Goal: Contribute content: Add original content to the website for others to see

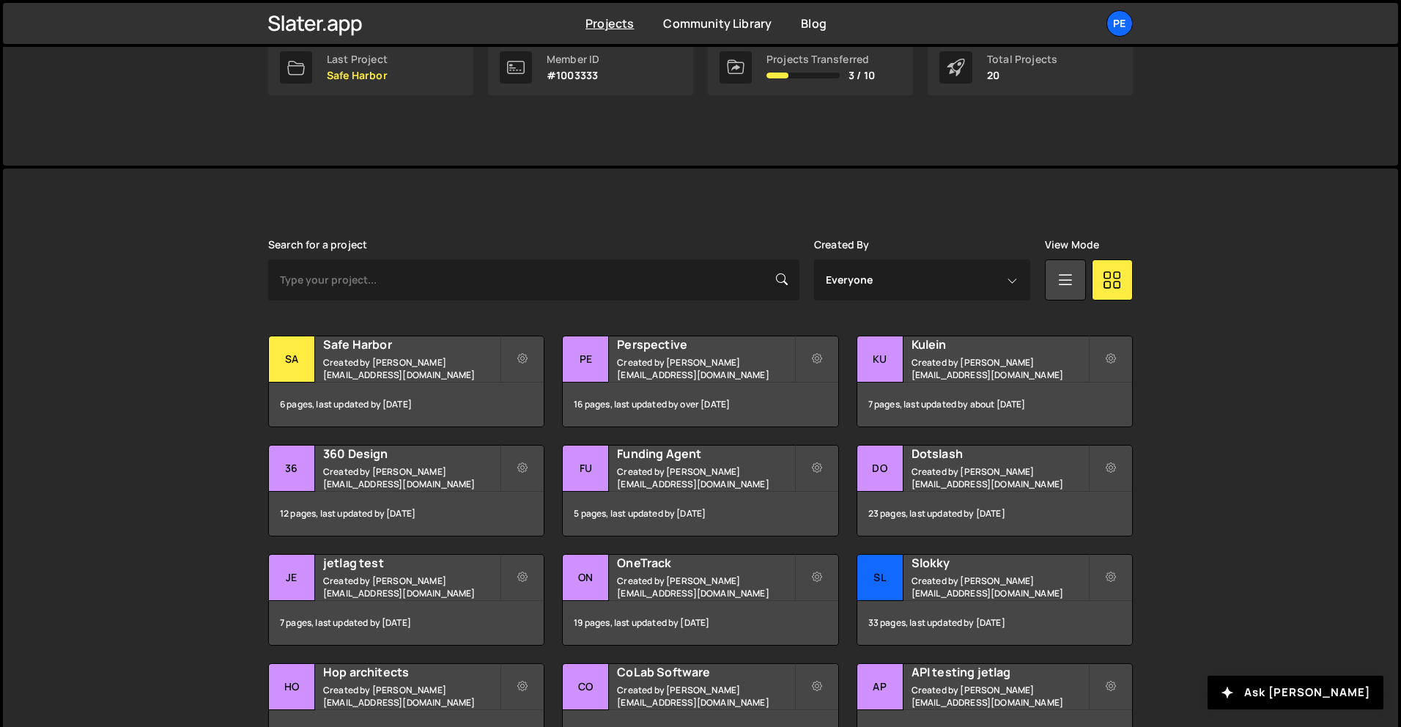
scroll to position [255, 0]
click at [397, 358] on div "Safe Harbor Created by [PERSON_NAME][EMAIL_ADDRESS][DOMAIN_NAME]" at bounding box center [406, 358] width 275 height 45
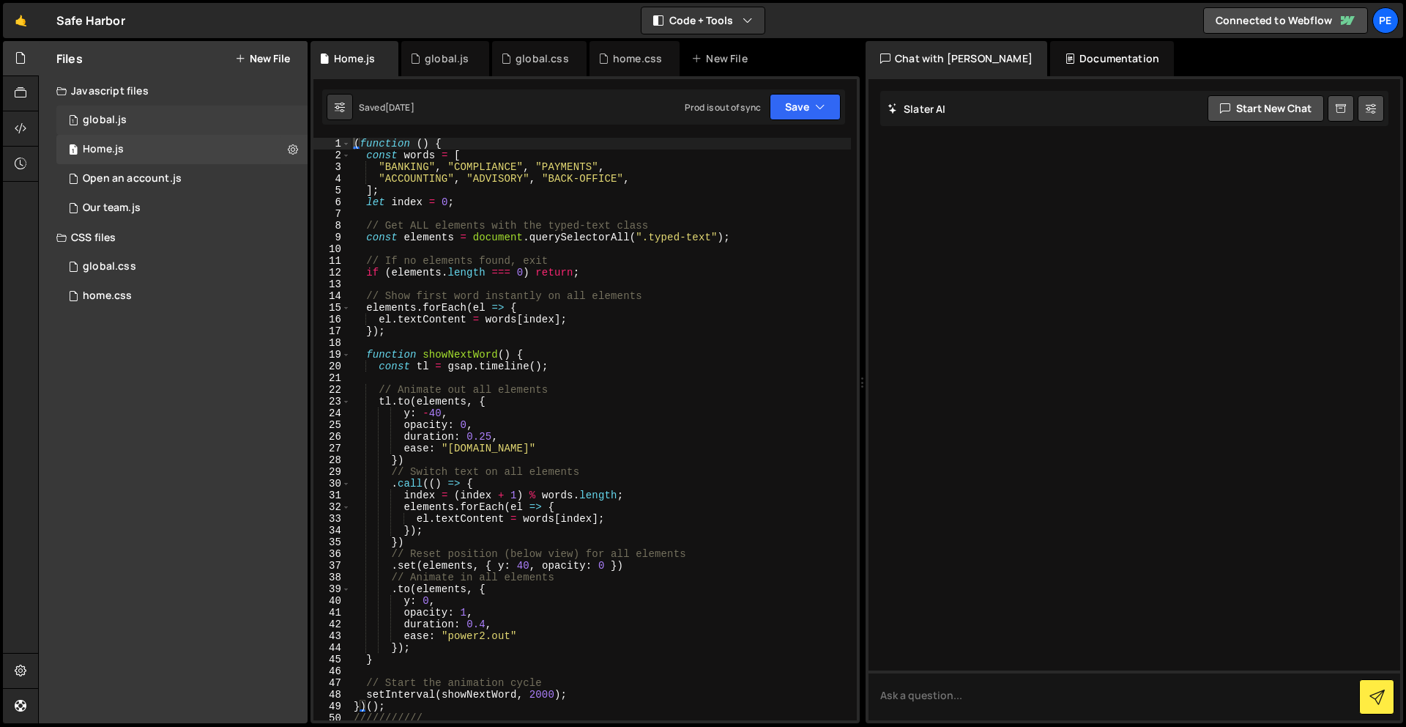
click at [146, 116] on div "1 global.js 0" at bounding box center [181, 119] width 251 height 29
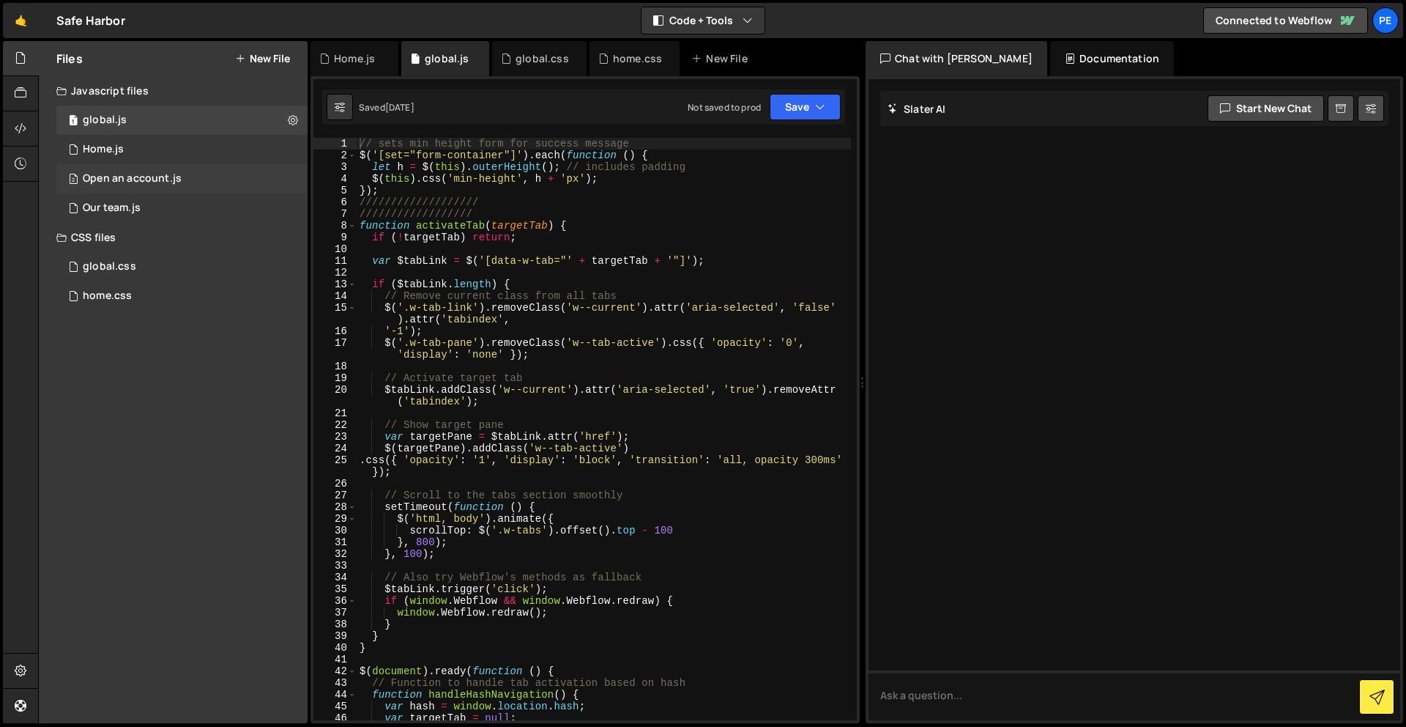
click at [154, 187] on div "2 Open an account.js 0" at bounding box center [181, 178] width 251 height 29
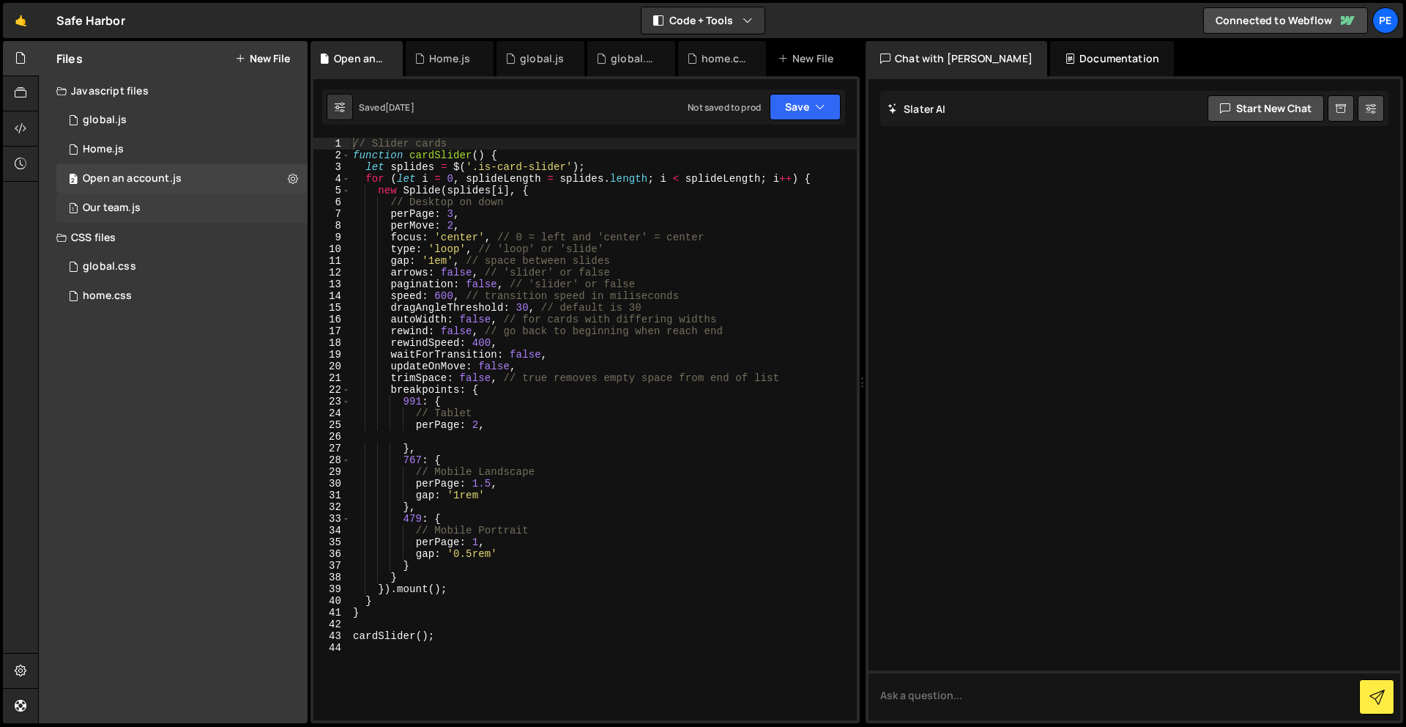
click at [133, 205] on div "Our team.js" at bounding box center [112, 207] width 58 height 13
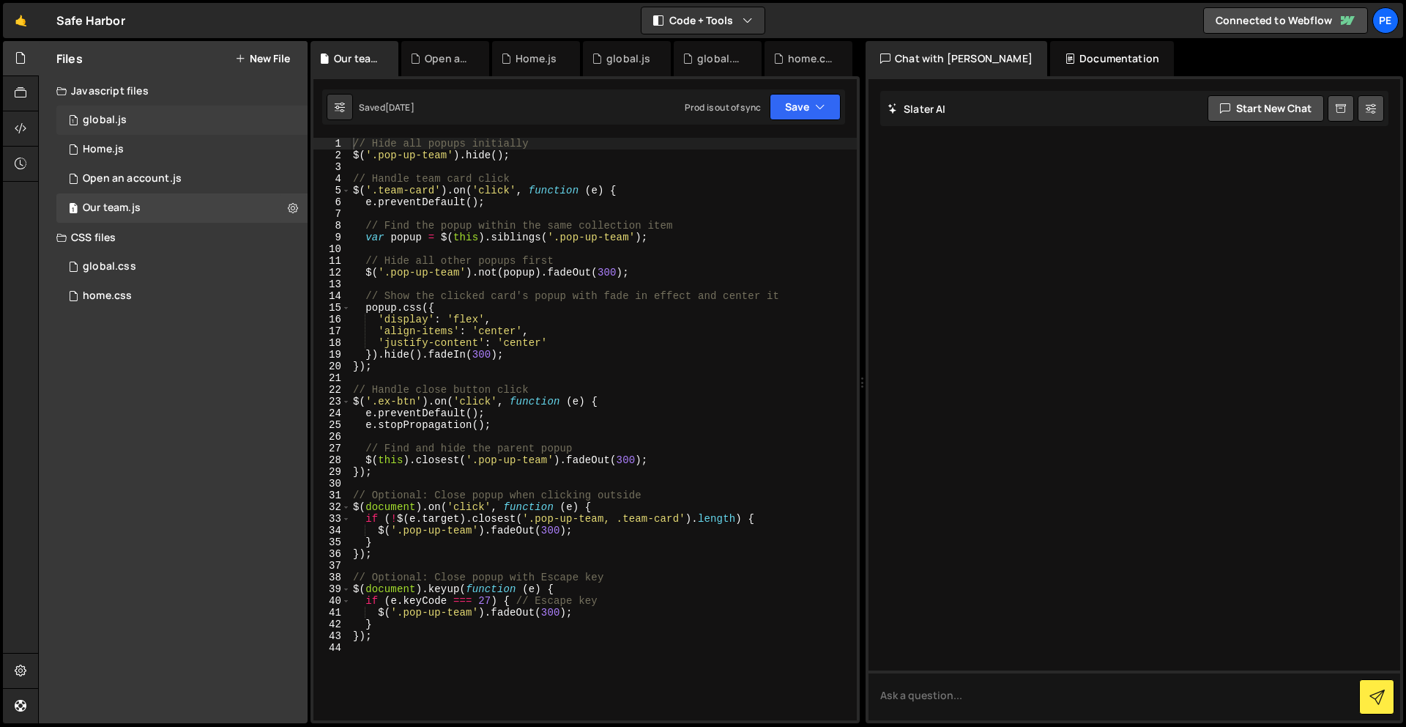
click at [160, 114] on div "1 global.js 0" at bounding box center [181, 119] width 251 height 29
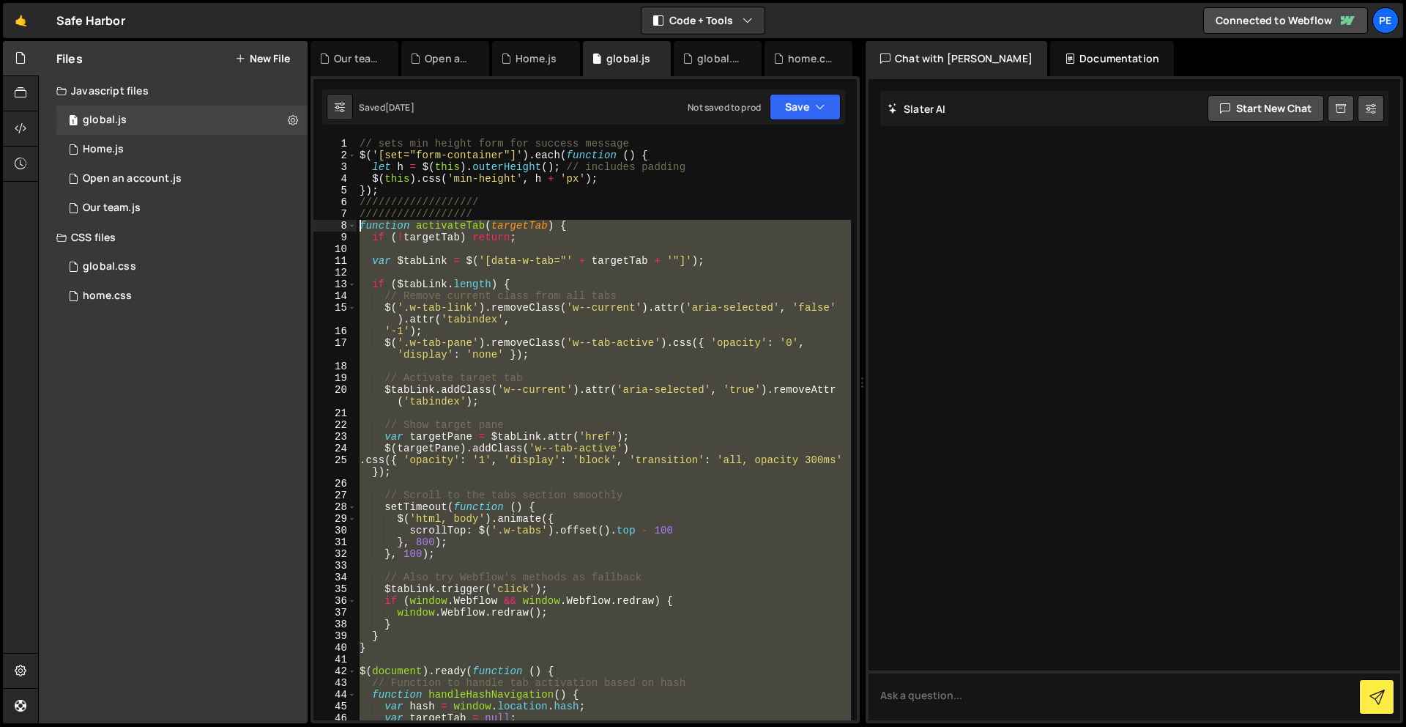
drag, startPoint x: 411, startPoint y: 453, endPoint x: 335, endPoint y: 223, distance: 242.3
click at [335, 223] on div "}); 1 2 3 4 5 6 7 8 9 10 11 12 13 14 15 16 17 18 19 20 21 22 23 24 25 26 27 28 …" at bounding box center [586, 429] width 544 height 582
type textarea "function activateTab(targetTab) { if (!targetTab) return;"
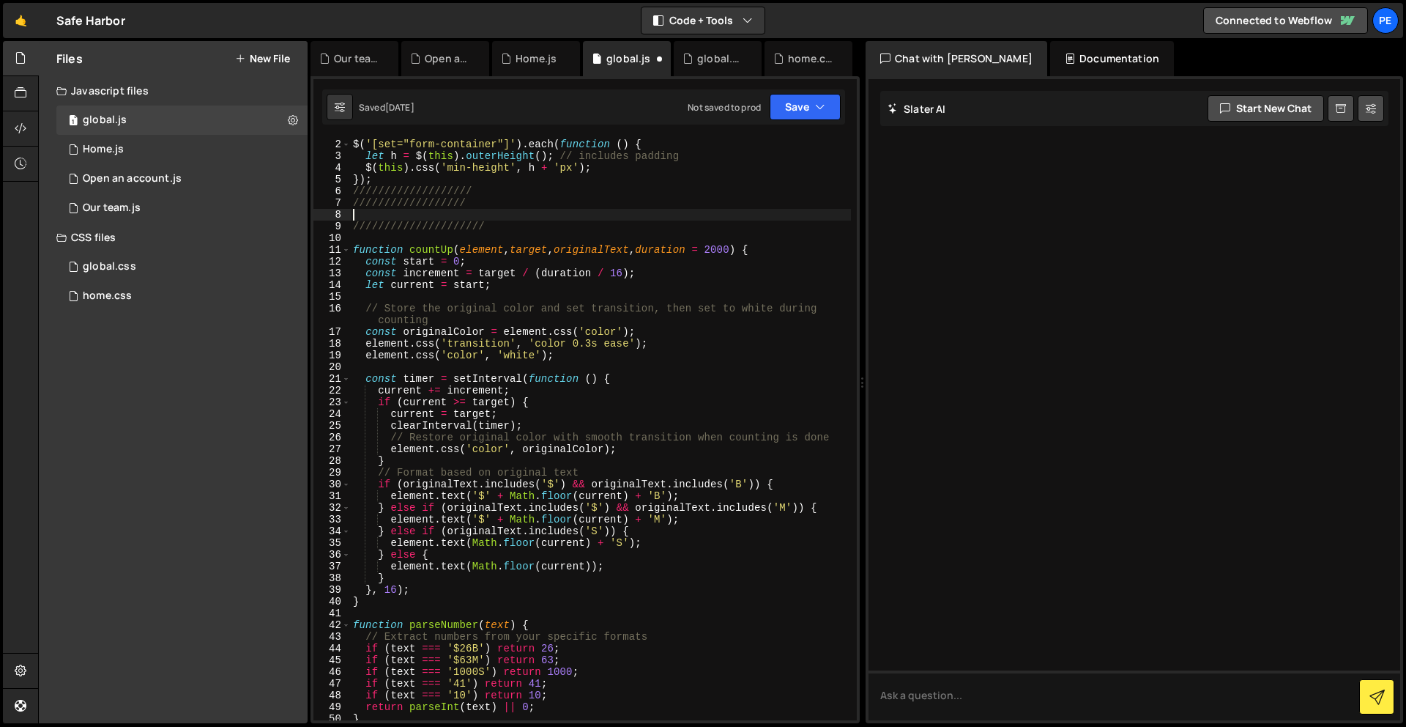
scroll to position [23, 0]
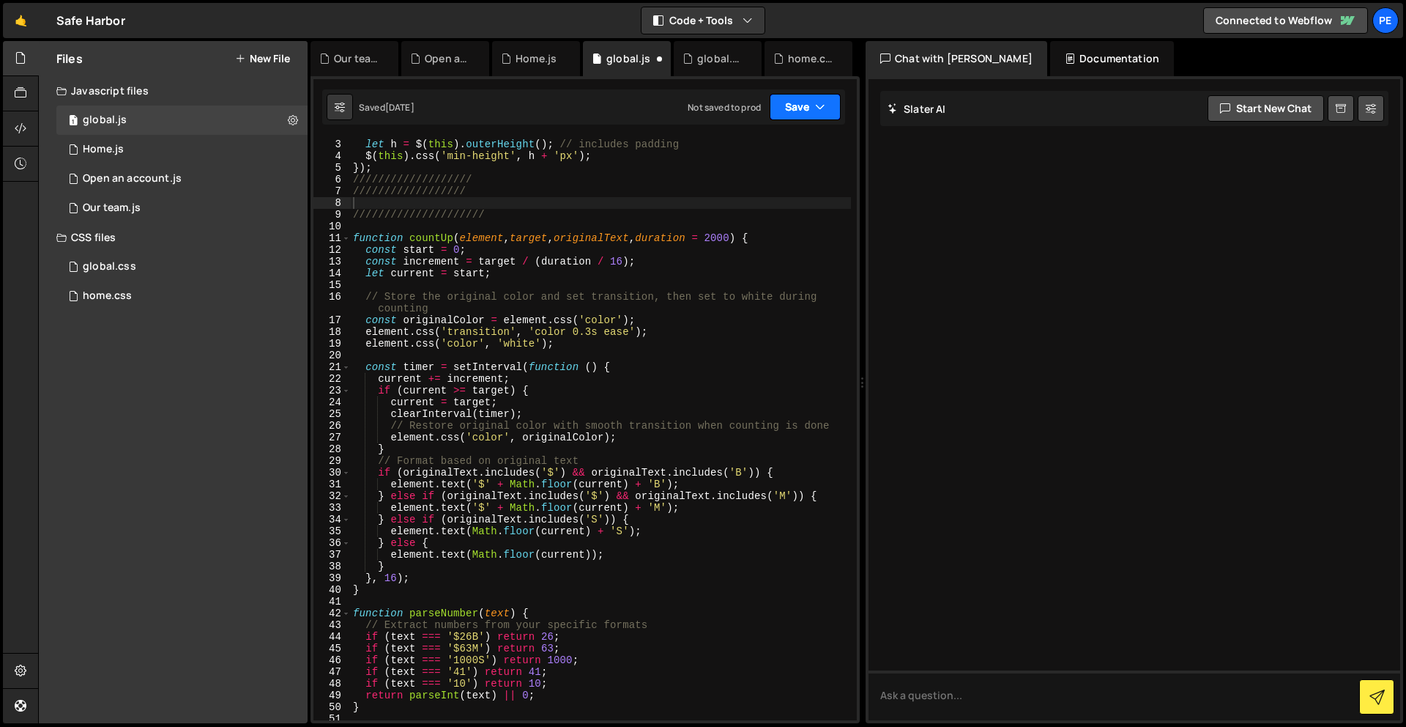
click at [801, 97] on button "Save" at bounding box center [805, 107] width 71 height 26
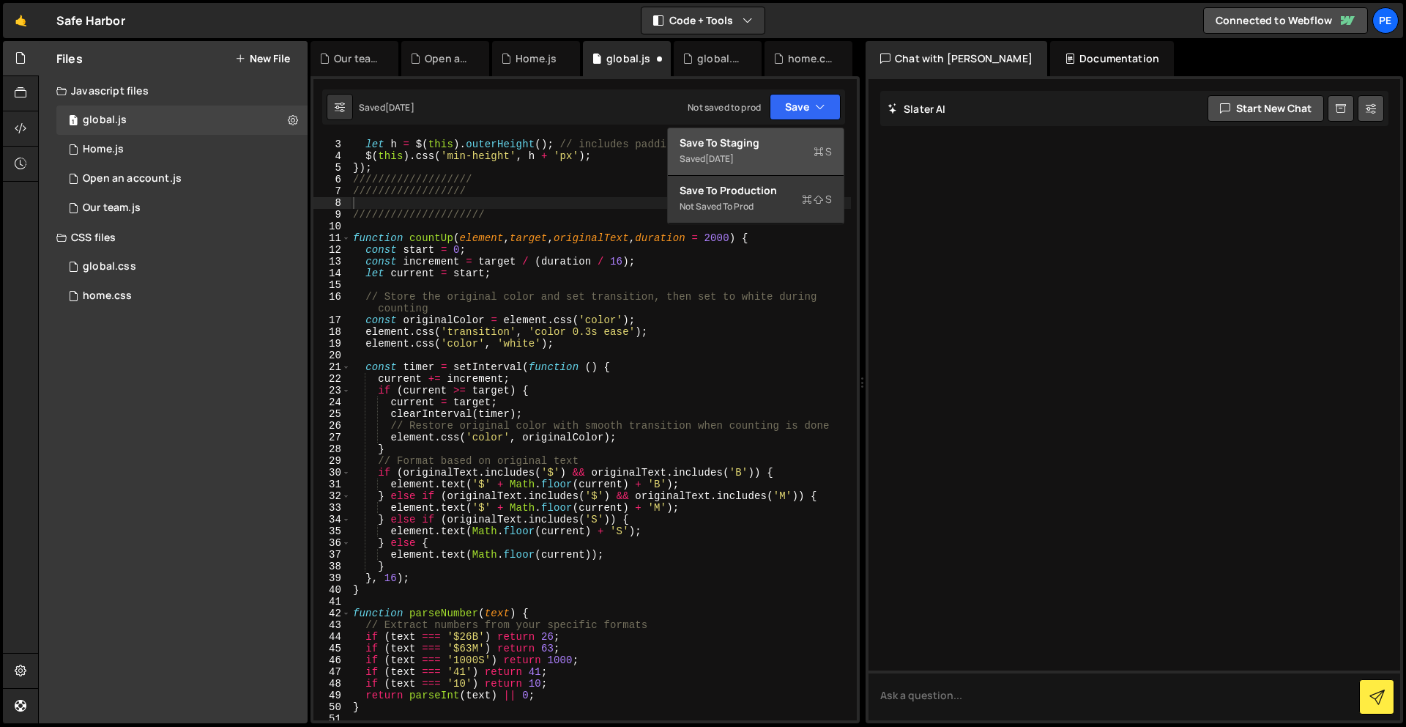
click at [793, 138] on div "Save to Staging S" at bounding box center [756, 143] width 152 height 15
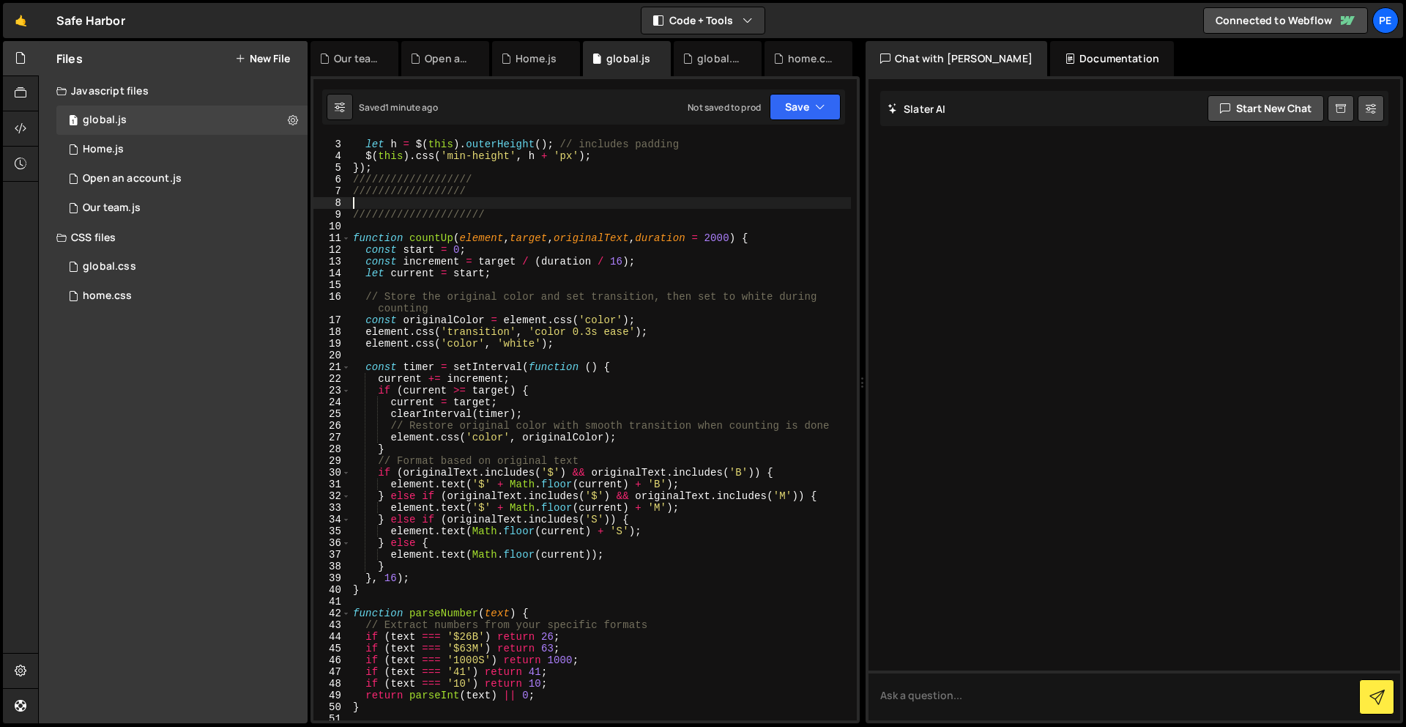
click at [454, 201] on div "$ ( '[set="form-container"]' ) . each ( function ( ) { let h = $ ( this ) . out…" at bounding box center [600, 430] width 501 height 606
paste textarea "});"
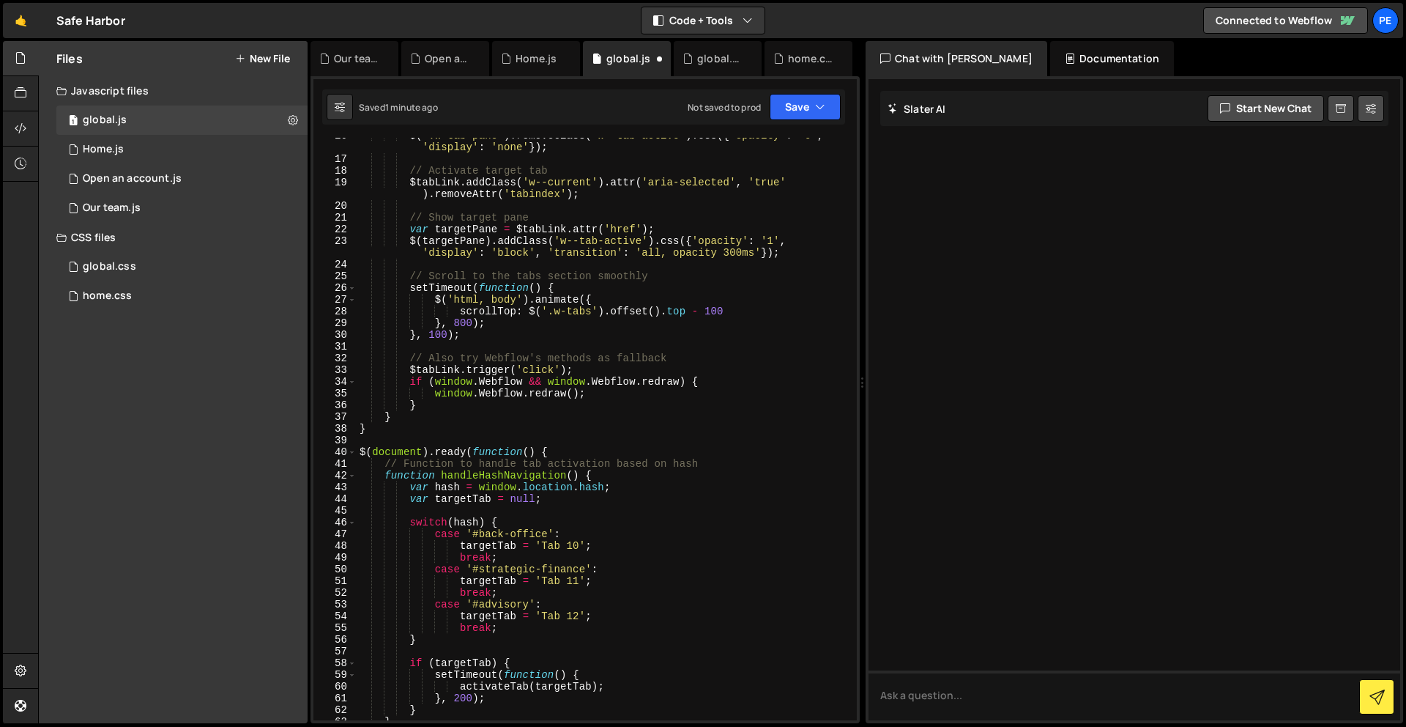
scroll to position [0, 0]
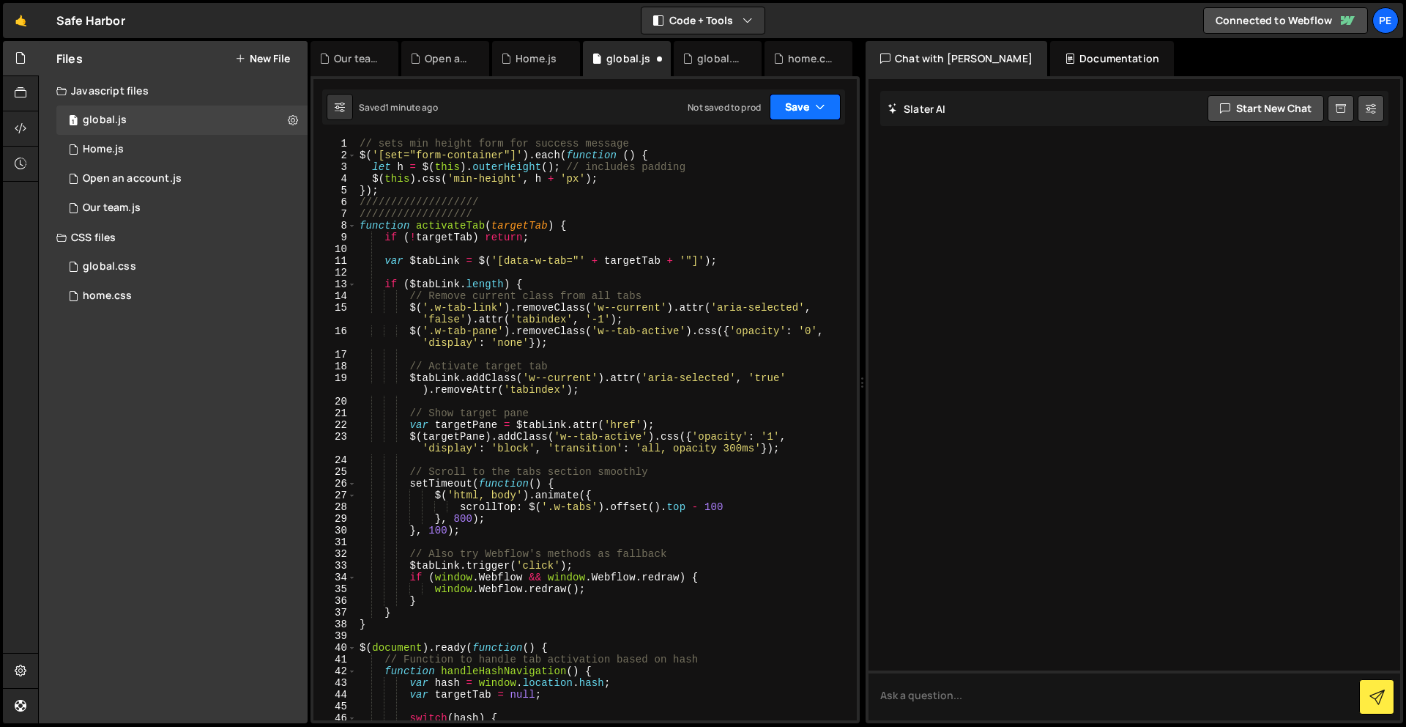
click at [797, 97] on button "Save" at bounding box center [805, 107] width 71 height 26
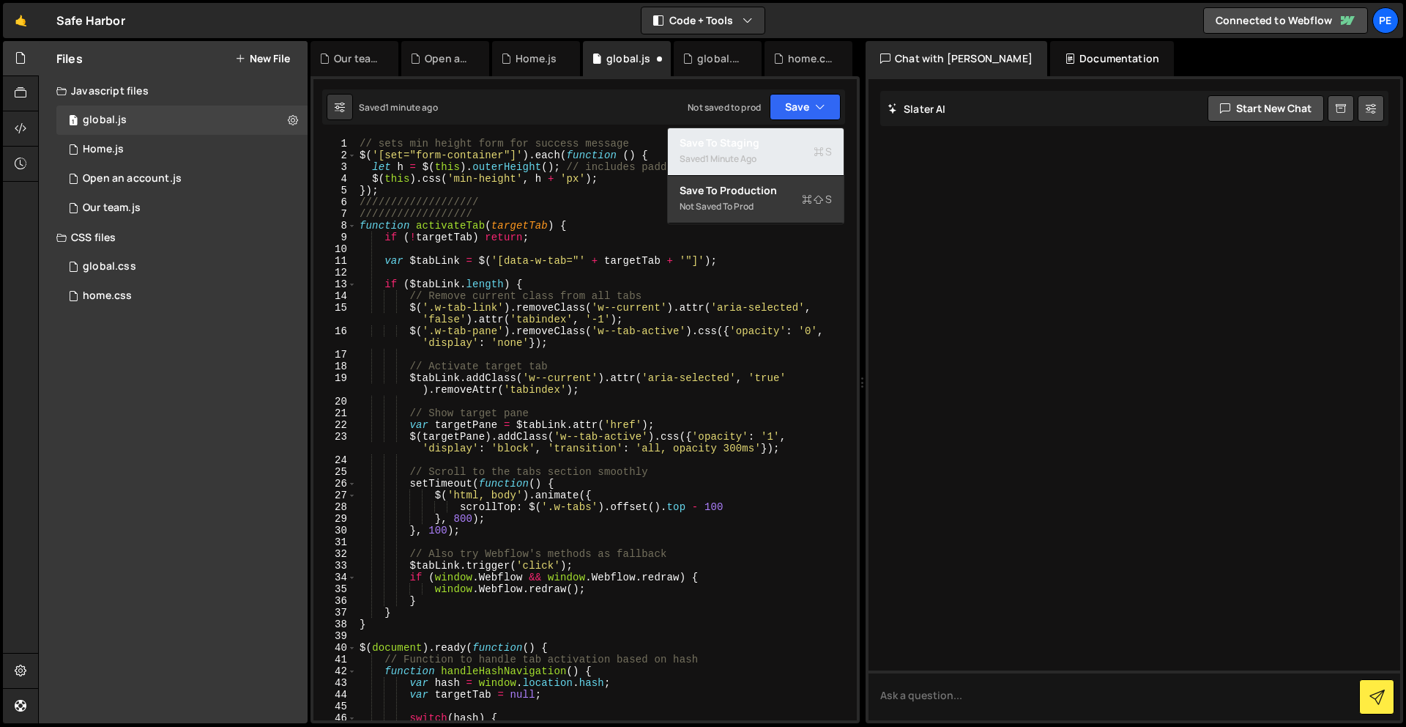
click at [801, 143] on div "Save to Staging S" at bounding box center [756, 143] width 152 height 15
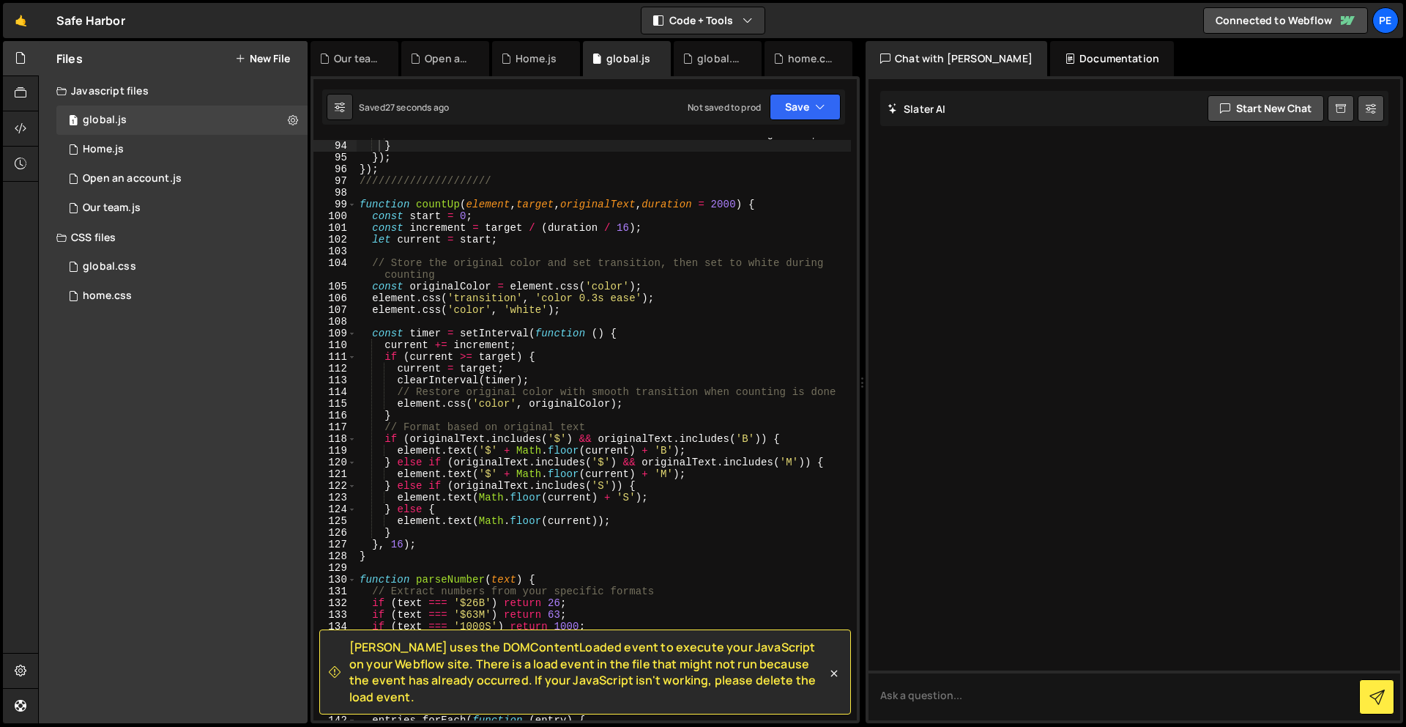
scroll to position [861, 0]
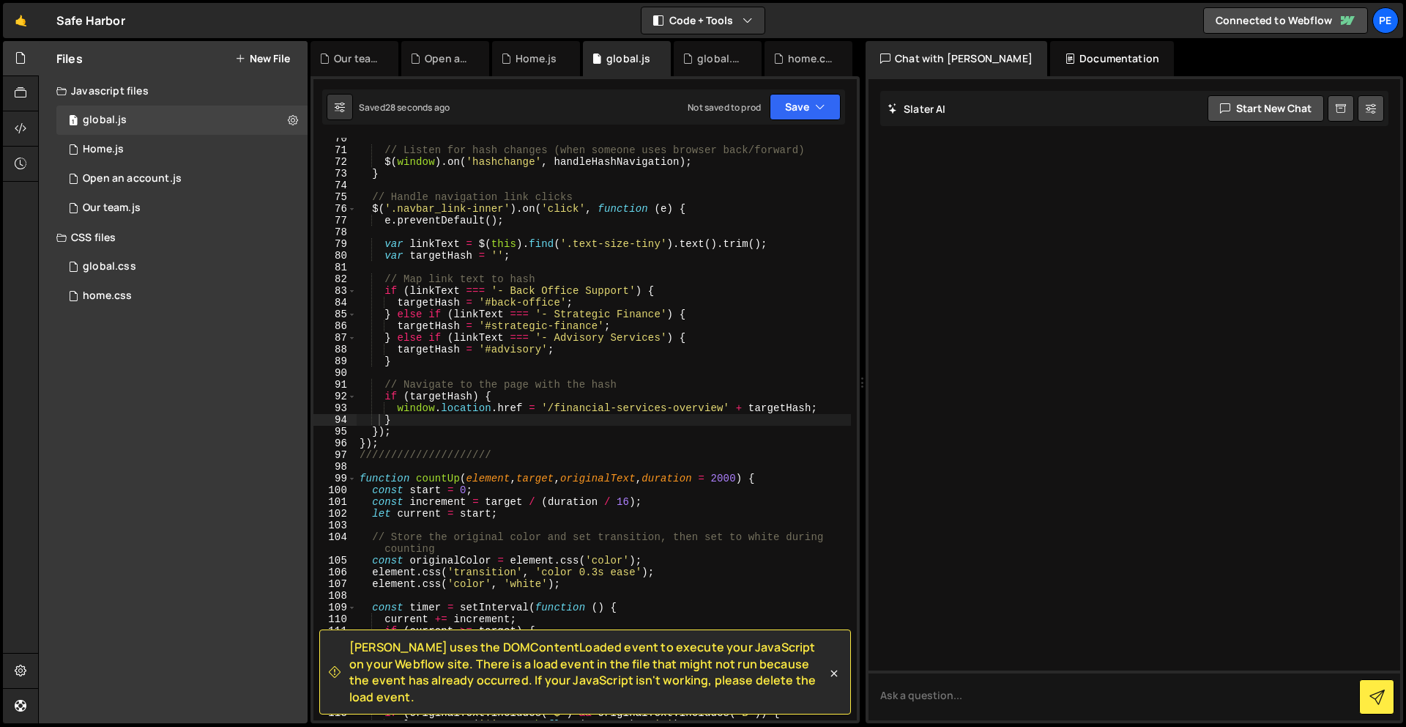
click at [389, 442] on div "// Listen for hash changes (when someone uses browser back/forward) $ ( window …" at bounding box center [604, 436] width 494 height 606
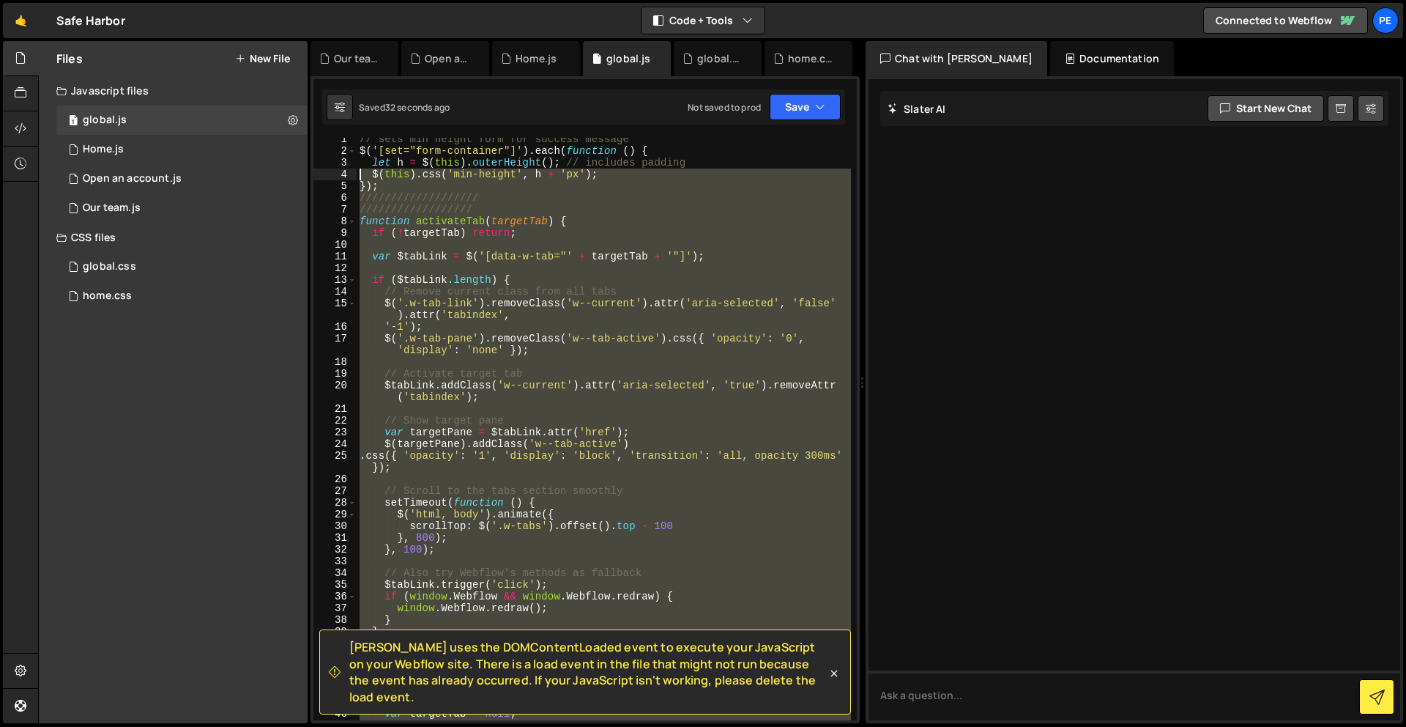
scroll to position [0, 0]
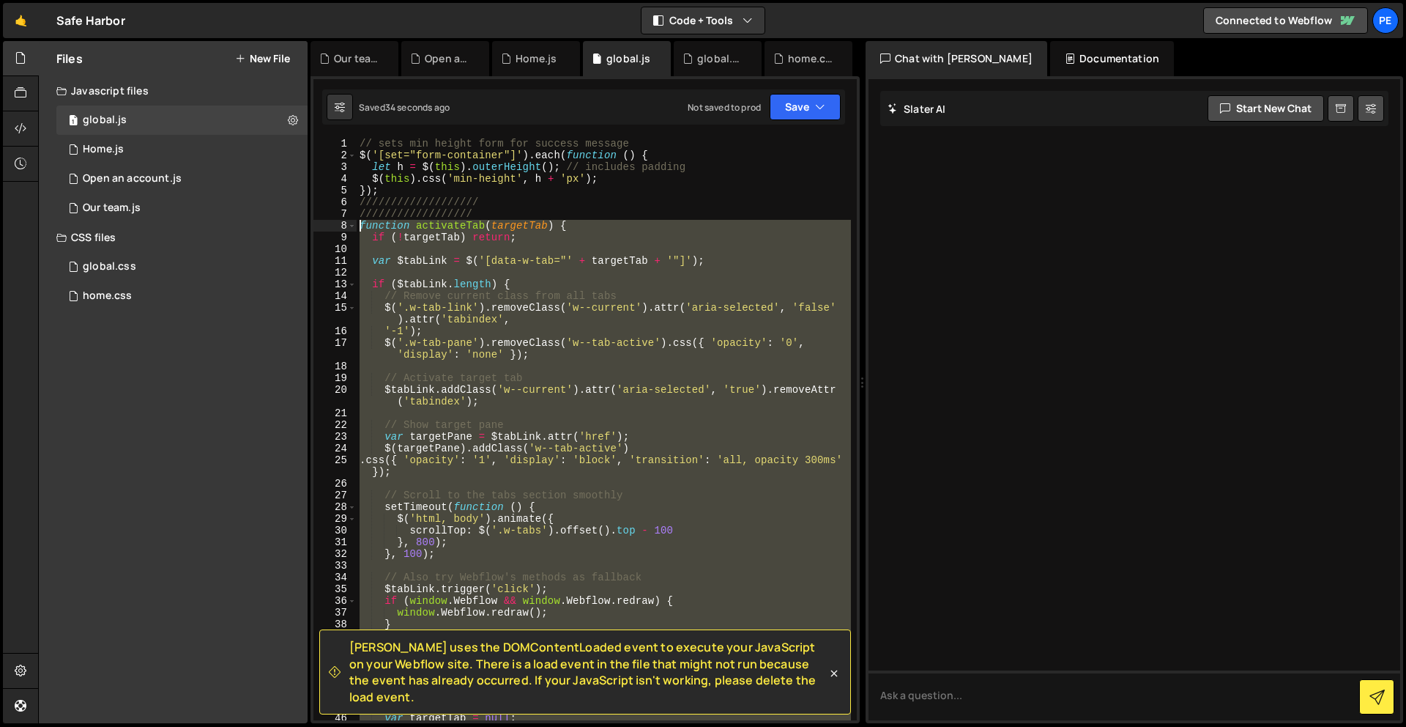
drag, startPoint x: 390, startPoint y: 444, endPoint x: 334, endPoint y: 223, distance: 227.6
click at [334, 223] on div "}); 1 2 3 4 5 6 7 8 9 10 11 12 13 14 15 16 17 18 19 20 21 22 23 24 25 26 27 28 …" at bounding box center [586, 429] width 544 height 582
type textarea "function activateTab(targetTab) { if (!targetTab) return;"
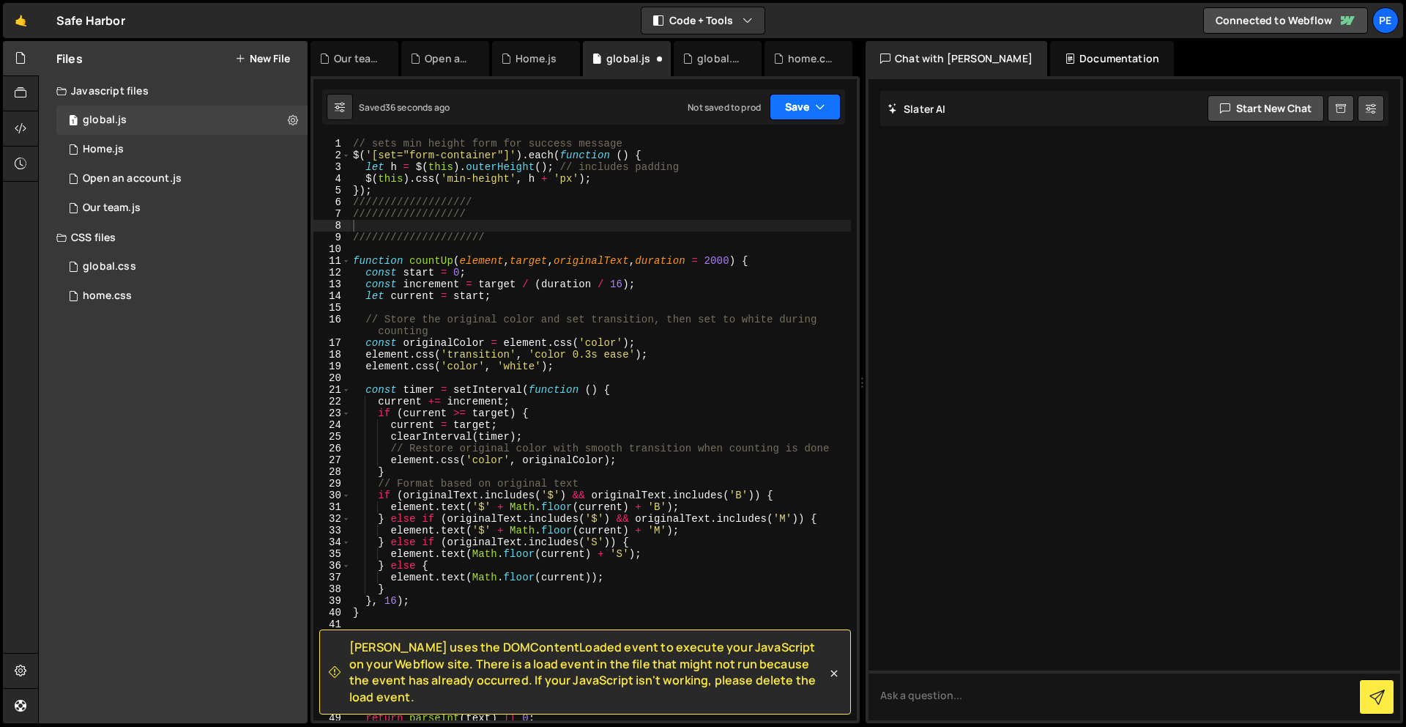
click at [829, 103] on button "Save" at bounding box center [805, 107] width 71 height 26
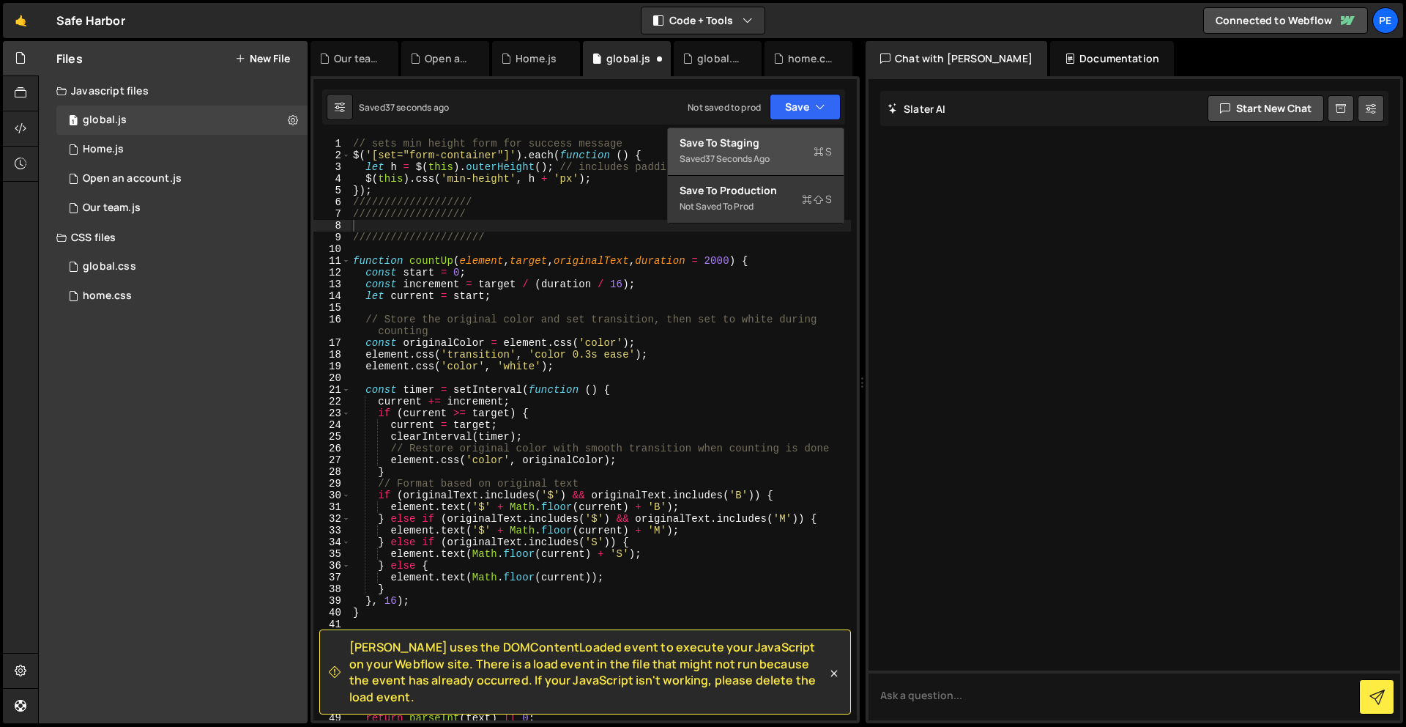
click at [820, 149] on icon at bounding box center [819, 151] width 10 height 15
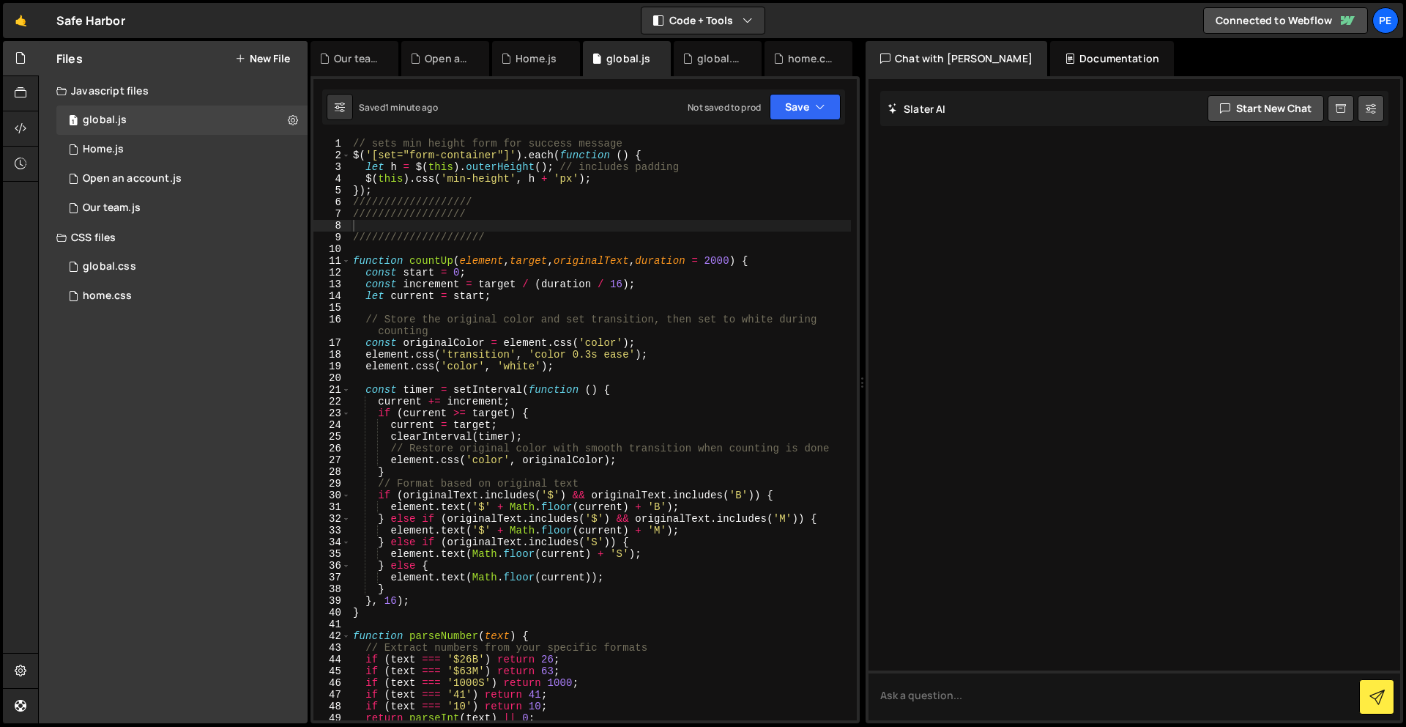
click at [415, 224] on div "// sets min height form for success message $ ( '[set="form-container"]' ) . ea…" at bounding box center [600, 441] width 501 height 606
paste textarea "});"
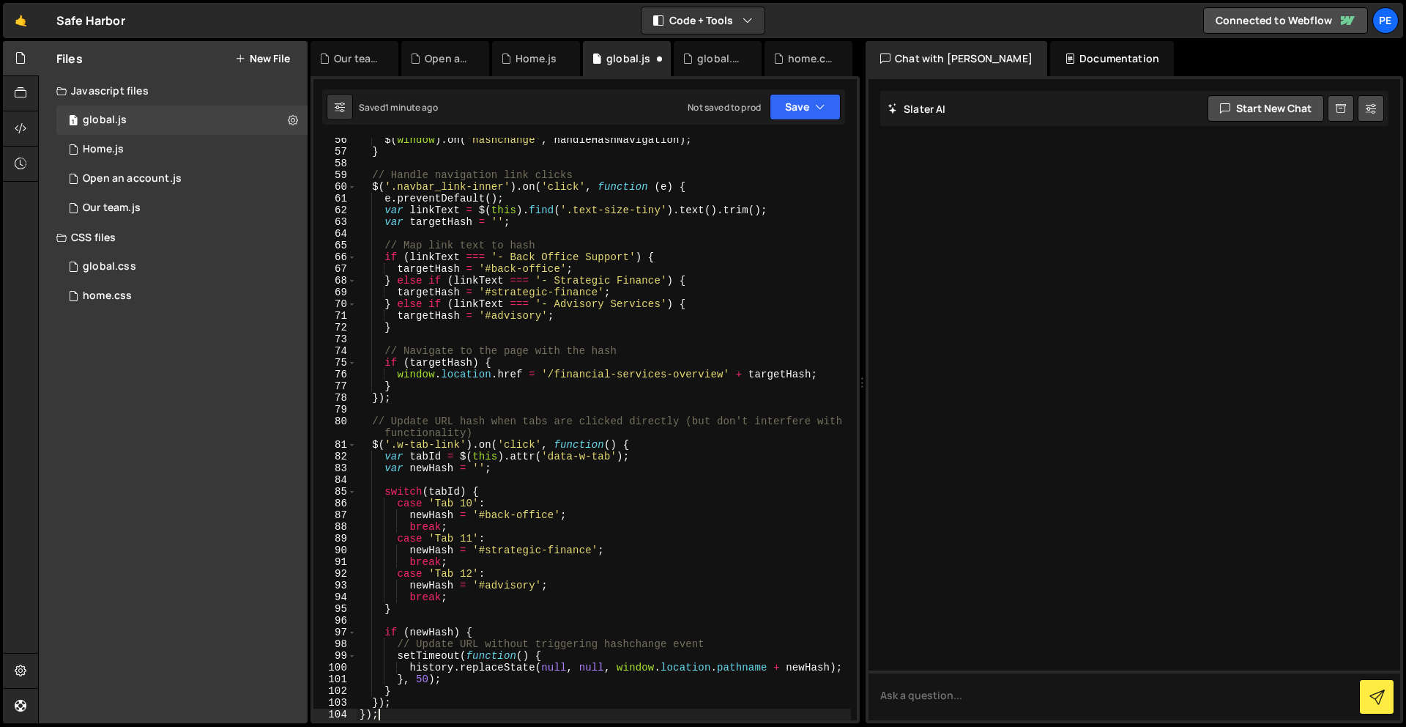
scroll to position [648, 0]
click at [796, 113] on button "Save" at bounding box center [805, 107] width 71 height 26
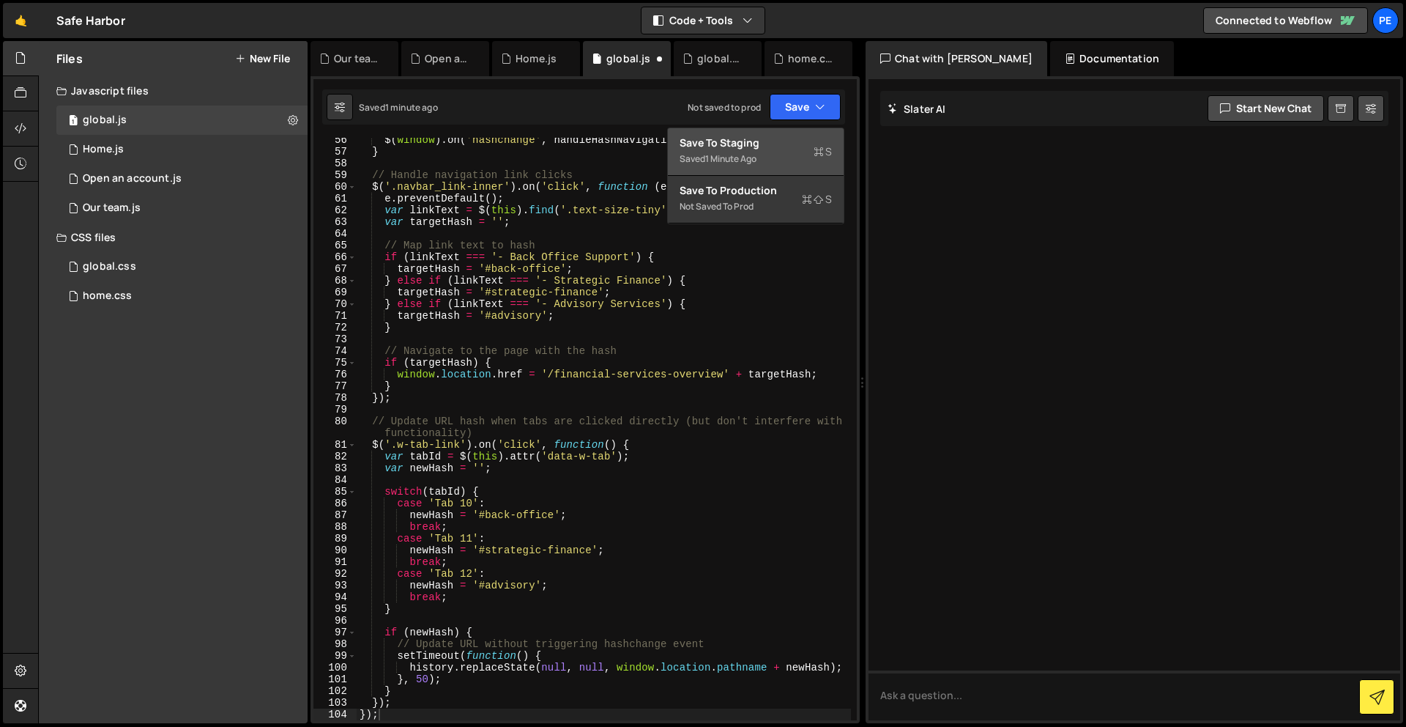
click at [798, 153] on div "Saved 1 minute ago" at bounding box center [756, 159] width 152 height 18
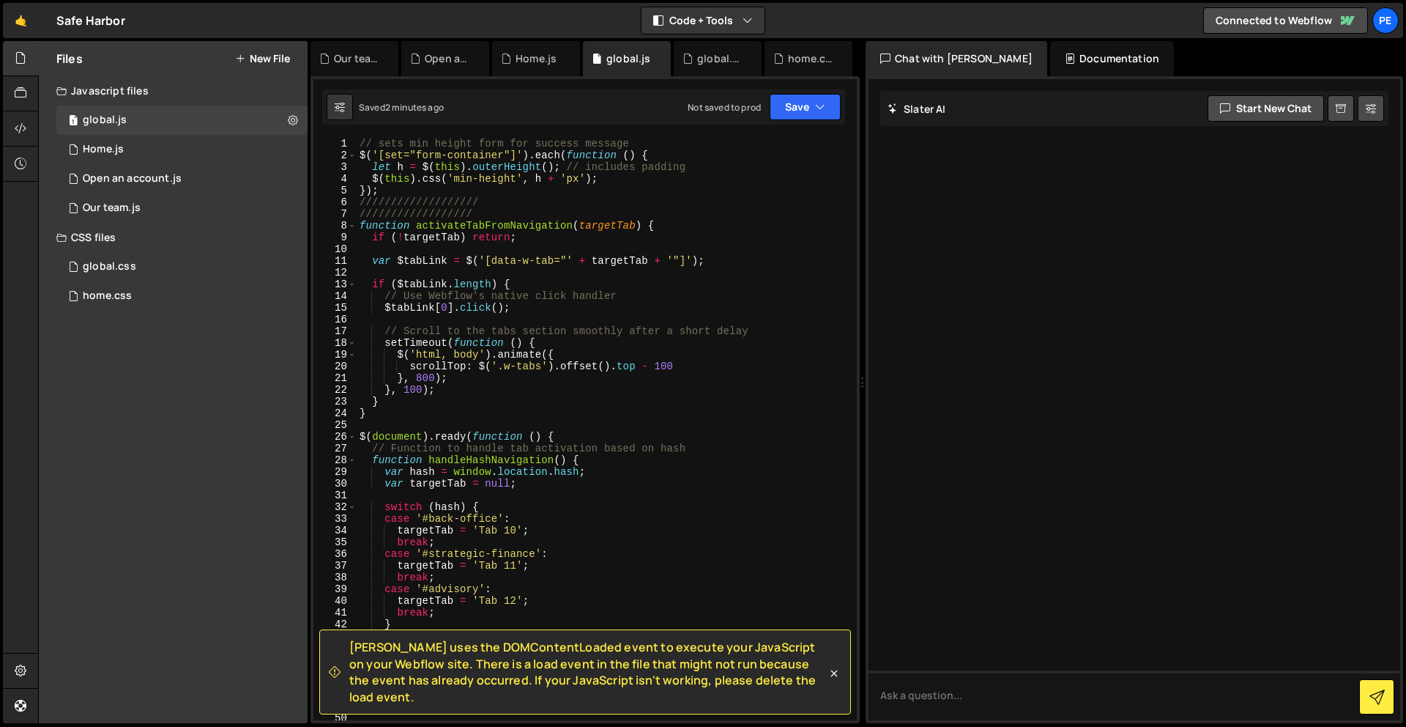
scroll to position [0, 0]
click at [357, 146] on div "// sets min height form for success message $ ( '[set="form-container"]' ) . ea…" at bounding box center [604, 441] width 494 height 606
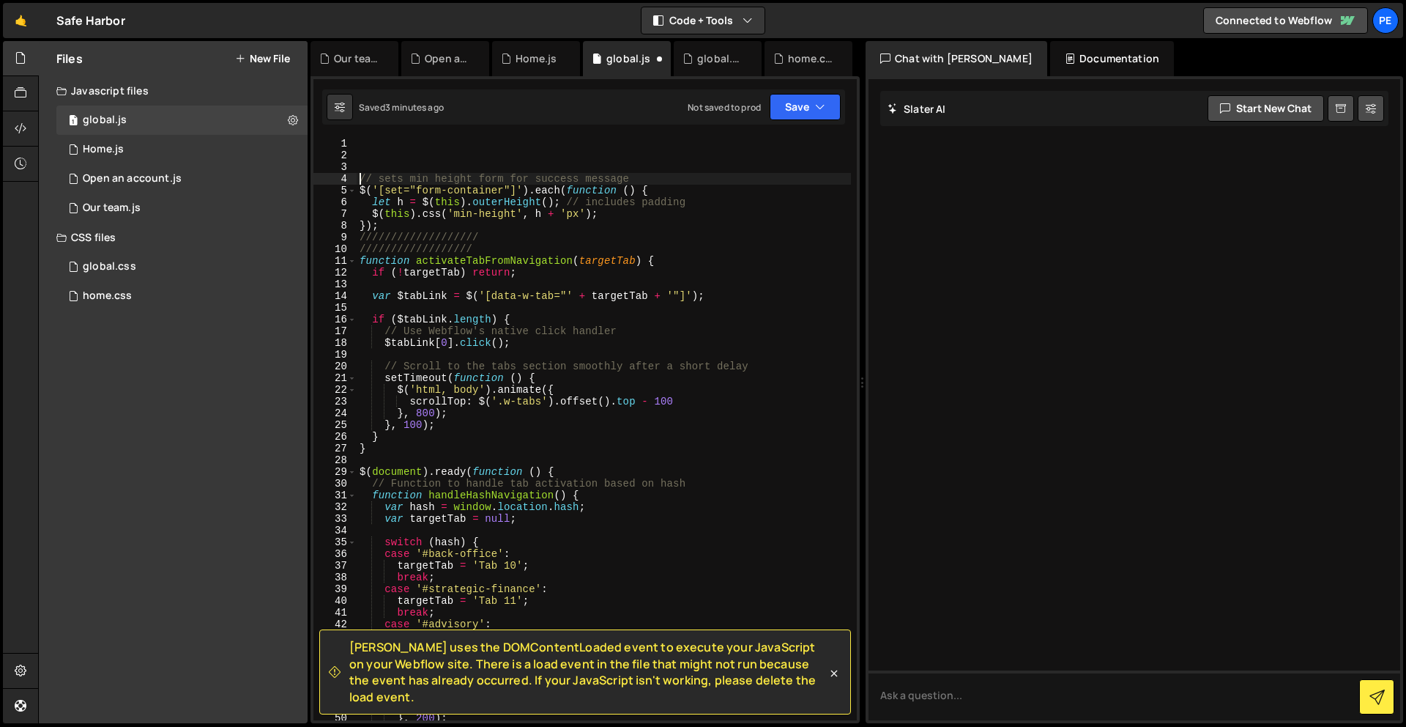
type textarea "// sets min height form for success message"
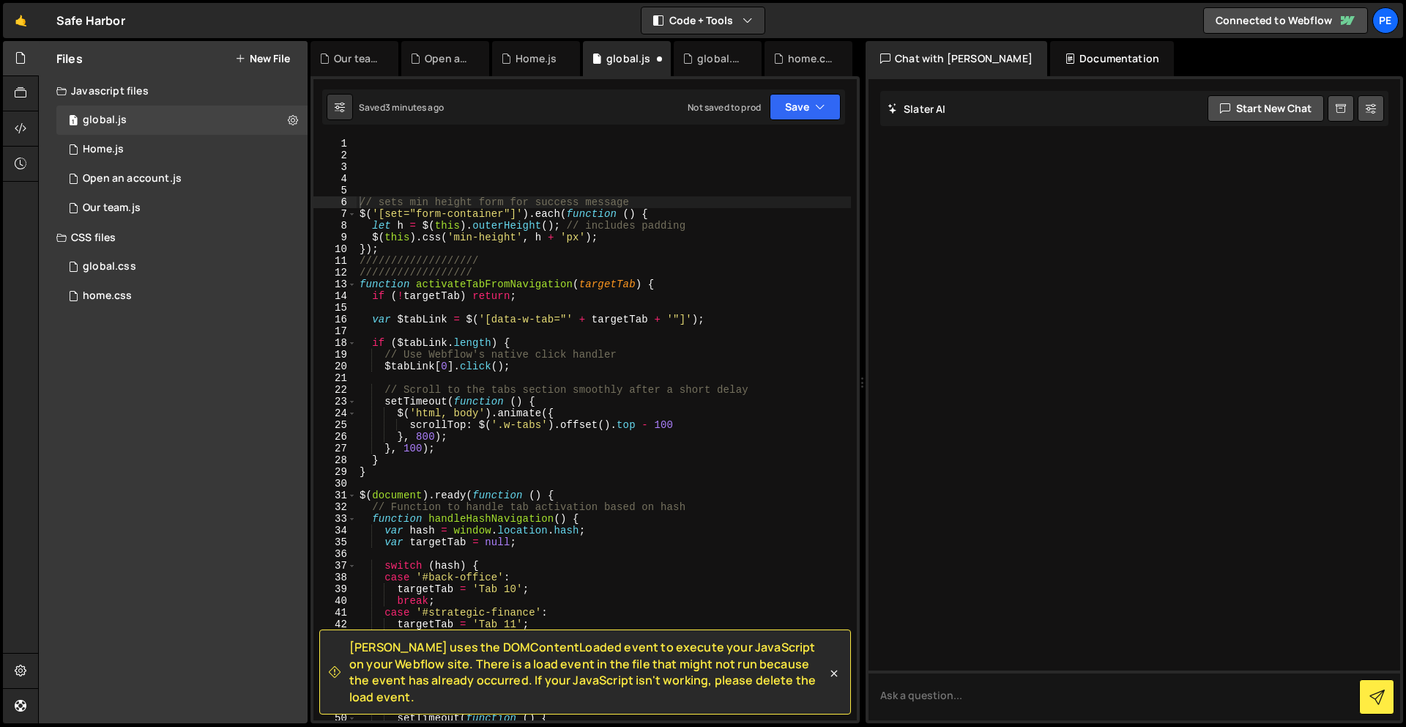
click at [391, 133] on div "Slater uses the DOMContentLoaded event to execute your JavaScript on your Webfl…" at bounding box center [585, 399] width 549 height 647
click at [385, 140] on div "// sets min height form for success message $ ( '[set="form-container"]' ) . ea…" at bounding box center [604, 441] width 494 height 606
paste textarea "});"
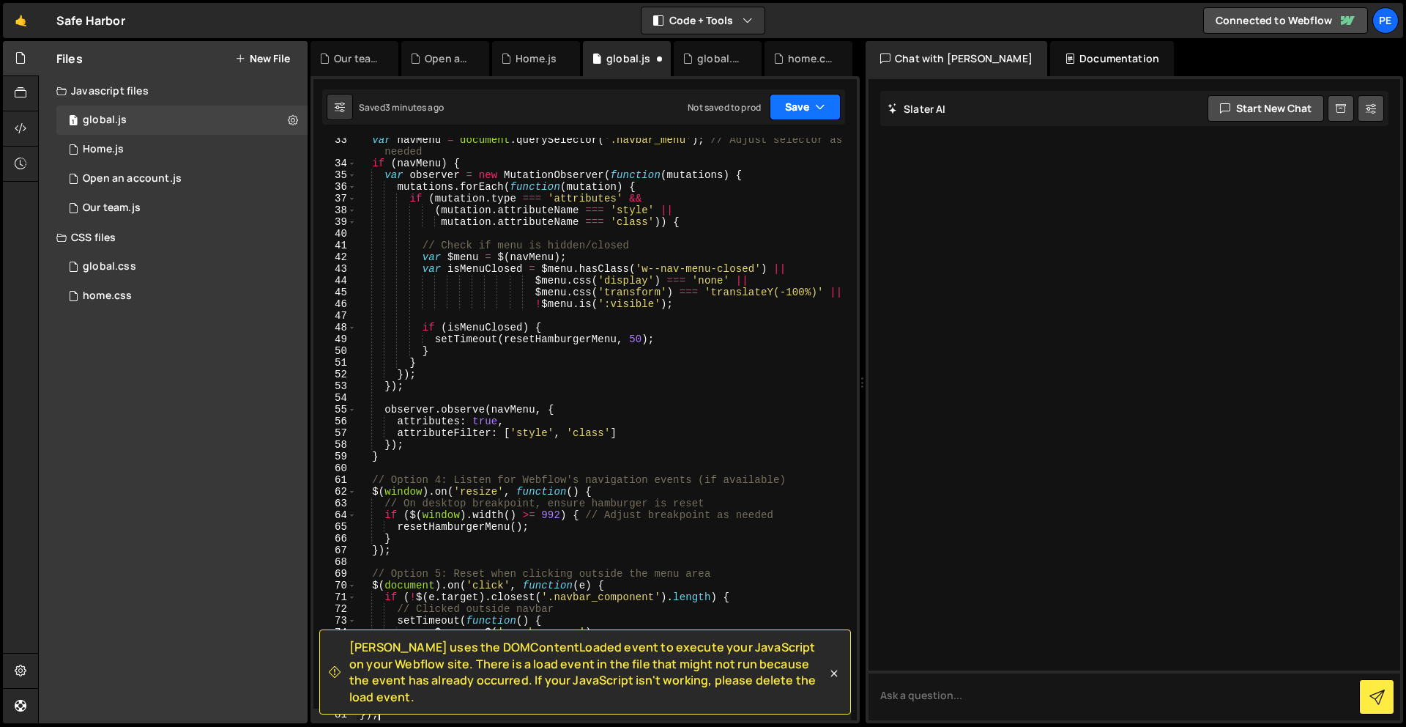
click at [789, 102] on button "Save" at bounding box center [805, 107] width 71 height 26
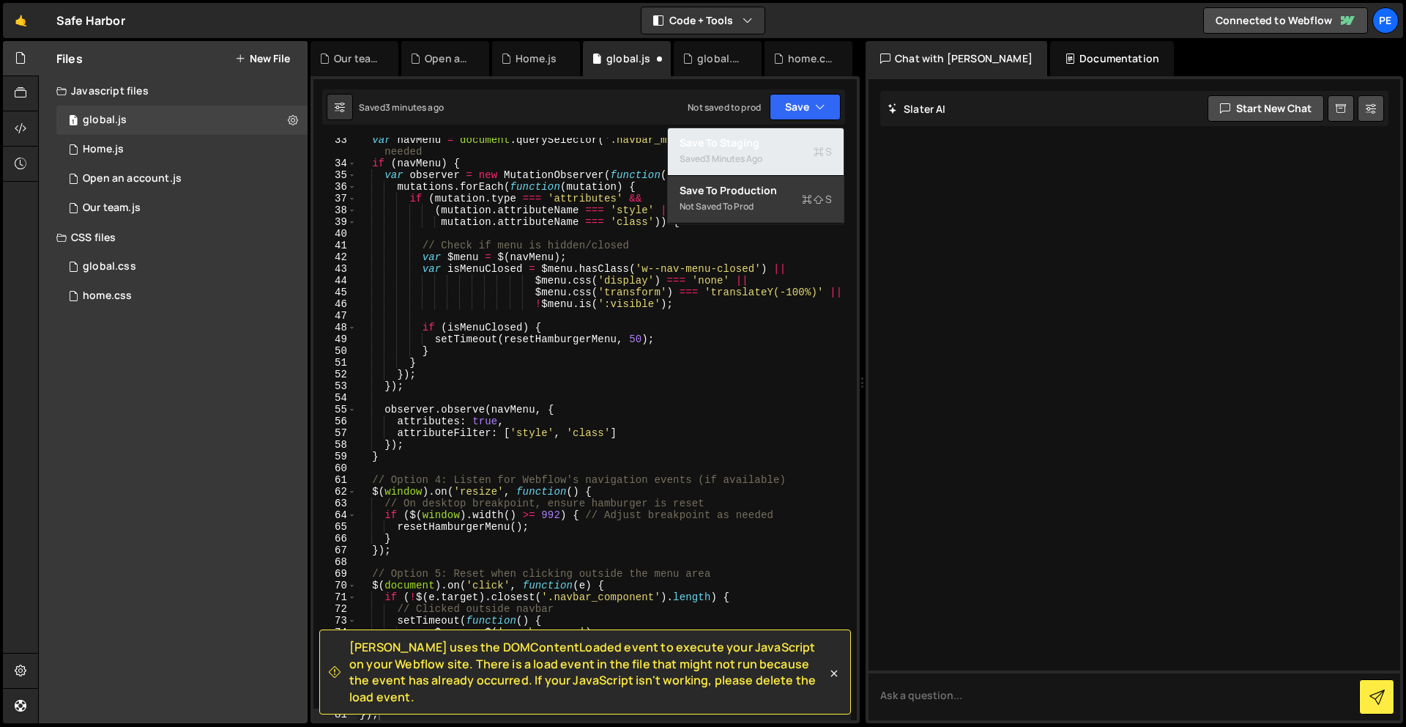
click at [781, 136] on div "Save to Staging S" at bounding box center [756, 143] width 152 height 15
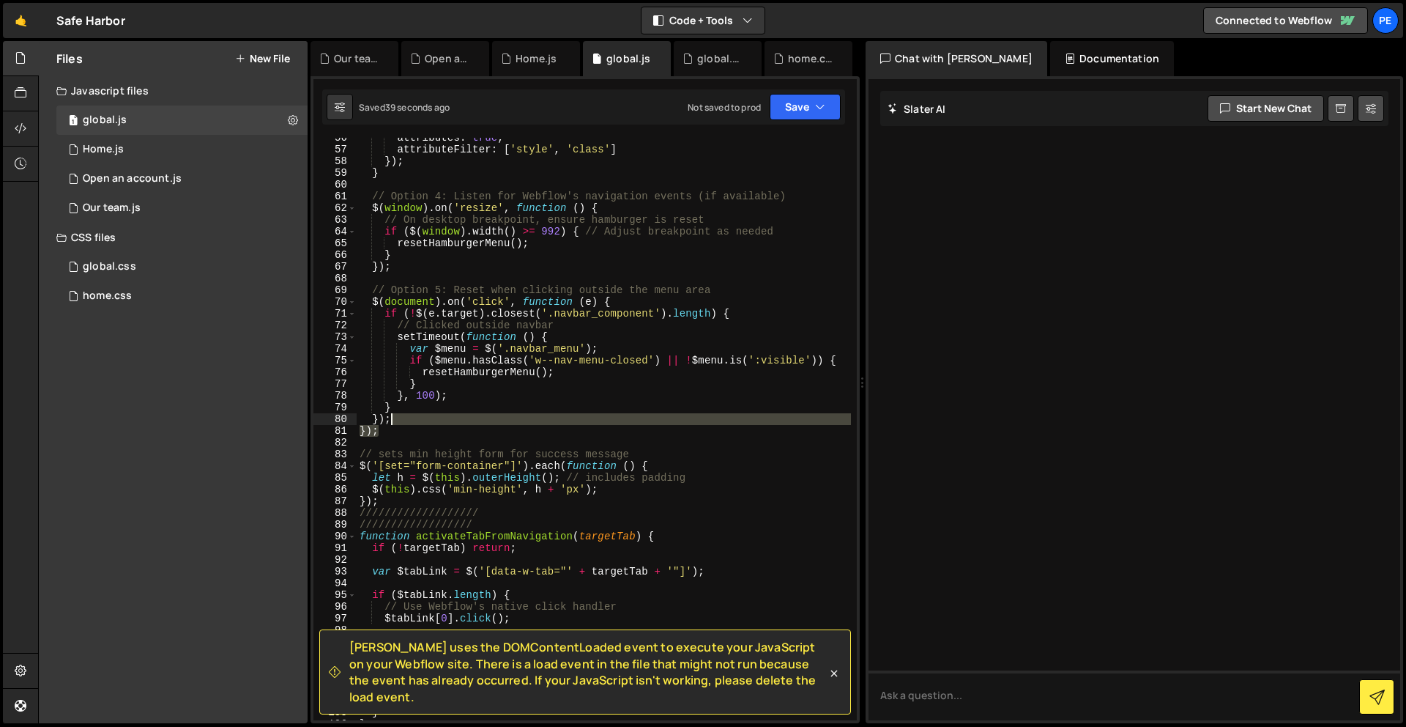
scroll to position [0, 0]
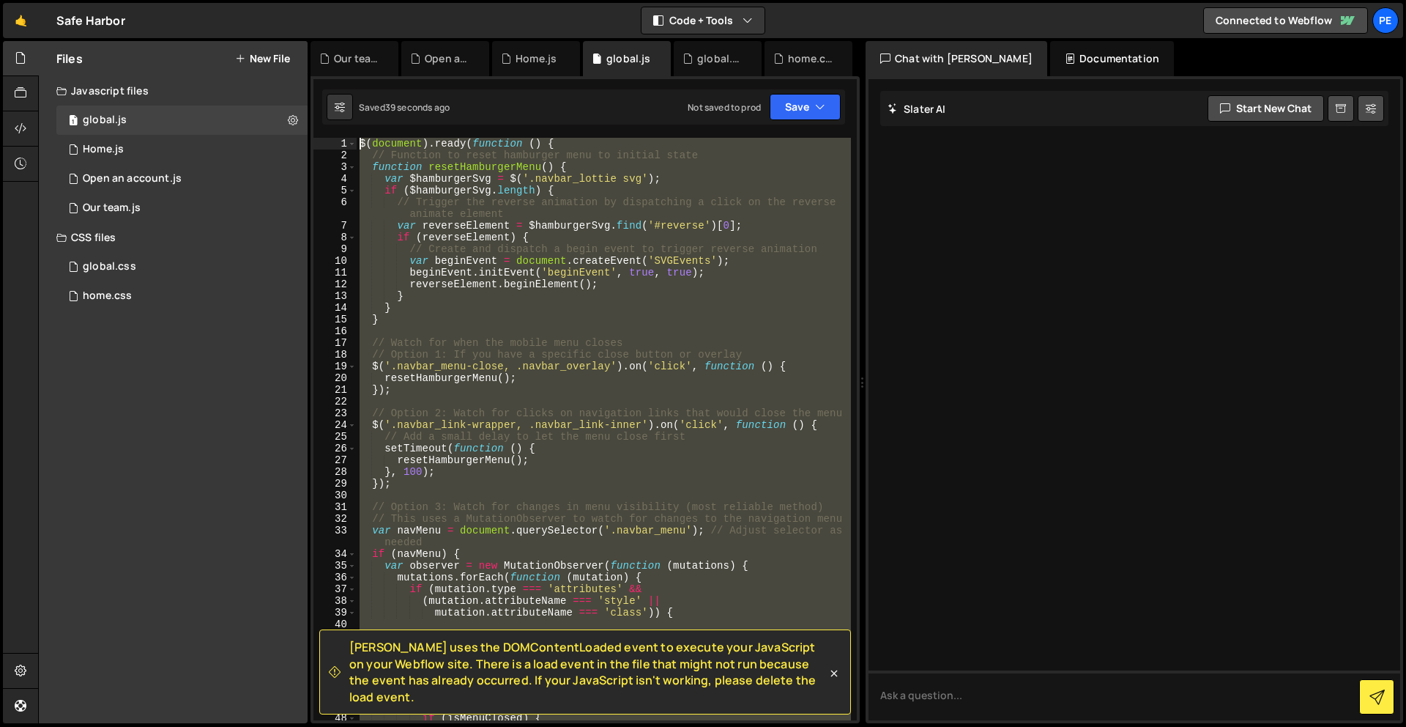
drag, startPoint x: 415, startPoint y: 431, endPoint x: 350, endPoint y: -64, distance: 499.4
click at [350, 0] on html "Projects Community Library Blog Pe Your current team is Perspective 1 Projects …" at bounding box center [703, 363] width 1406 height 727
type textarea "$(document).ready(function () { // Function to reset hamburger menu to initial …"
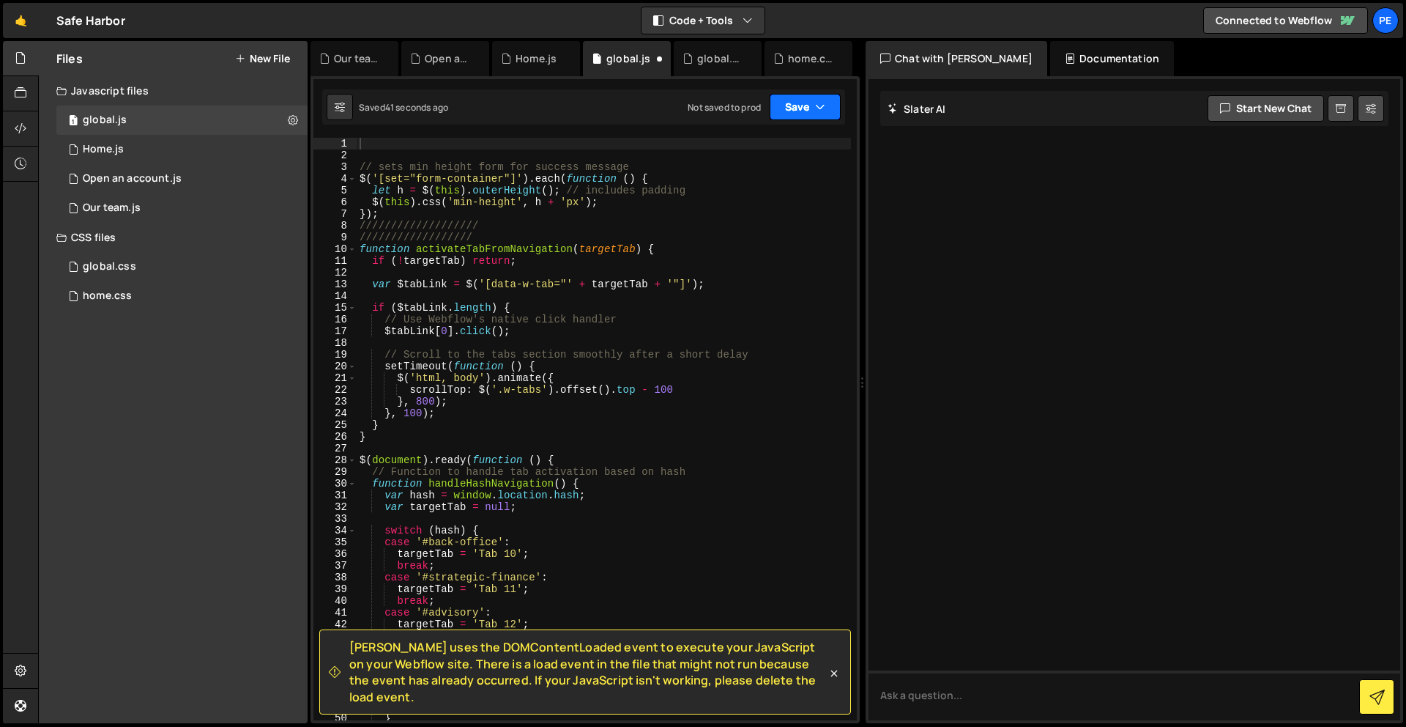
click at [809, 105] on button "Save" at bounding box center [805, 107] width 71 height 26
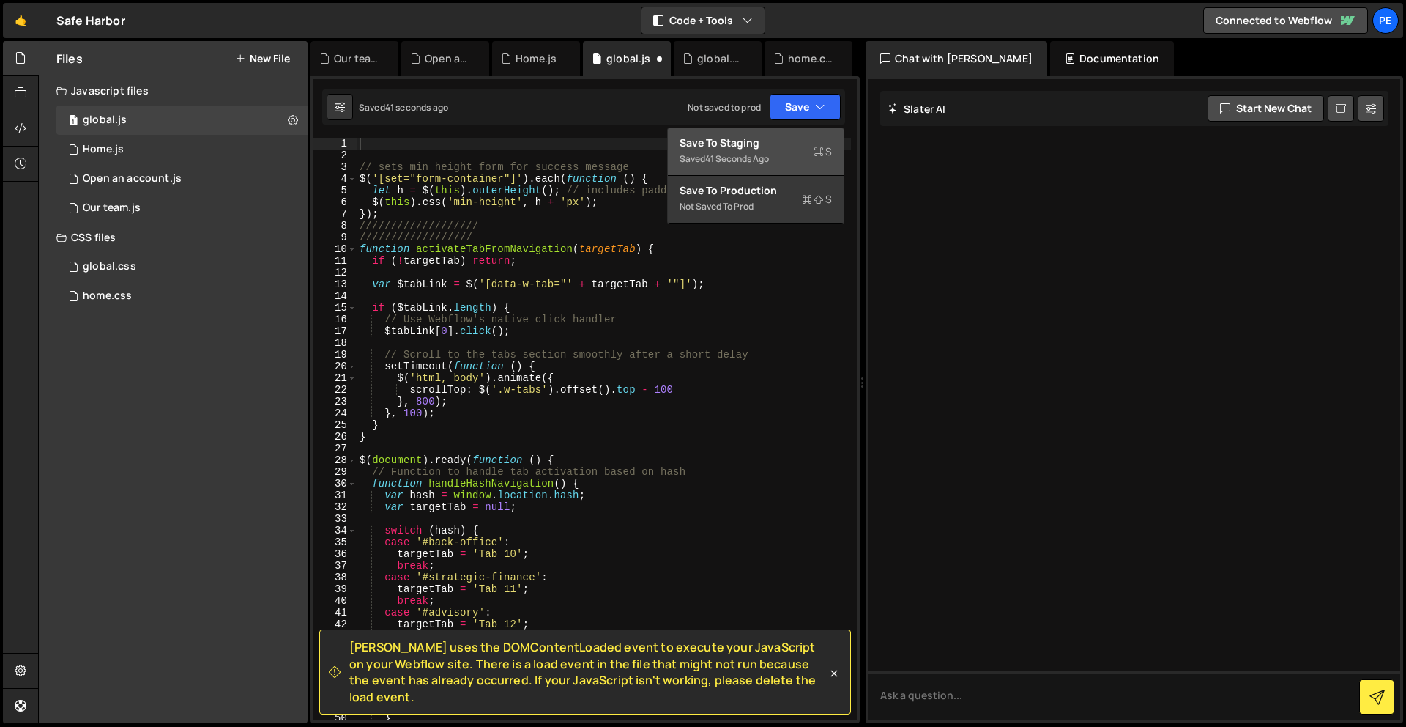
click at [818, 144] on icon at bounding box center [819, 151] width 10 height 15
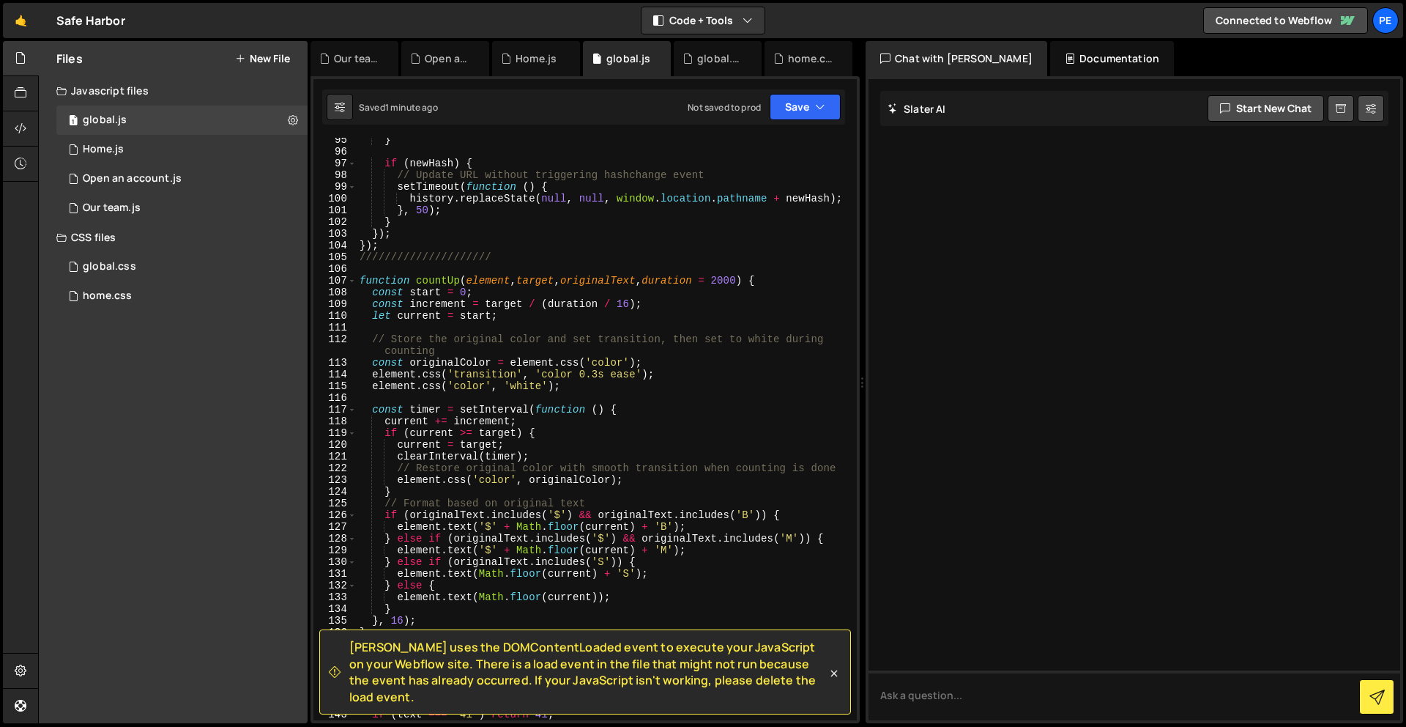
scroll to position [1026, 0]
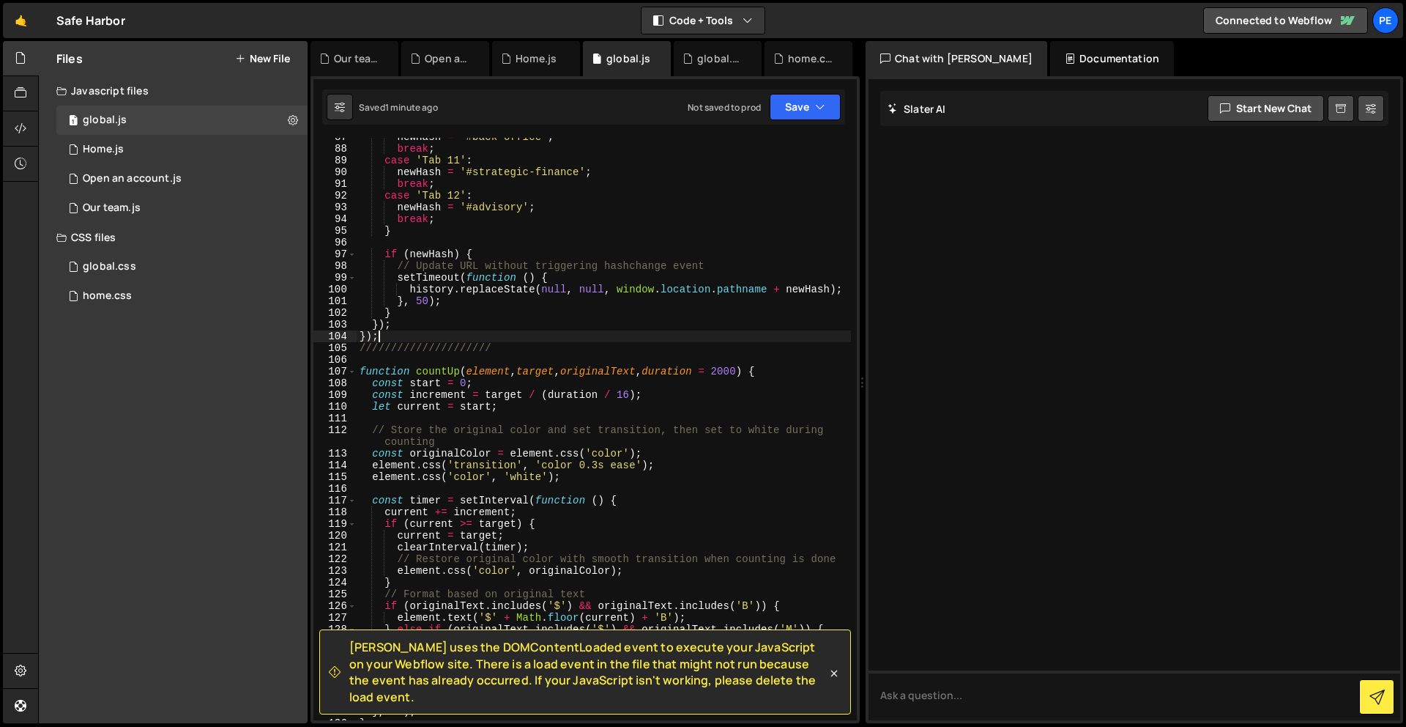
click at [401, 335] on div "newHash = '#back-office' ; break ; case 'Tab 11' : newHash = '#strategic-financ…" at bounding box center [604, 434] width 494 height 606
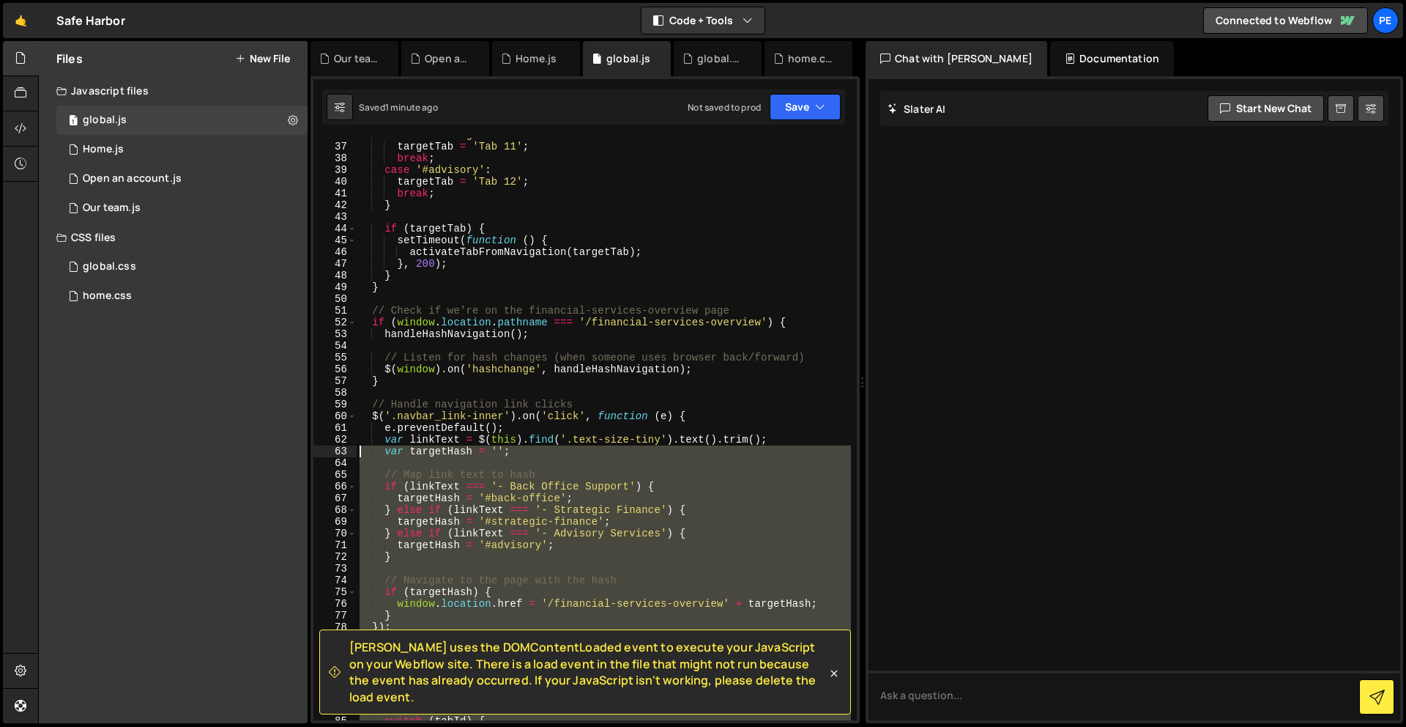
scroll to position [0, 0]
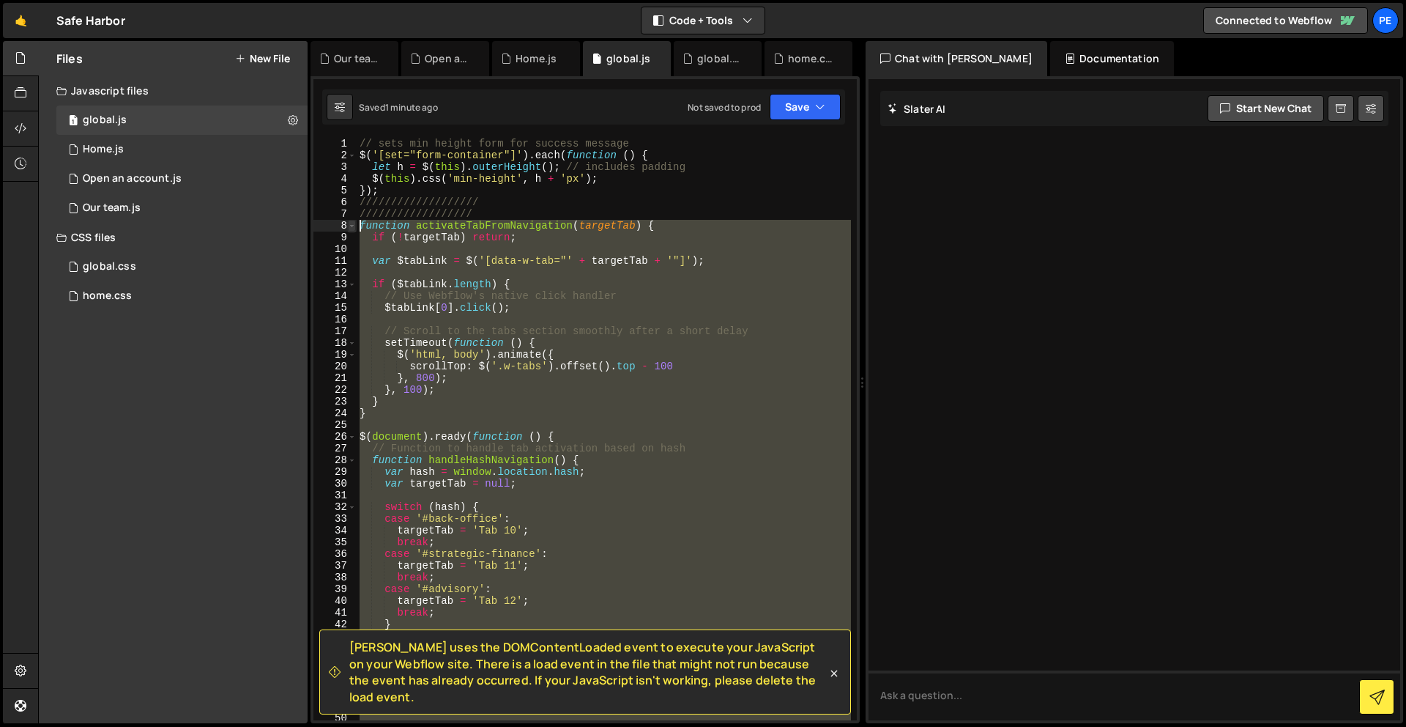
drag, startPoint x: 404, startPoint y: 337, endPoint x: 355, endPoint y: 223, distance: 123.7
click at [355, 223] on div "}); 1 2 3 4 5 6 7 8 9 10 11 12 13 14 15 16 17 18 19 20 21 22 23 24 25 26 27 28 …" at bounding box center [586, 429] width 544 height 582
paste textarea "})"
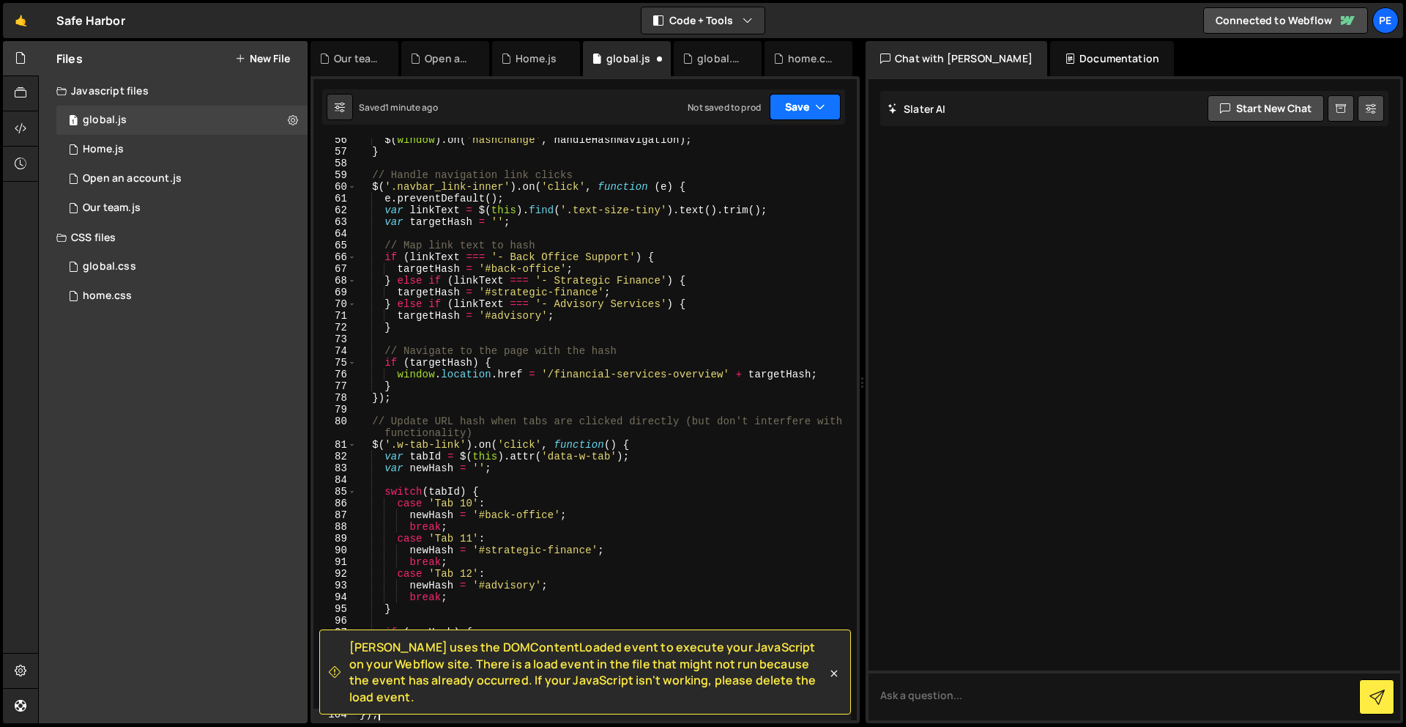
click at [796, 100] on button "Save" at bounding box center [805, 107] width 71 height 26
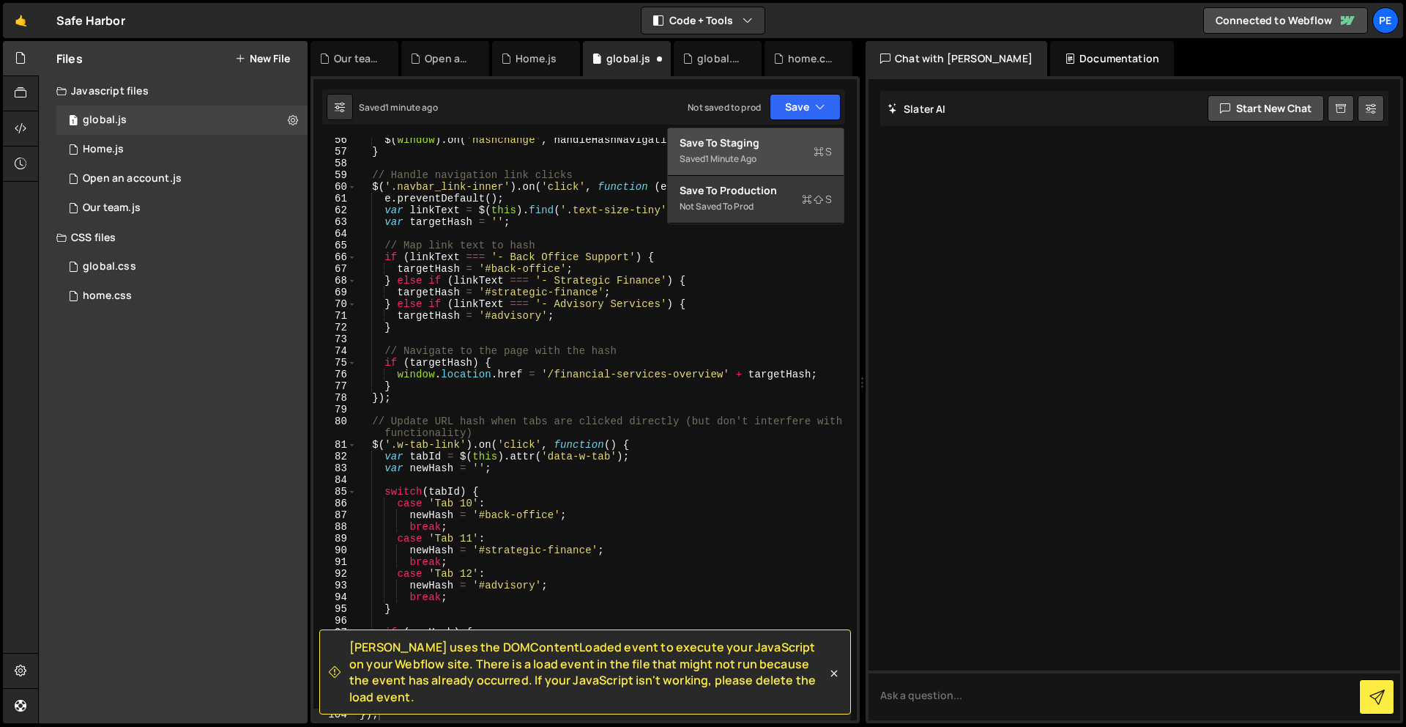
click at [796, 148] on div "Save to Staging S" at bounding box center [756, 143] width 152 height 15
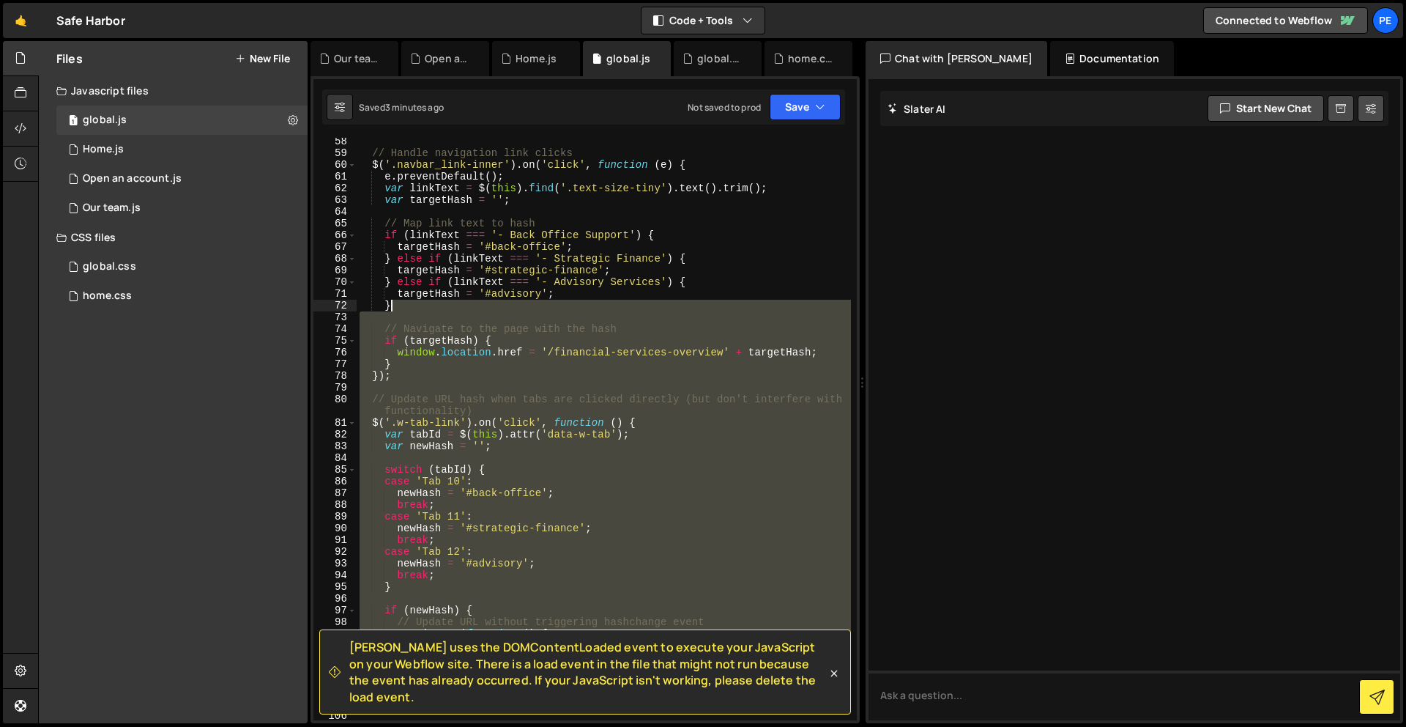
scroll to position [0, 0]
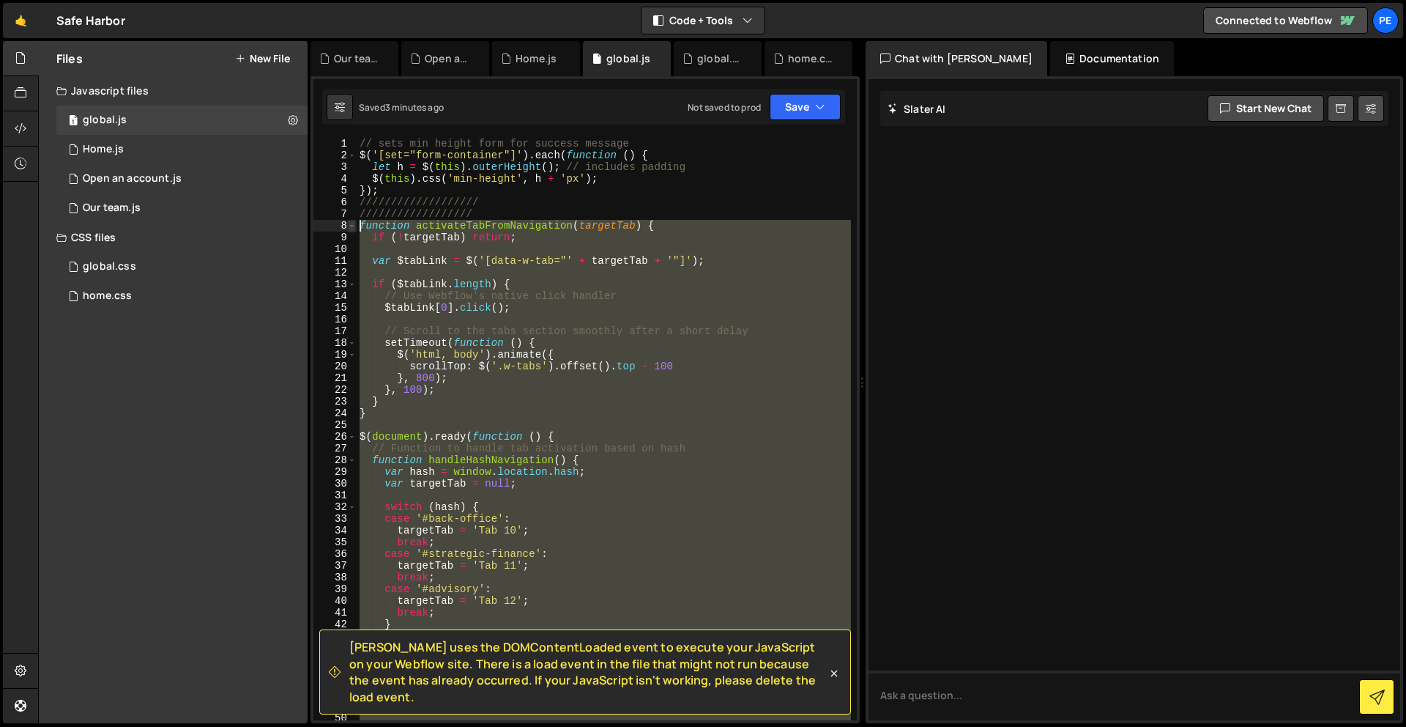
drag, startPoint x: 429, startPoint y: 270, endPoint x: 349, endPoint y: 227, distance: 90.4
click at [349, 227] on div "}); 1 2 3 4 5 6 7 8 9 10 11 12 13 14 15 16 17 18 19 20 21 22 23 24 25 26 27 28 …" at bounding box center [586, 429] width 544 height 582
paste textarea "})"
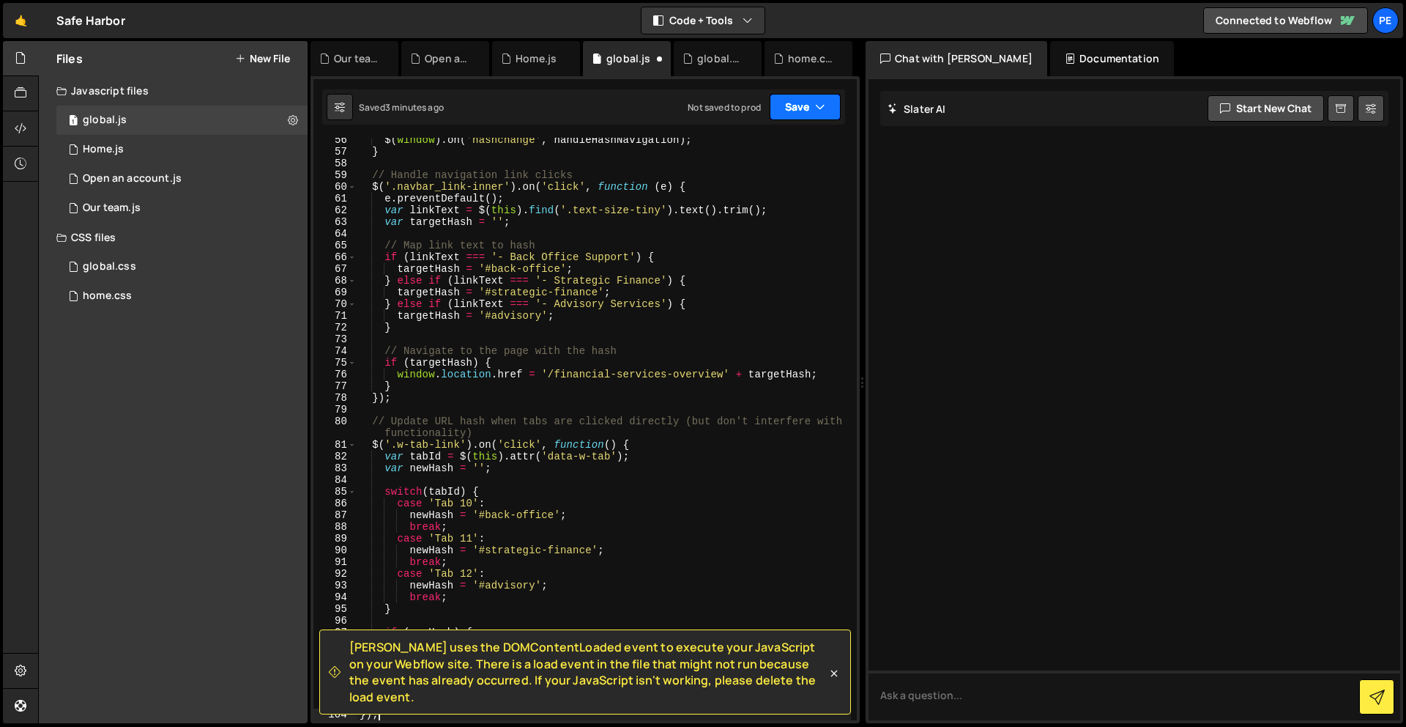
click at [814, 100] on button "Save" at bounding box center [805, 107] width 71 height 26
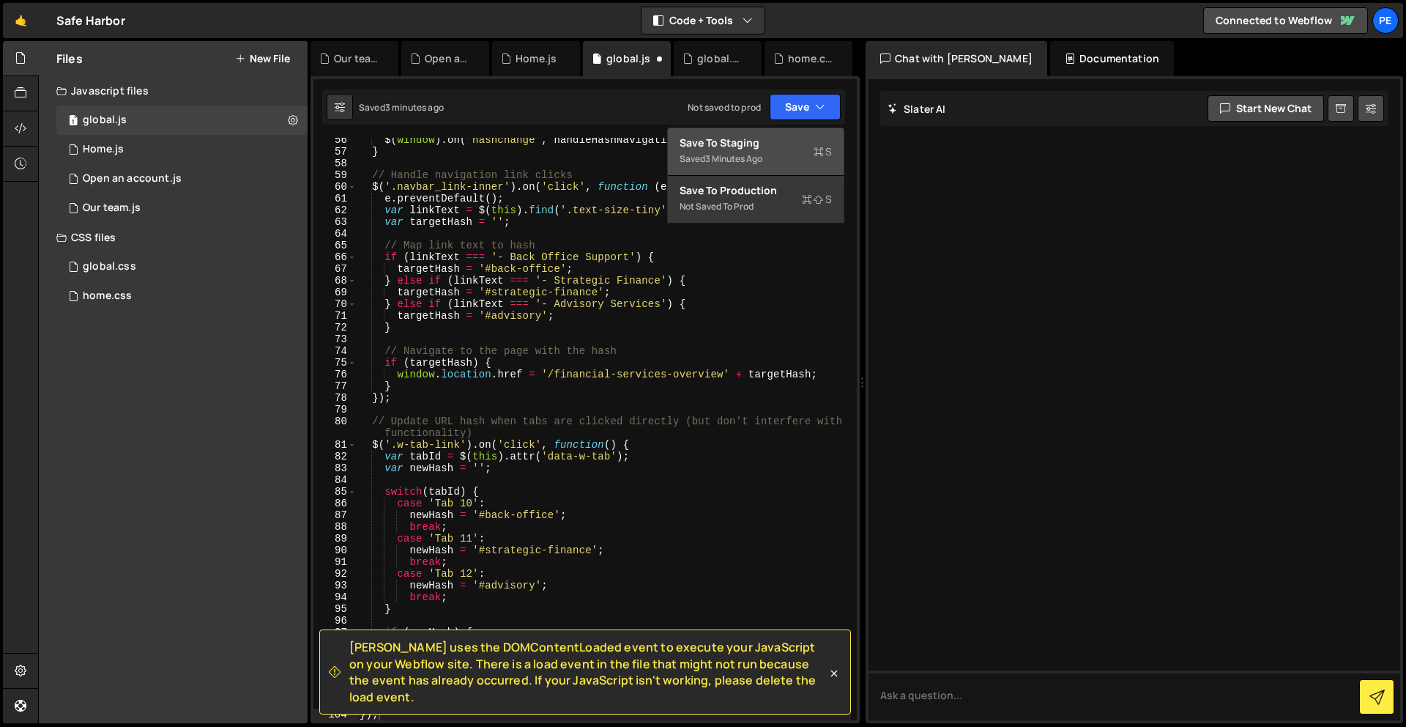
click at [796, 147] on div "Save to Staging S" at bounding box center [756, 143] width 152 height 15
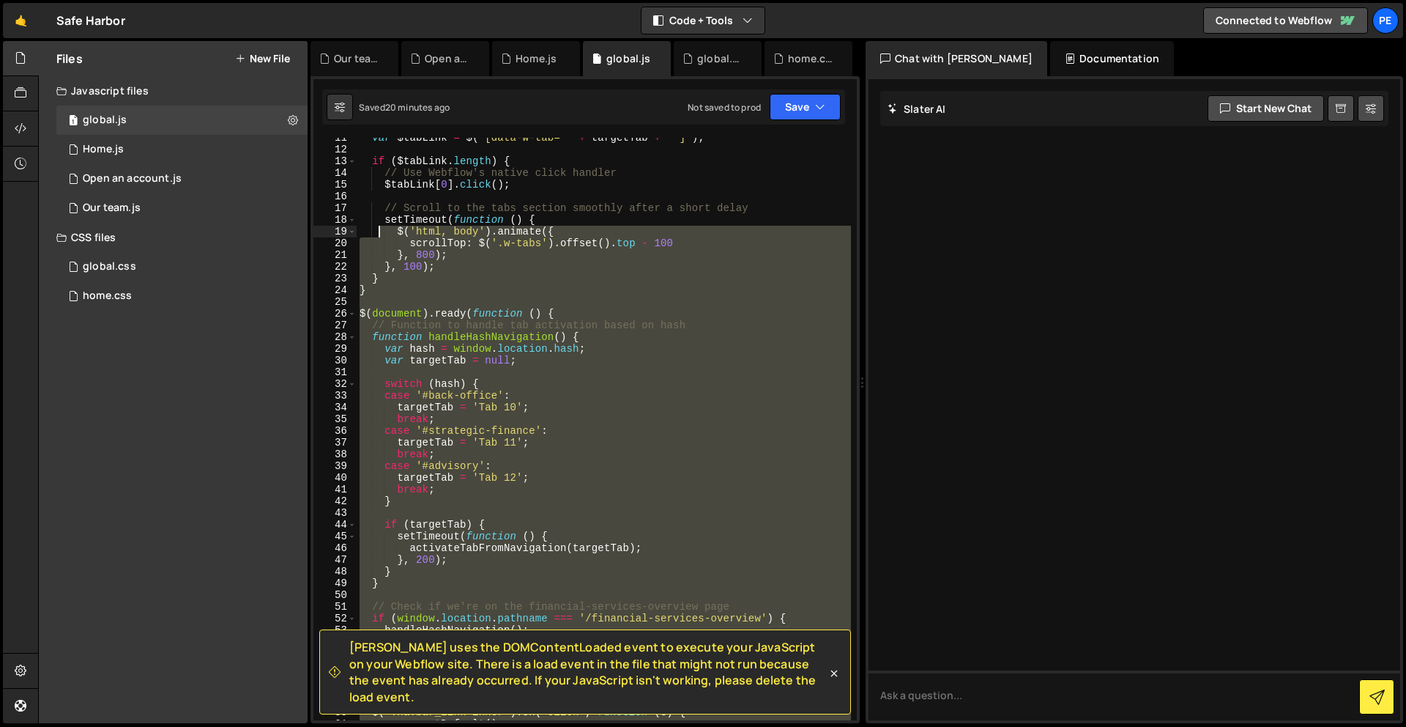
scroll to position [0, 0]
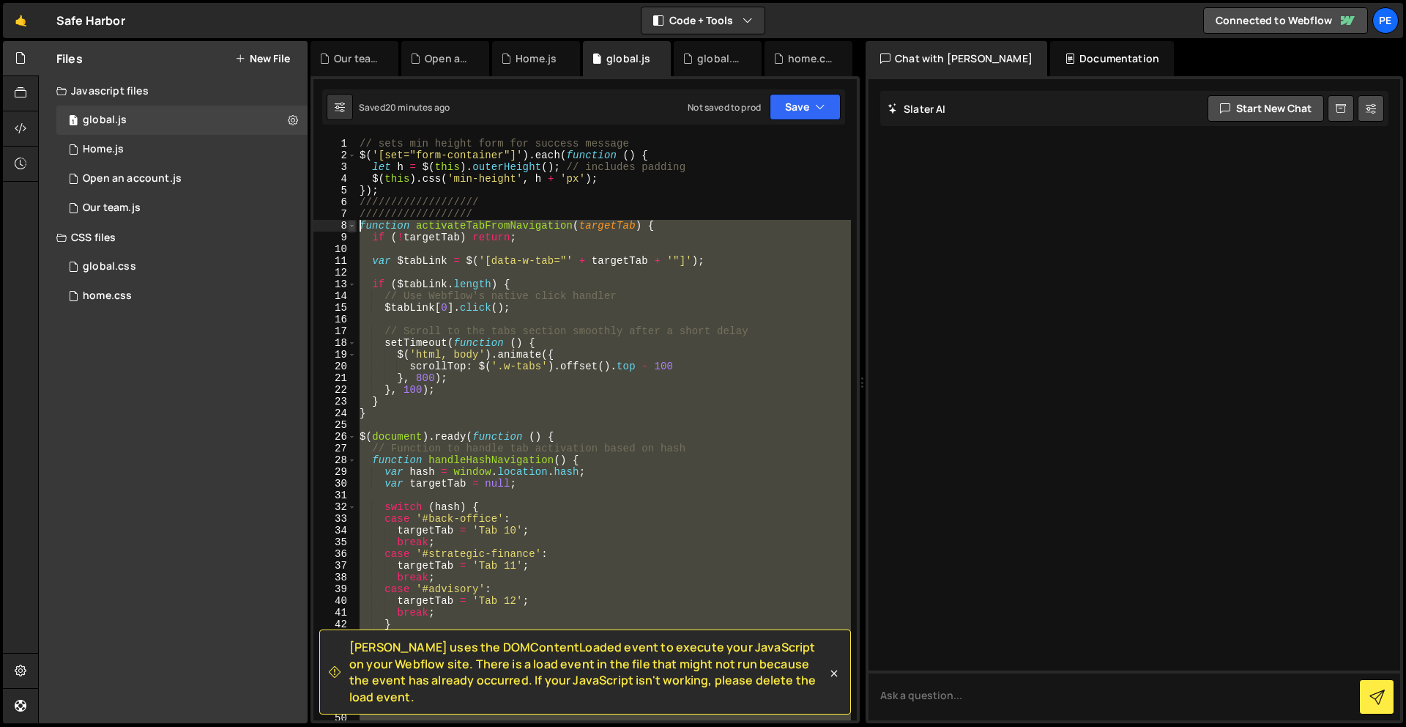
drag, startPoint x: 423, startPoint y: 396, endPoint x: 352, endPoint y: 220, distance: 188.9
click at [352, 220] on div "}); 1 2 3 4 5 6 7 8 9 10 11 12 13 14 15 16 17 18 19 20 21 22 23 24 25 26 27 28 …" at bounding box center [586, 429] width 544 height 582
paste textarea "})"
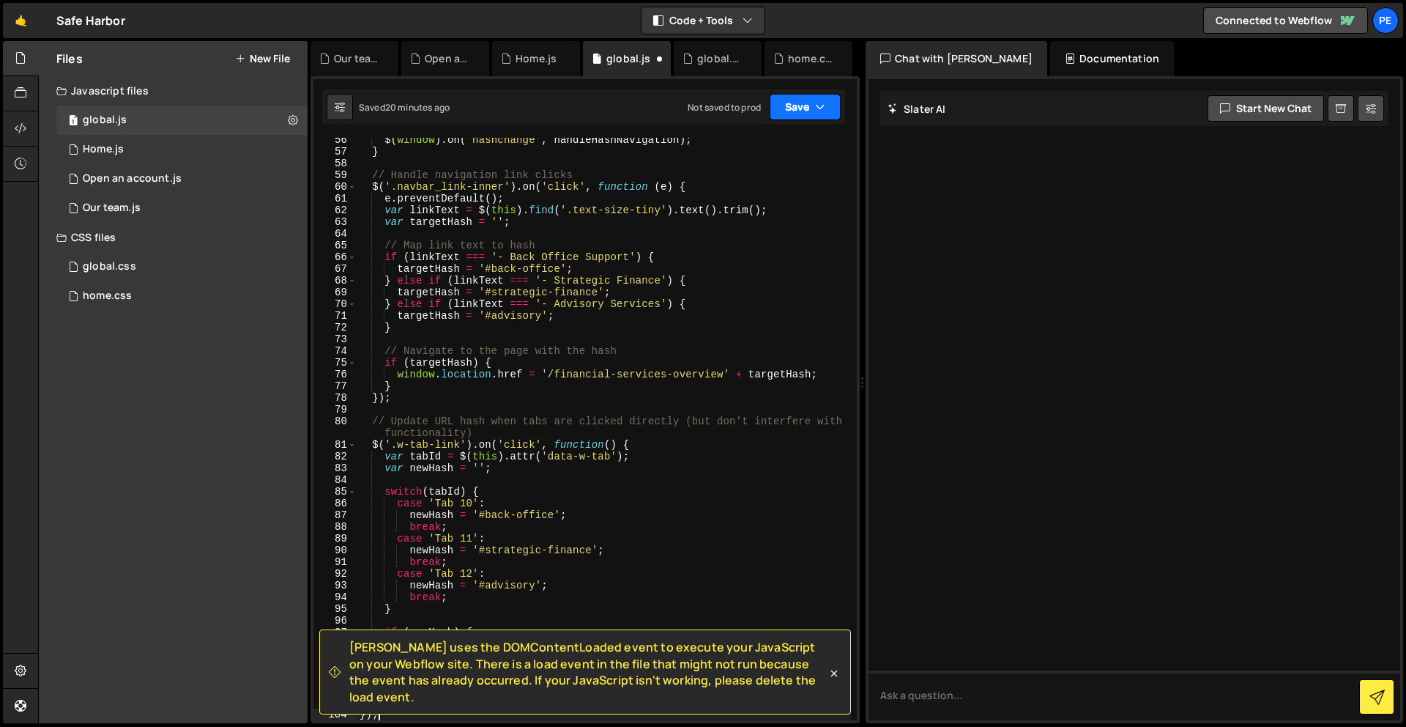
click at [812, 103] on button "Save" at bounding box center [805, 107] width 71 height 26
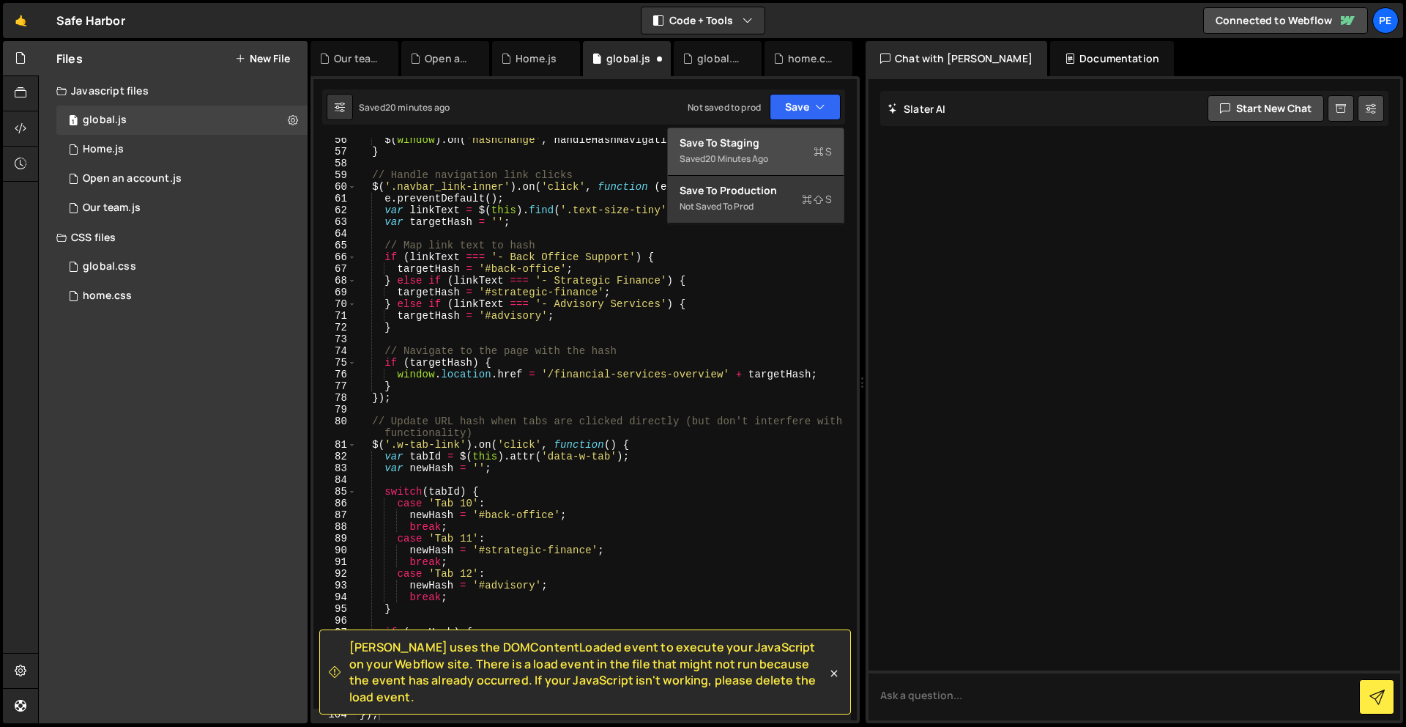
click at [801, 136] on div "Save to Staging S" at bounding box center [756, 143] width 152 height 15
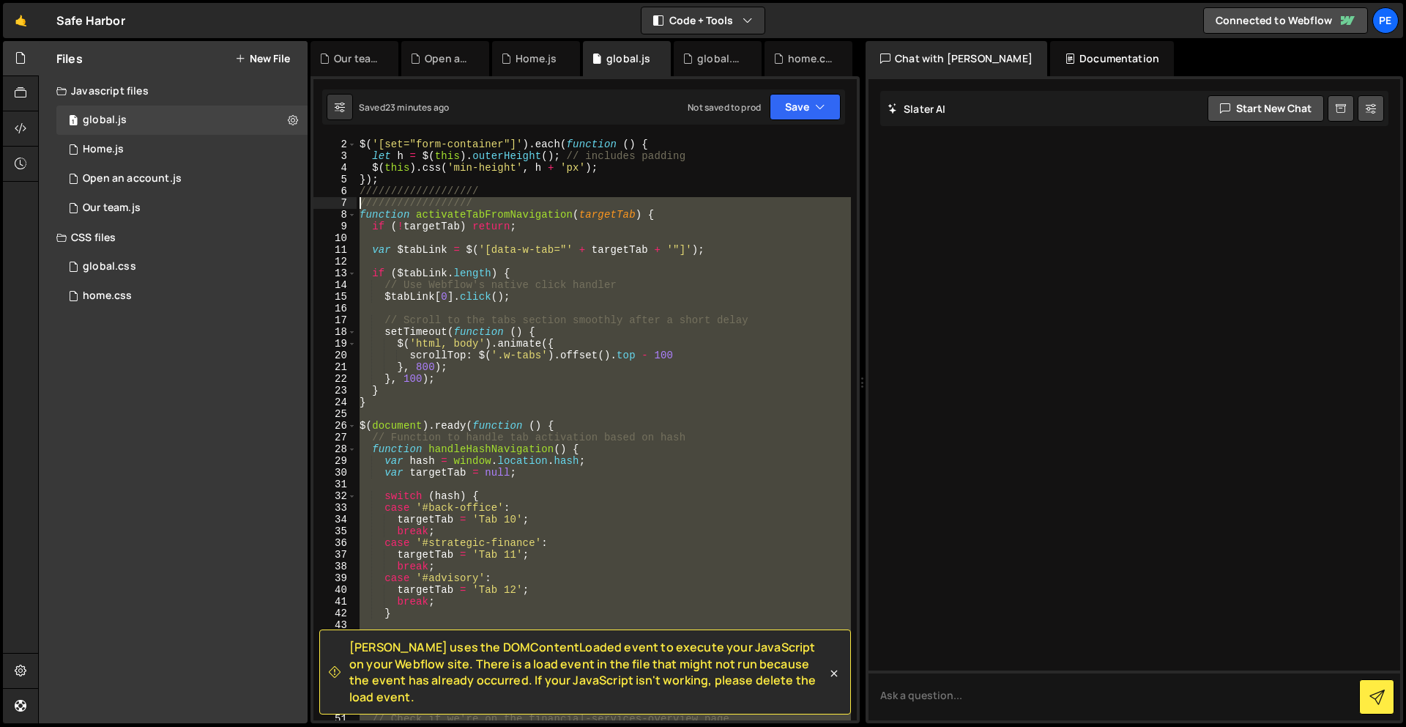
scroll to position [0, 0]
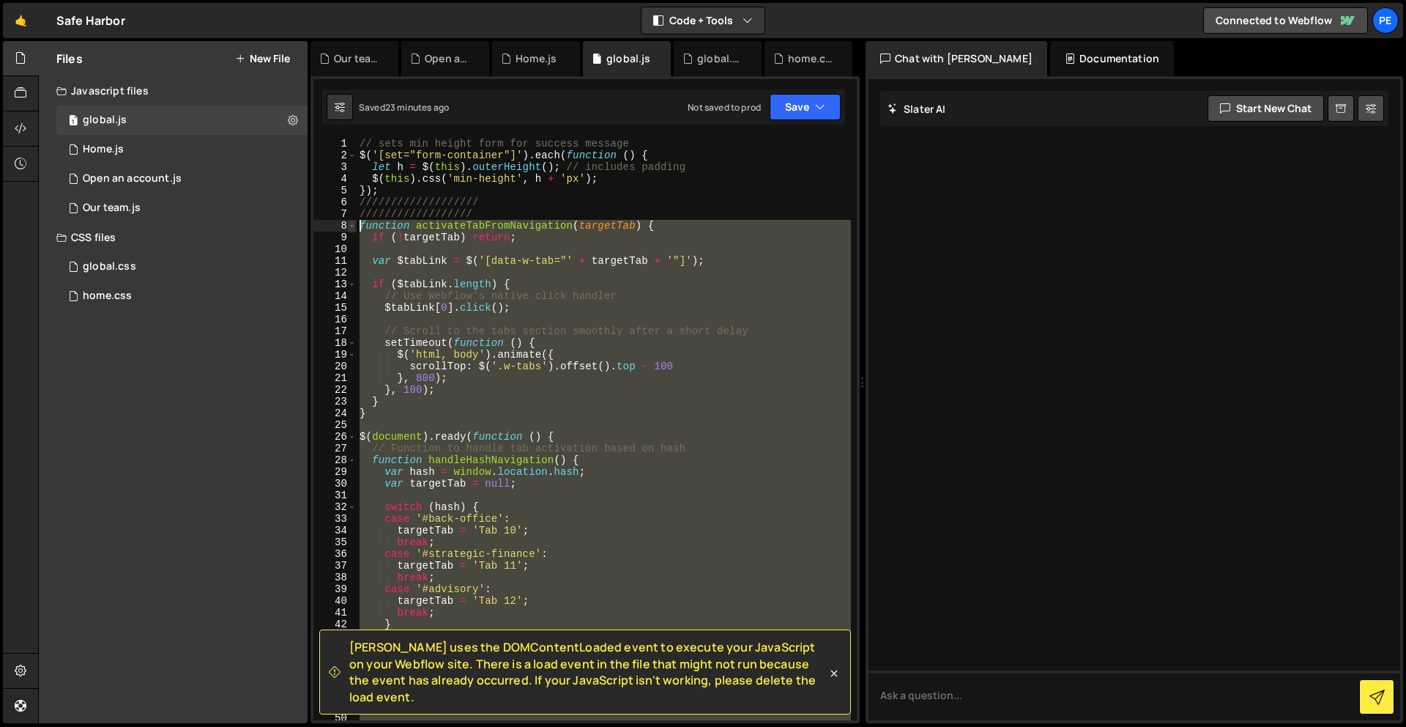
drag, startPoint x: 407, startPoint y: 440, endPoint x: 351, endPoint y: 226, distance: 221.2
click at [351, 226] on div "}); 1 2 3 4 5 6 7 8 9 10 11 12 13 14 15 16 17 18 19 20 21 22 23 24 25 26 27 28 …" at bounding box center [586, 429] width 544 height 582
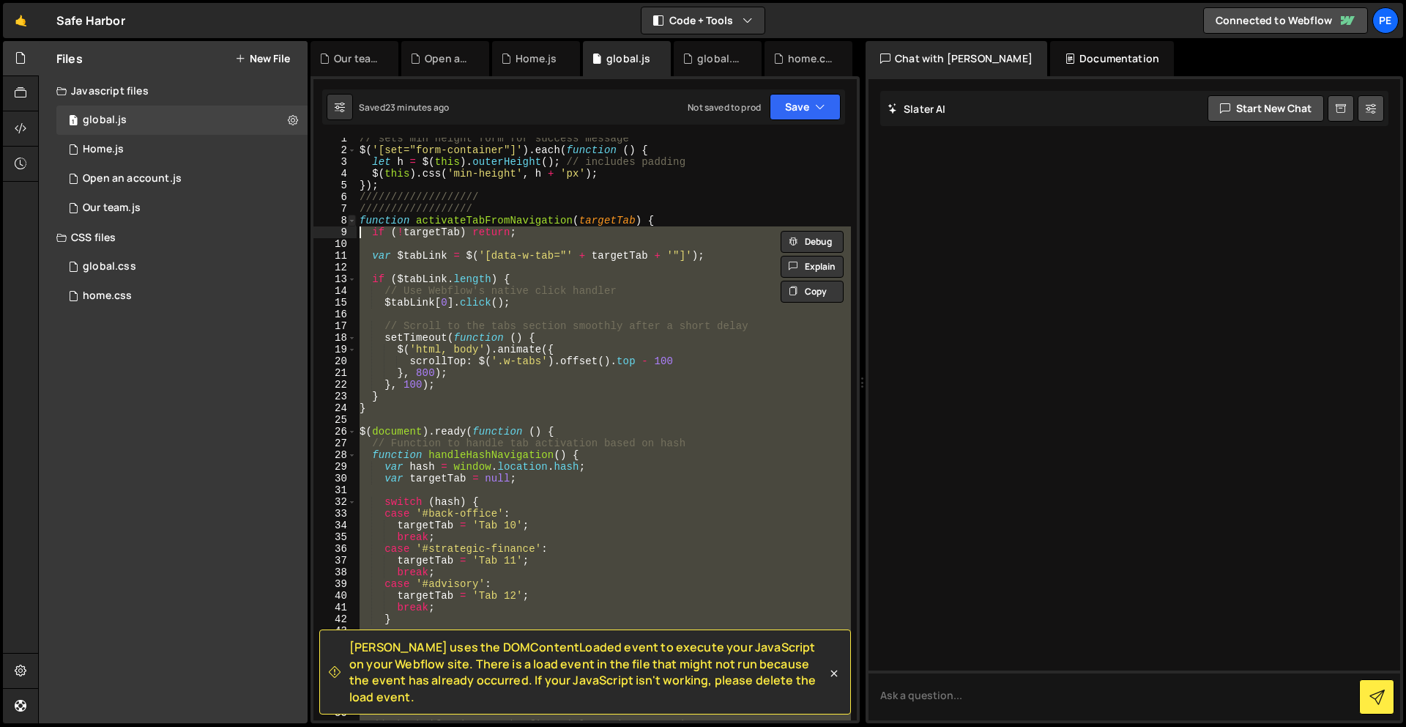
paste textarea "});"
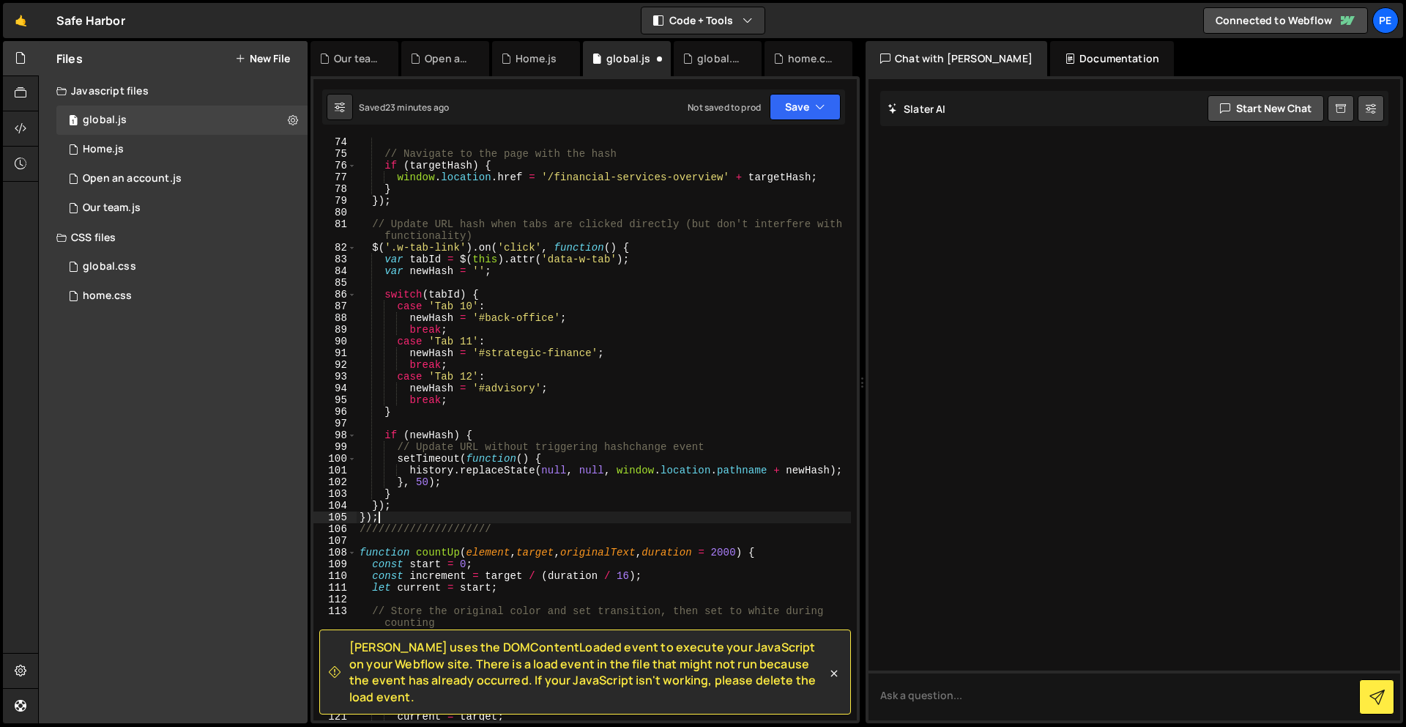
scroll to position [863, 0]
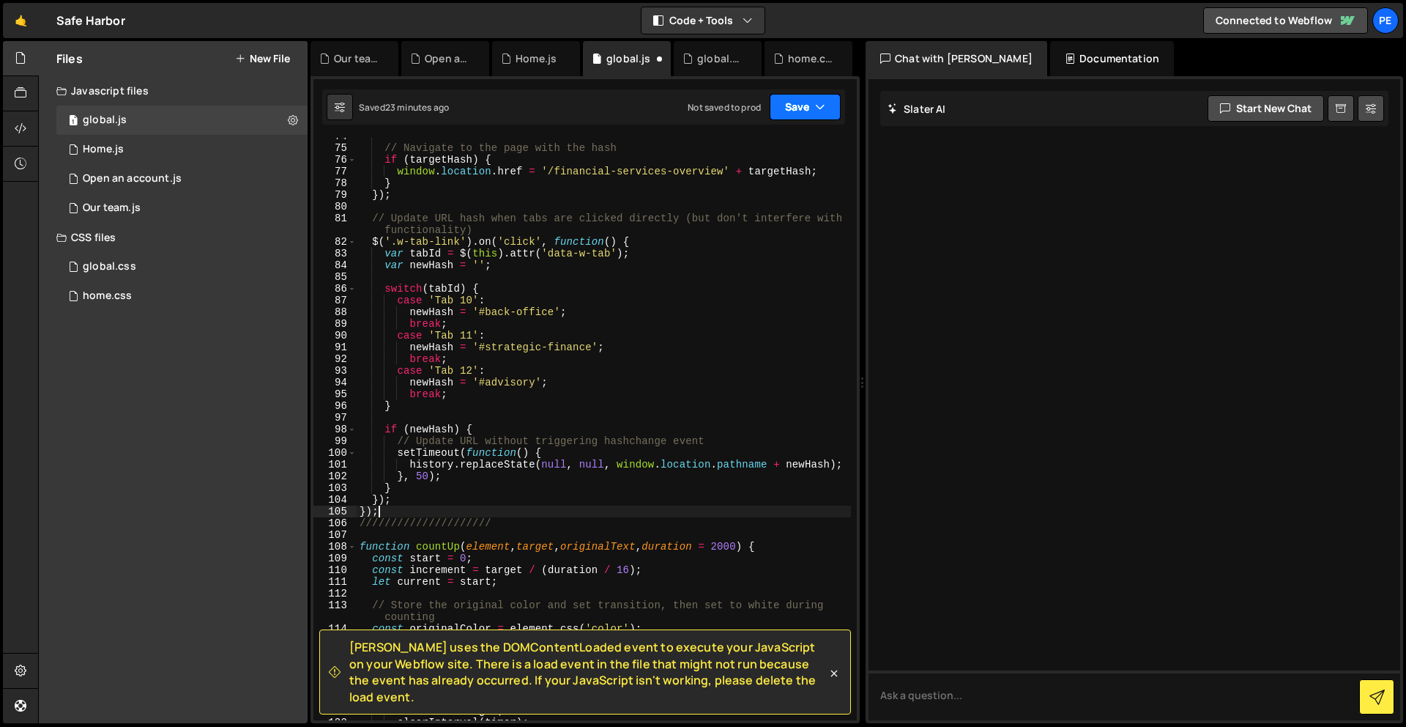
click at [796, 108] on button "Save" at bounding box center [805, 107] width 71 height 26
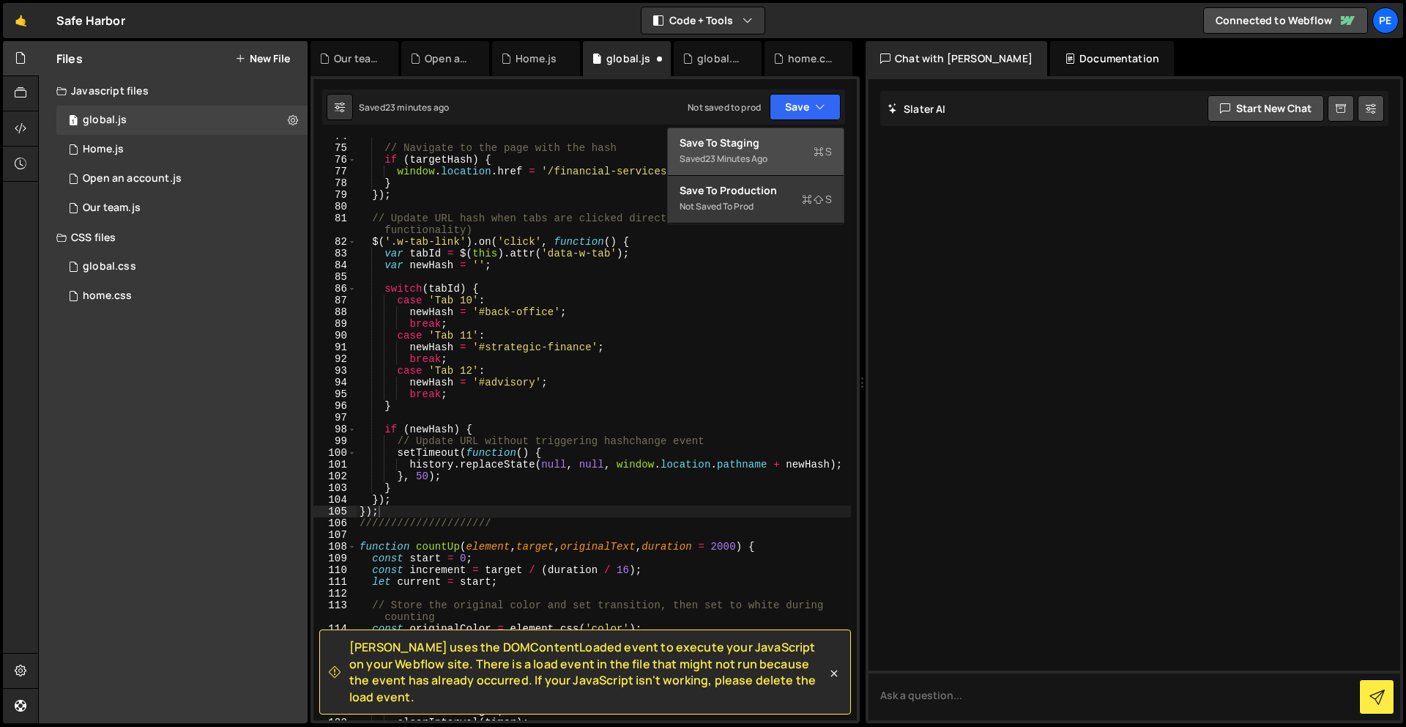
click at [785, 136] on div "Save to Staging S" at bounding box center [756, 143] width 152 height 15
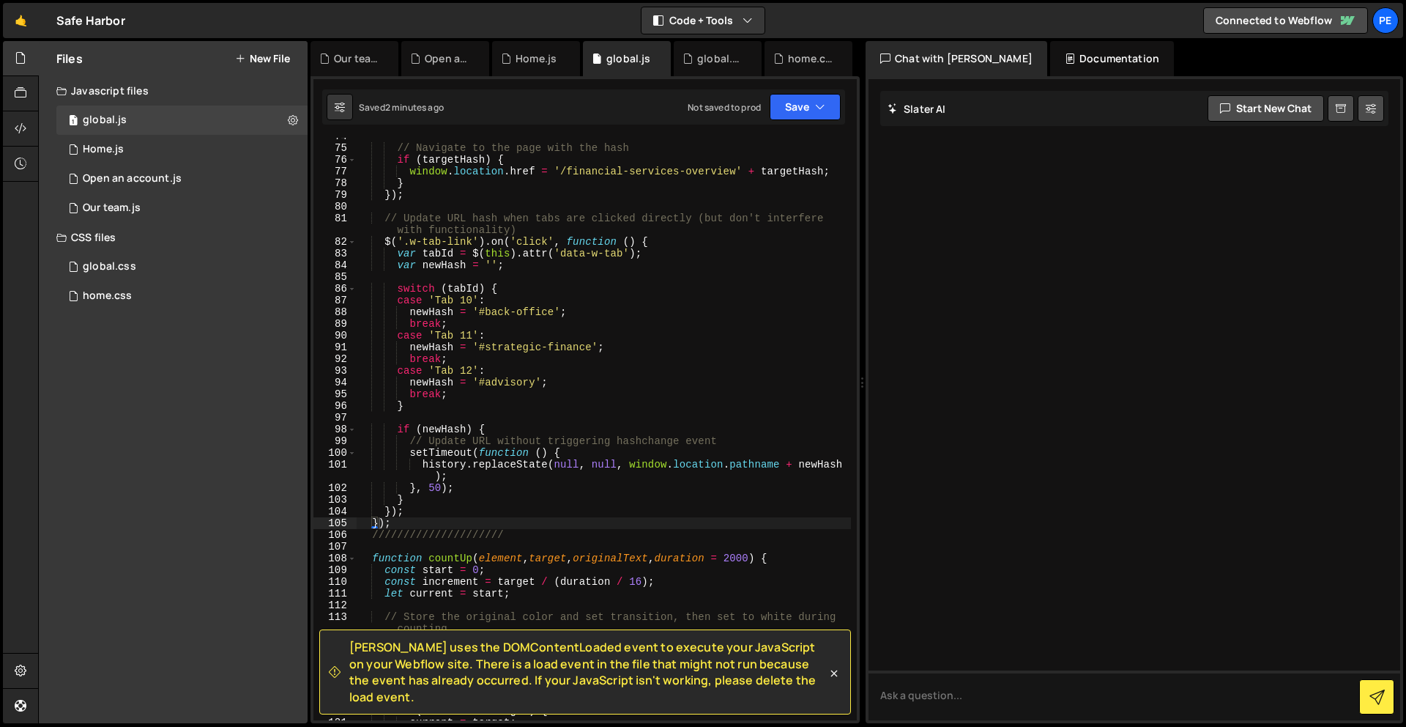
click at [401, 514] on div "// Navigate to the page with the hash if ( targetHash ) { window . location . h…" at bounding box center [604, 433] width 494 height 606
click at [407, 516] on div "// Navigate to the page with the hash if ( targetHash ) { window . location . h…" at bounding box center [604, 433] width 494 height 606
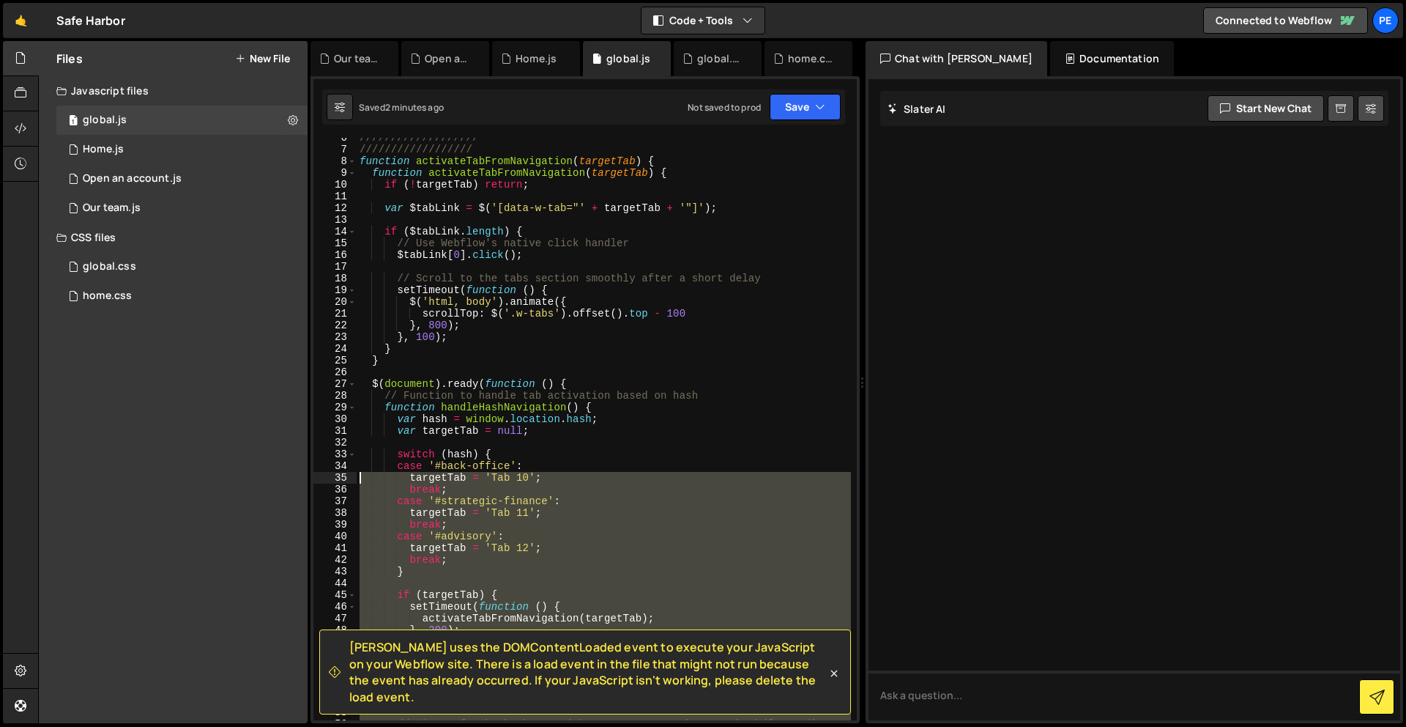
scroll to position [0, 0]
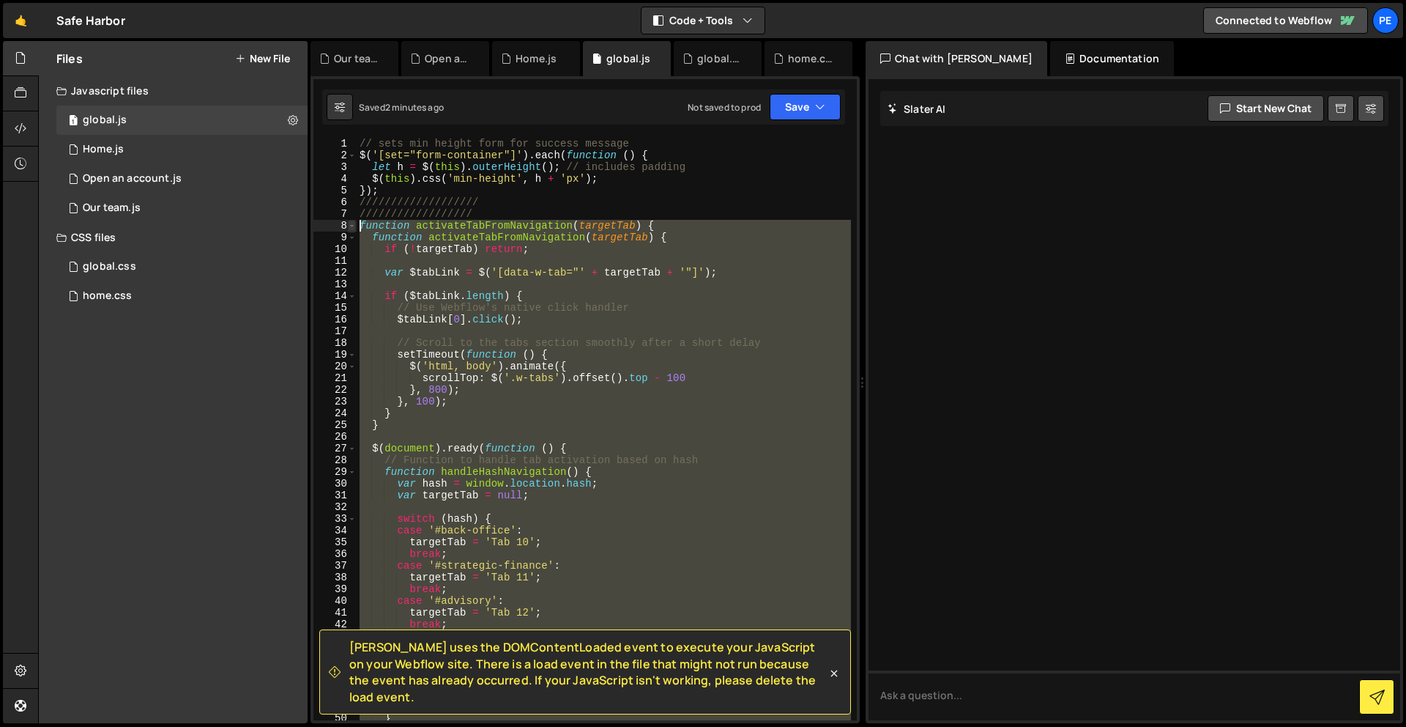
drag, startPoint x: 411, startPoint y: 522, endPoint x: 349, endPoint y: 221, distance: 307.4
click at [349, 221] on div "}); 1 2 3 4 5 6 7 8 9 10 11 12 13 14 15 16 17 18 19 20 21 22 23 24 25 26 27 28 …" at bounding box center [586, 429] width 544 height 582
paste textarea "});"
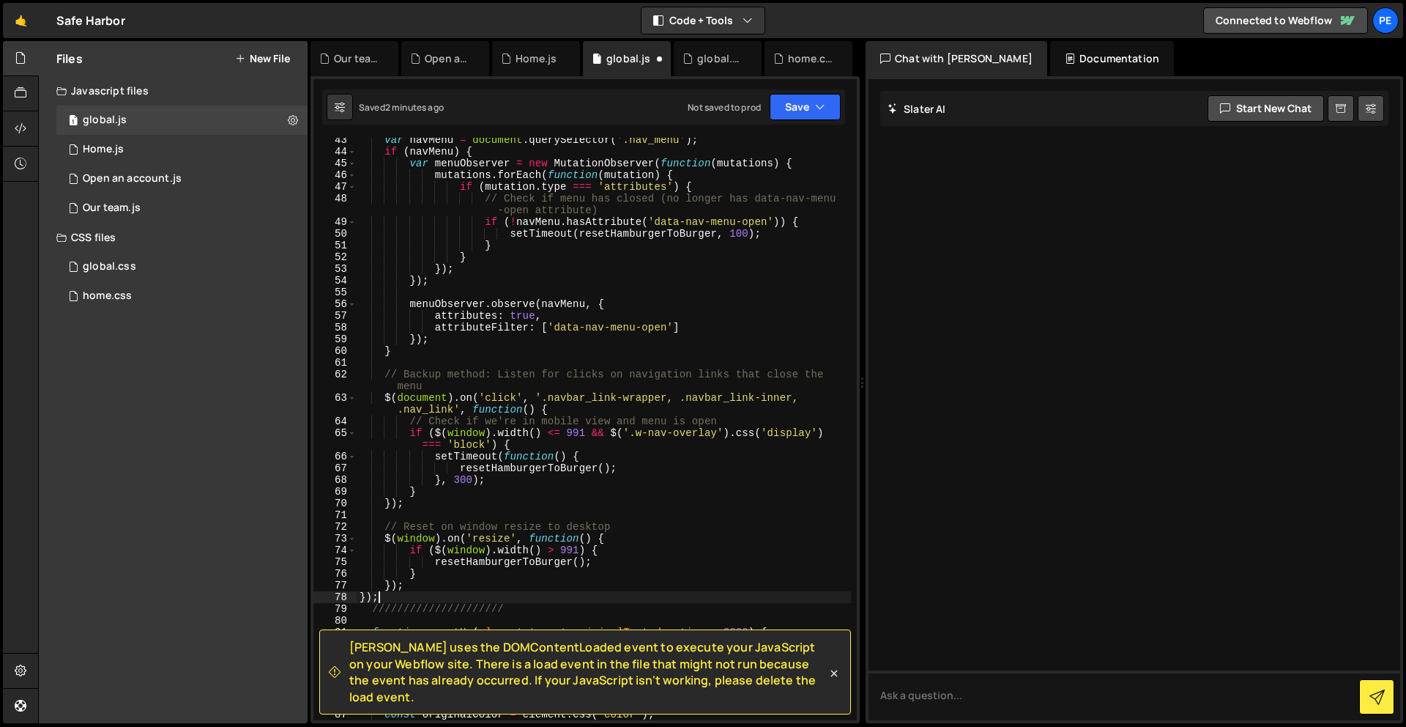
scroll to position [508, 0]
click at [801, 97] on button "Save" at bounding box center [805, 107] width 71 height 26
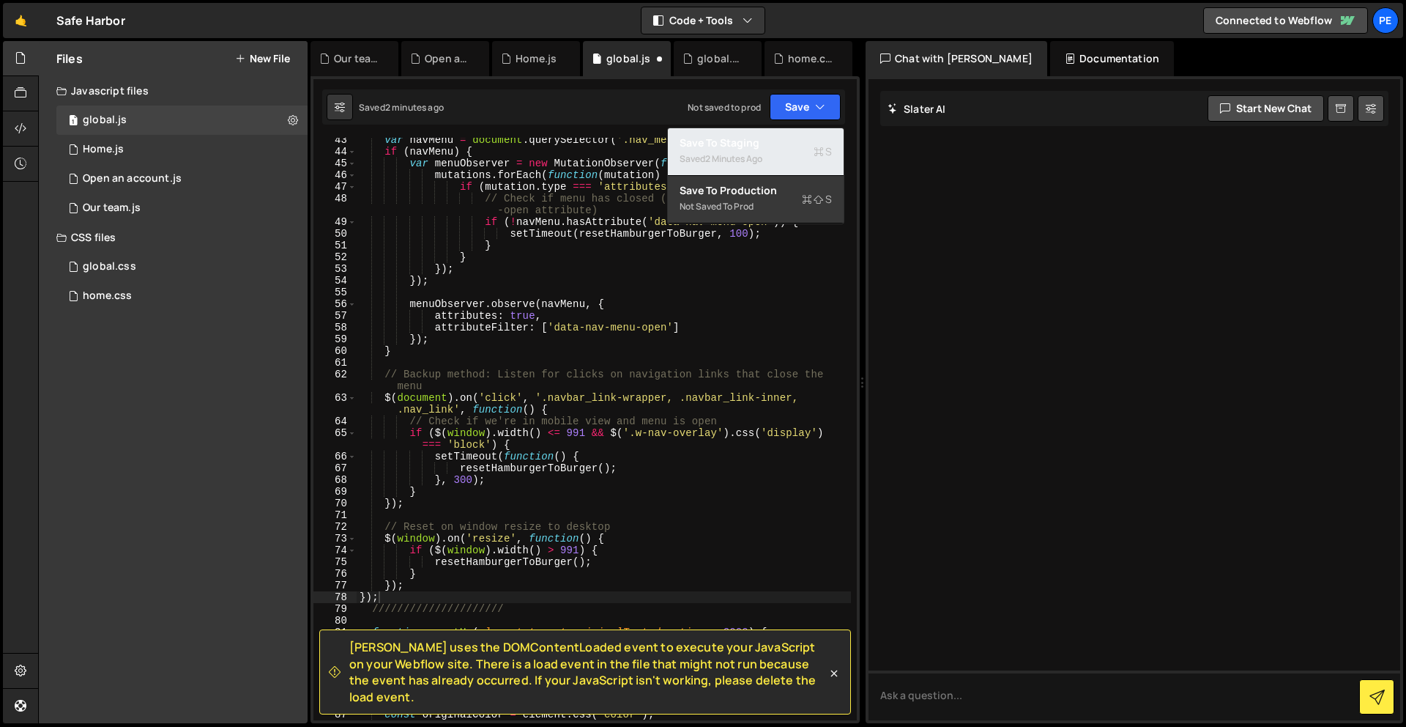
drag, startPoint x: 799, startPoint y: 137, endPoint x: 700, endPoint y: 97, distance: 107.2
click at [798, 137] on div "Save to Staging S" at bounding box center [756, 143] width 152 height 15
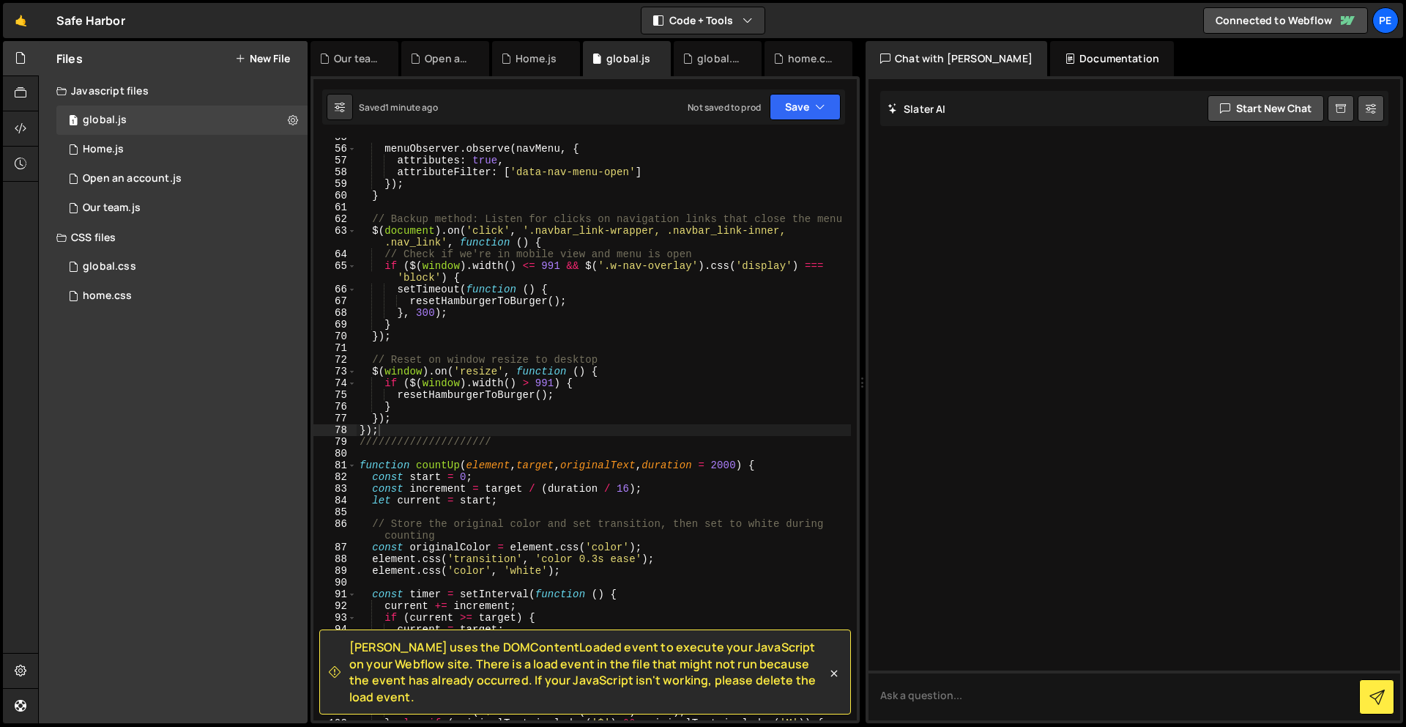
scroll to position [658, 0]
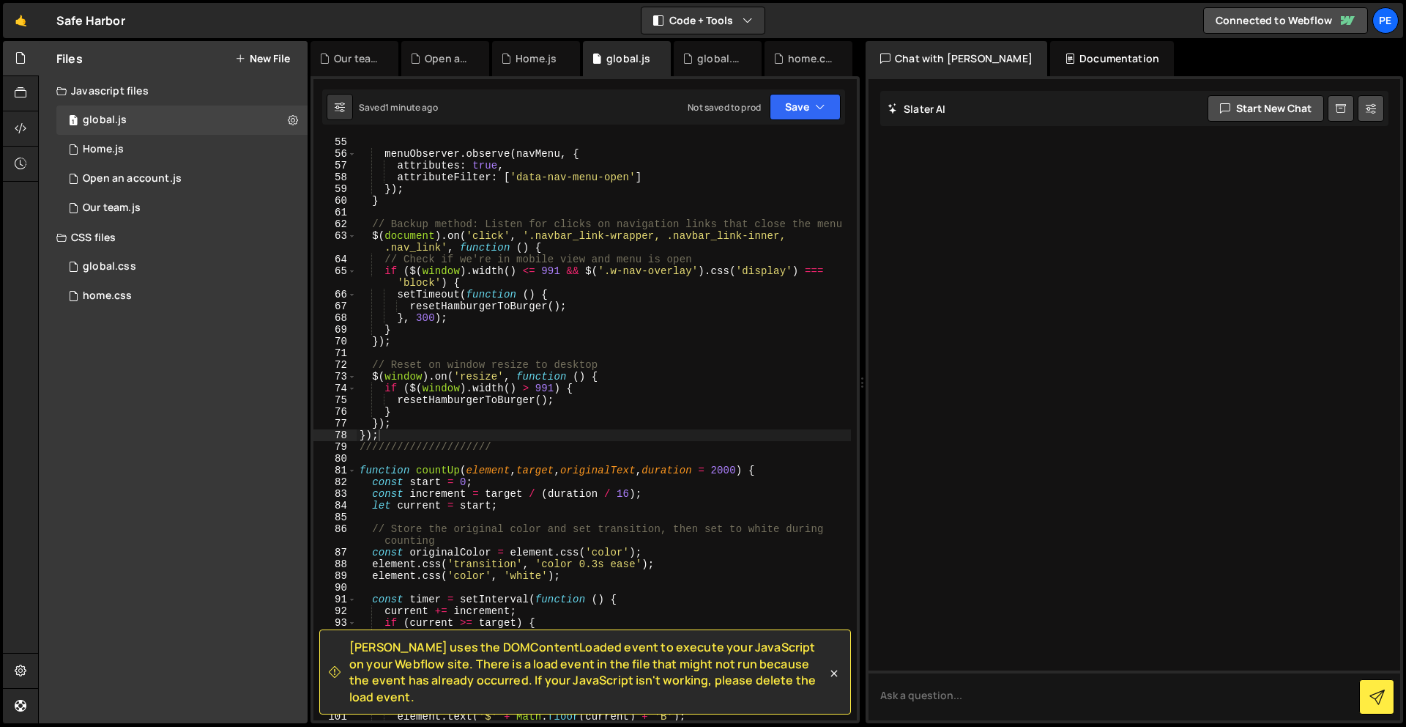
click at [433, 419] on div "menuObserver . observe ( navMenu , { attributes : true , attributeFilter : [ 'd…" at bounding box center [604, 439] width 494 height 606
click at [399, 437] on div "menuObserver . observe ( navMenu , { attributes : true , attributeFilter : [ 'd…" at bounding box center [604, 439] width 494 height 606
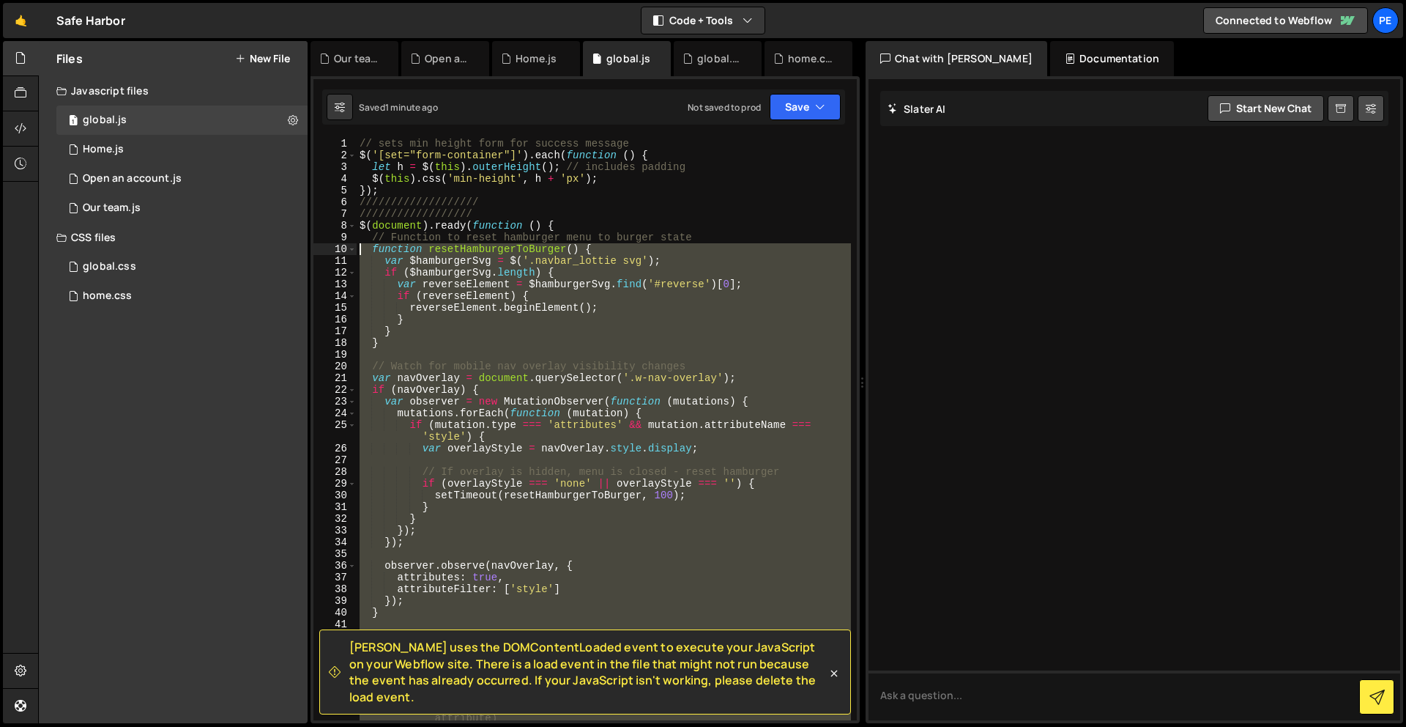
scroll to position [0, 0]
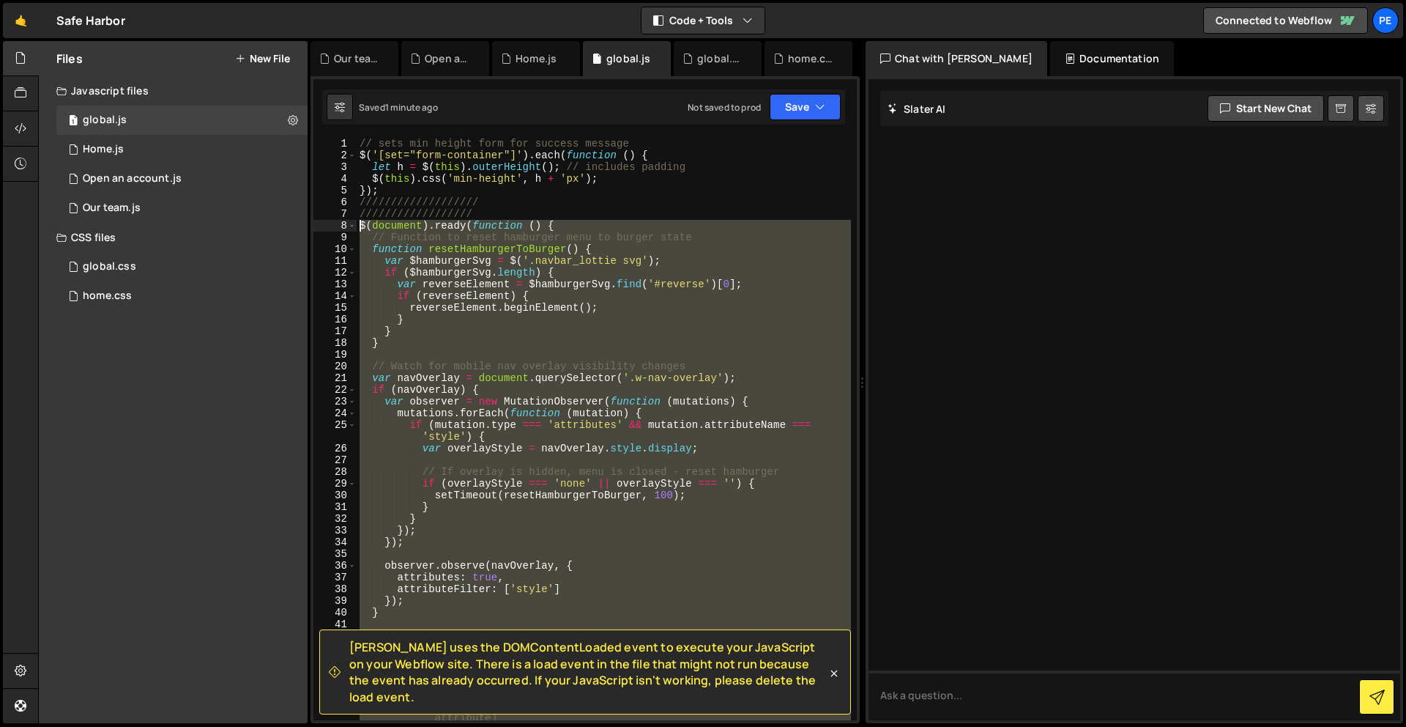
drag, startPoint x: 399, startPoint y: 437, endPoint x: 359, endPoint y: 224, distance: 216.8
click at [359, 224] on div "// sets min height form for success message $ ( '[set="form-container"]' ) . ea…" at bounding box center [604, 441] width 494 height 606
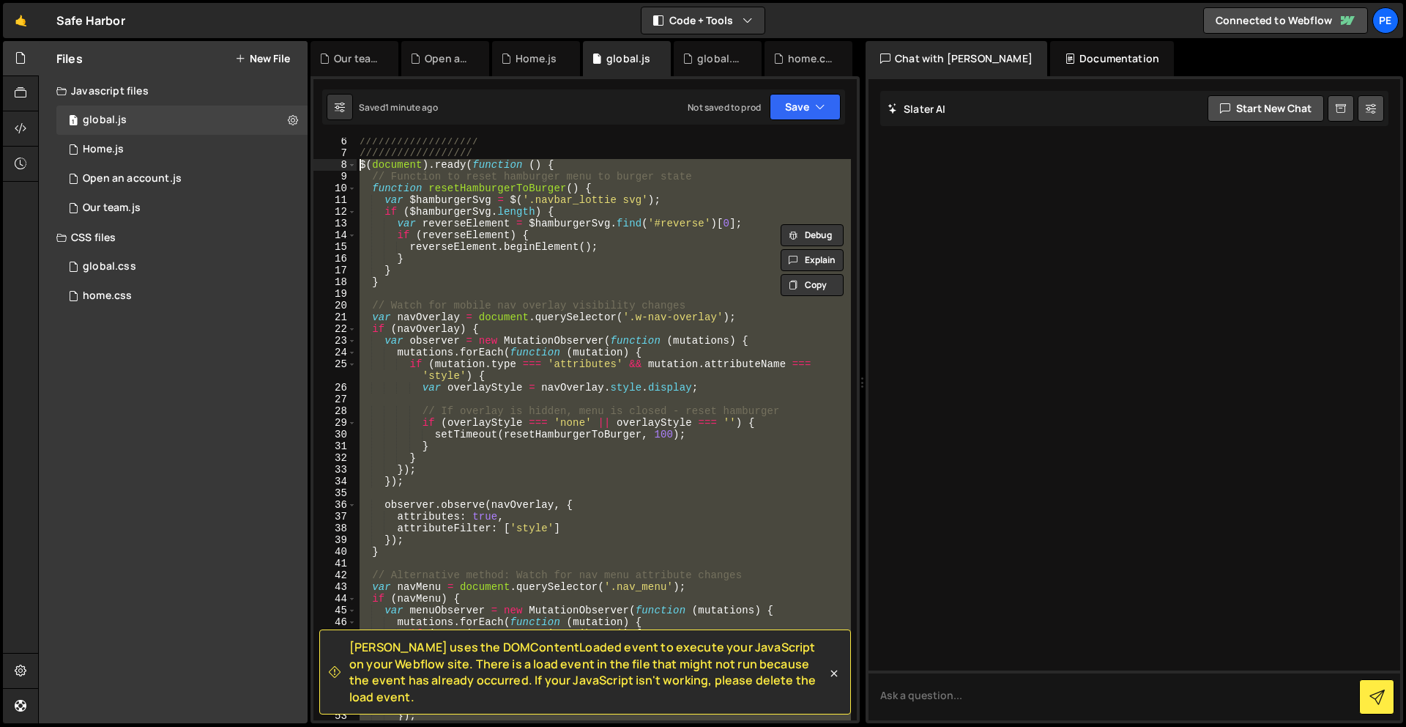
paste textarea "});"
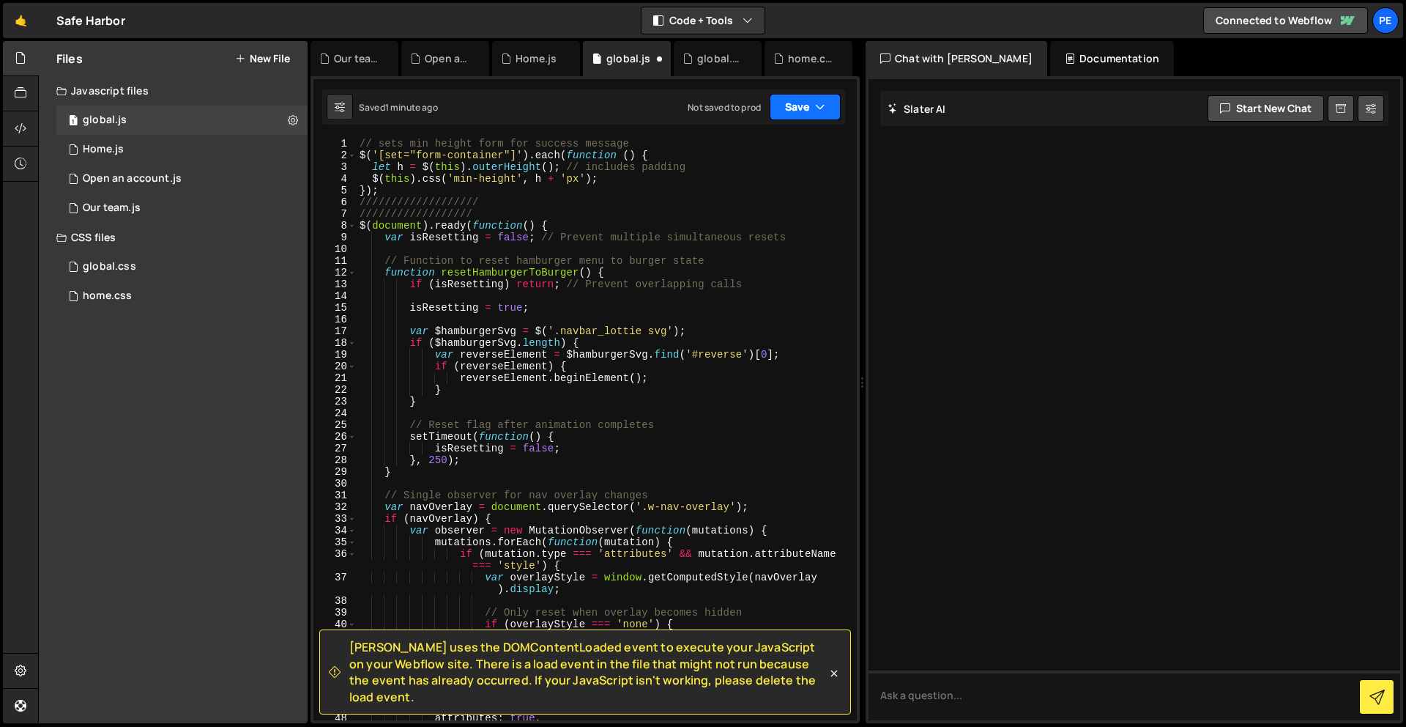
click at [798, 101] on button "Save" at bounding box center [805, 107] width 71 height 26
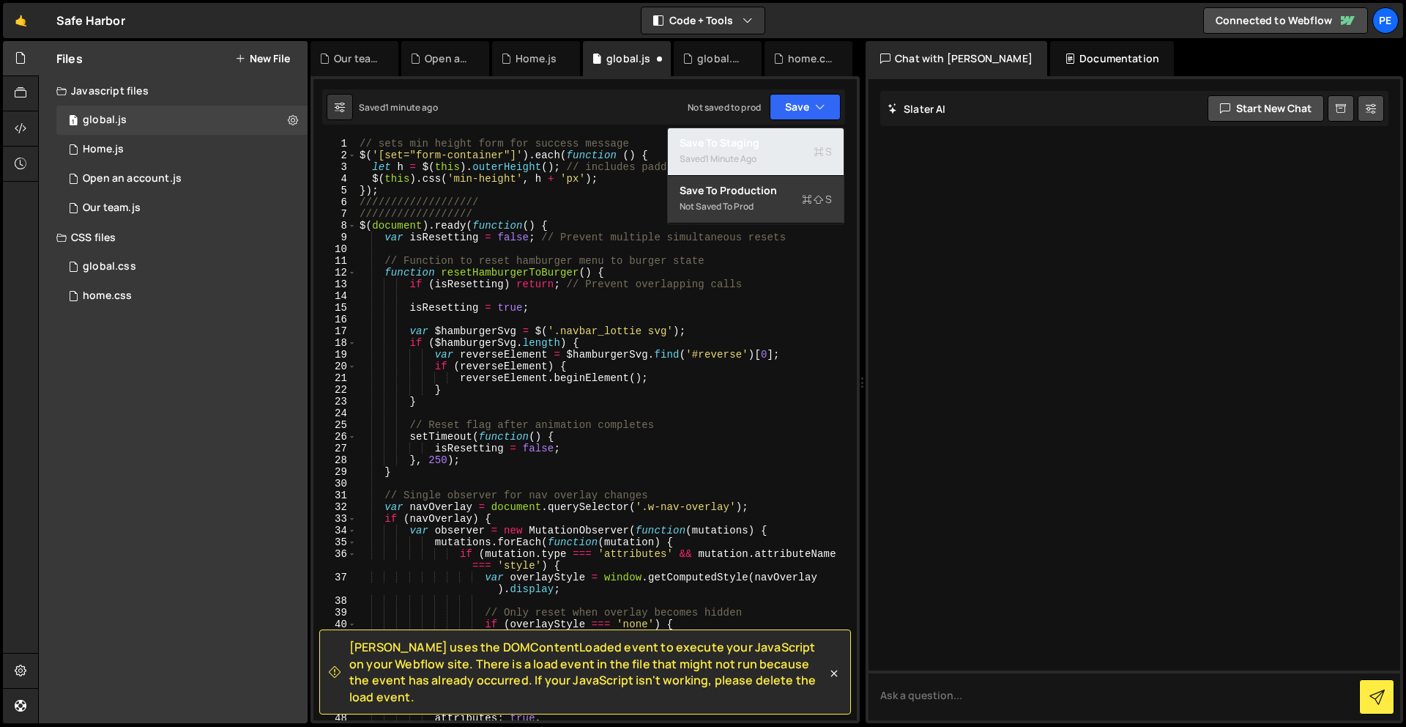
click at [798, 150] on div "Saved 1 minute ago" at bounding box center [756, 159] width 152 height 18
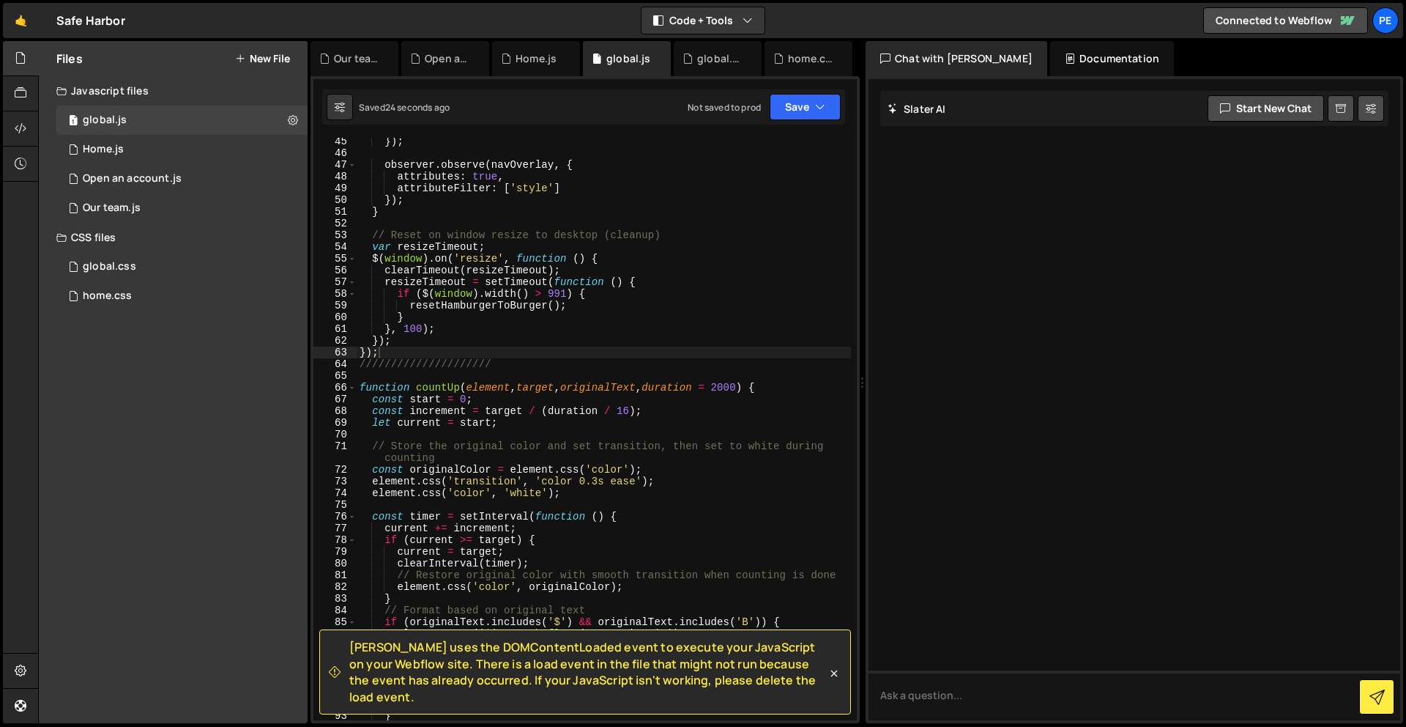
scroll to position [535, 0]
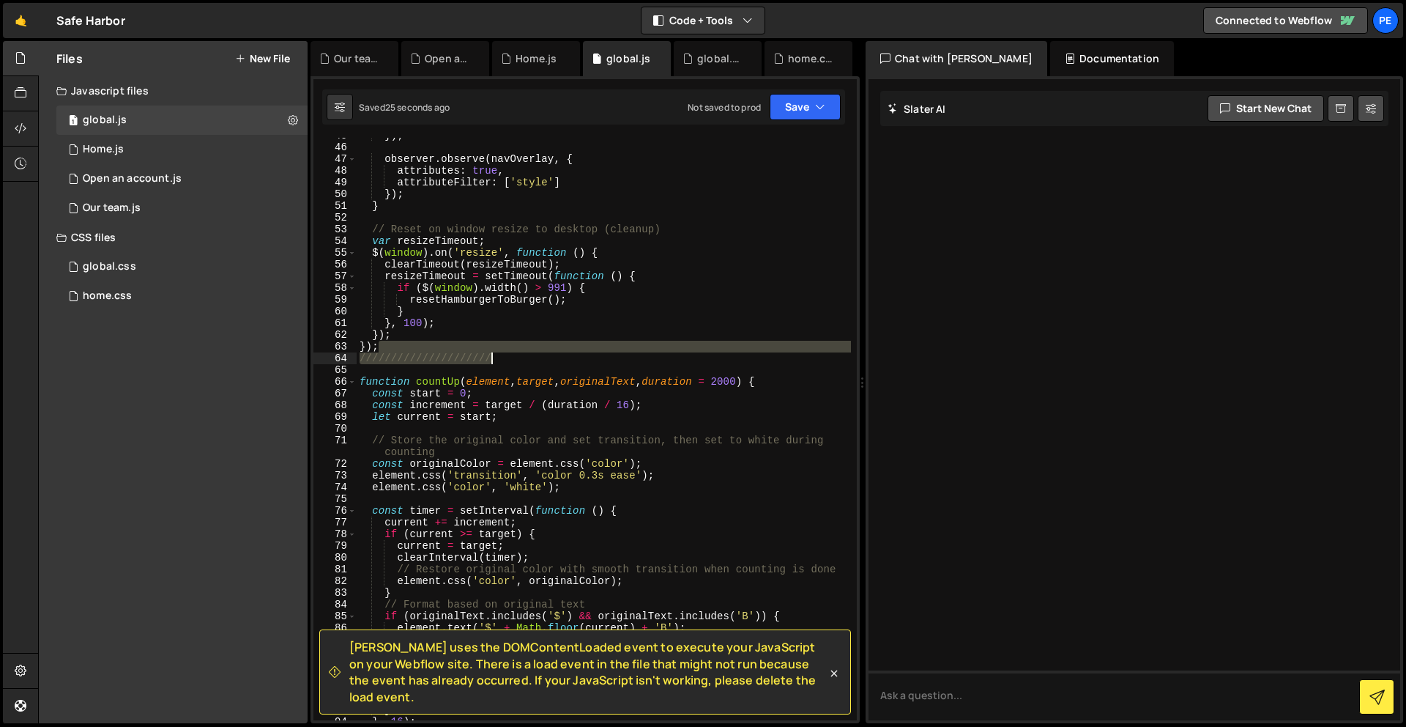
click at [519, 353] on div "}) ; observer . observe ( navOverlay , { attributes : true , attributeFilter : …" at bounding box center [604, 433] width 494 height 606
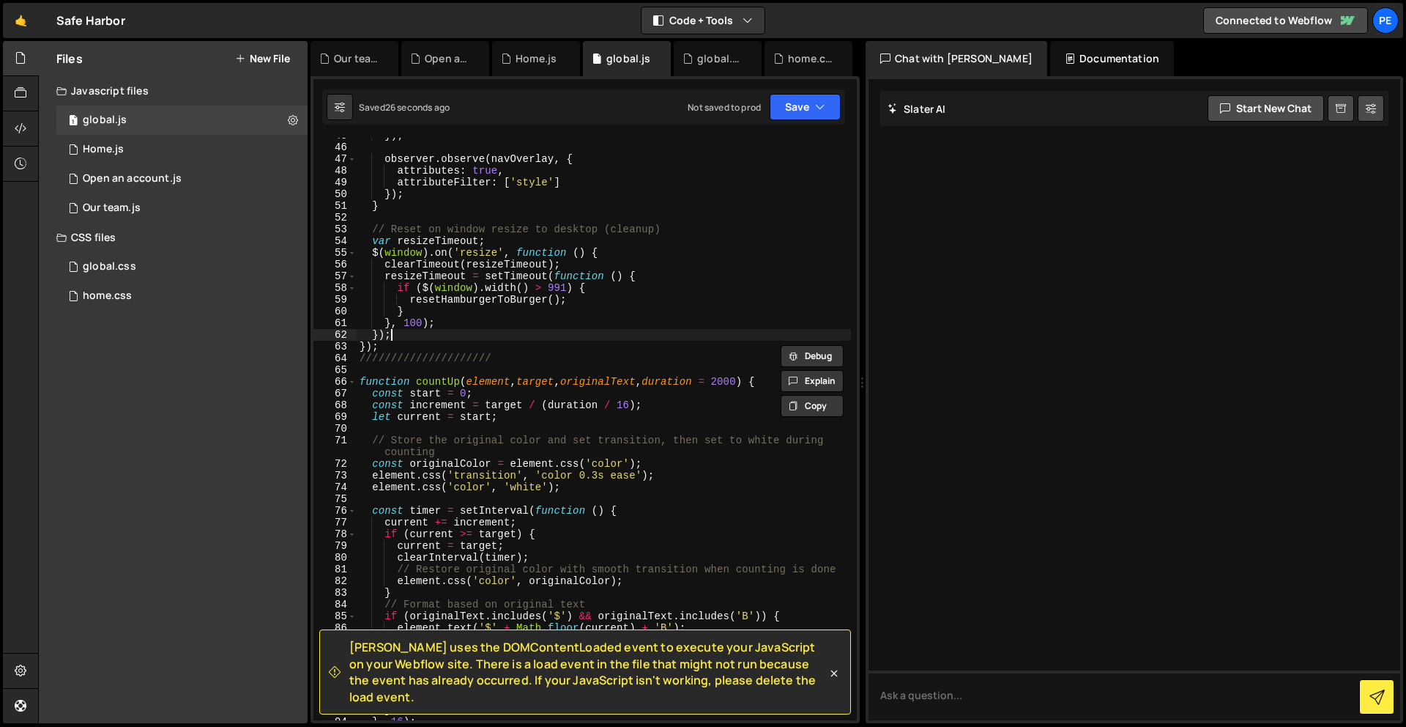
click at [518, 338] on div "}) ; observer . observe ( navOverlay , { attributes : true , attributeFilter : …" at bounding box center [604, 433] width 494 height 606
click at [514, 348] on div "}) ; observer . observe ( navOverlay , { attributes : true , attributeFilter : …" at bounding box center [604, 433] width 494 height 606
type textarea "});"
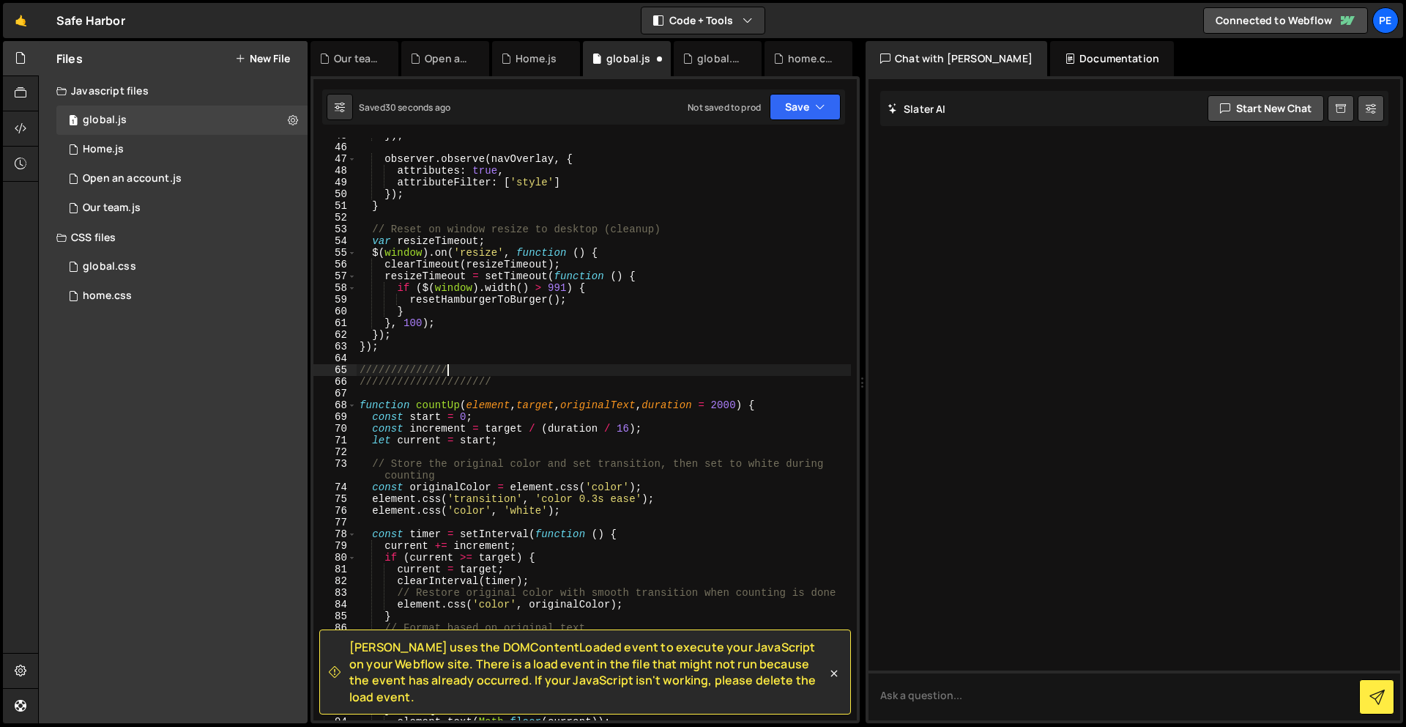
scroll to position [0, 6]
type textarea "/////////////////"
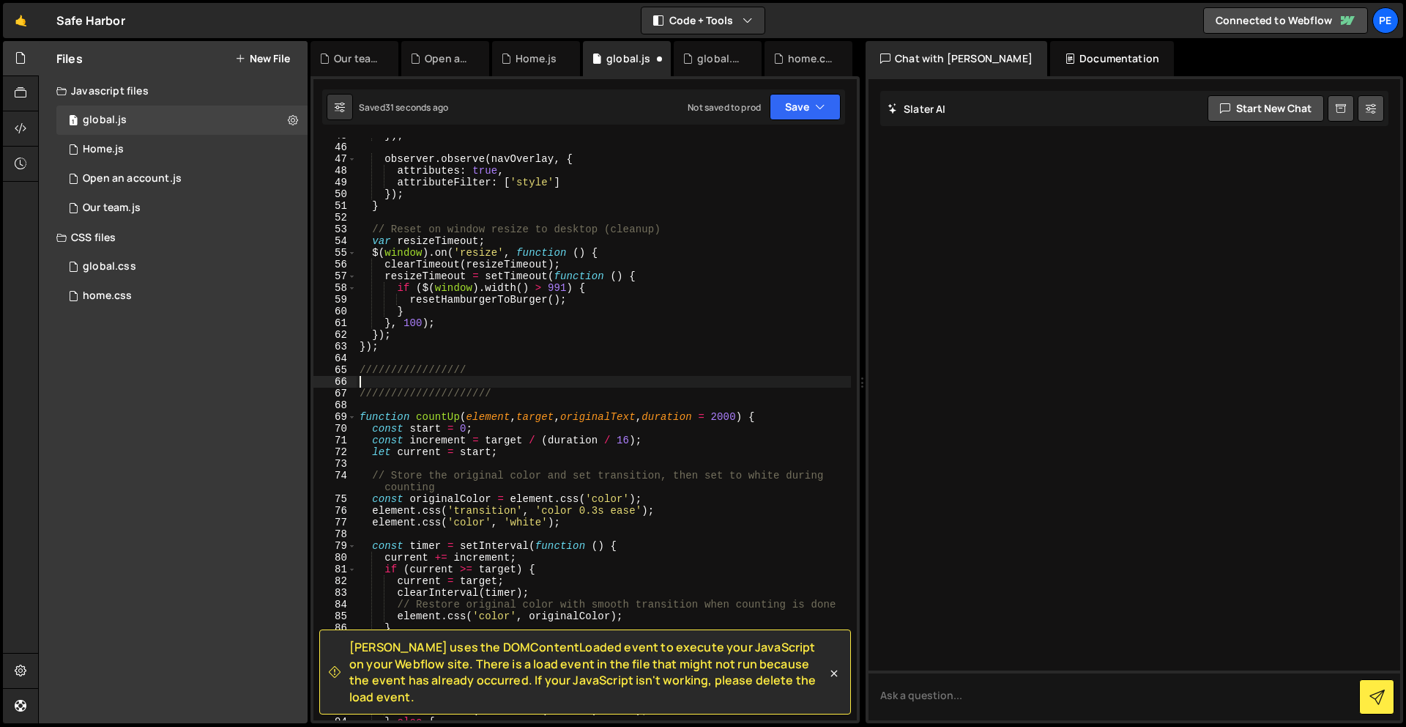
paste textarea "});"
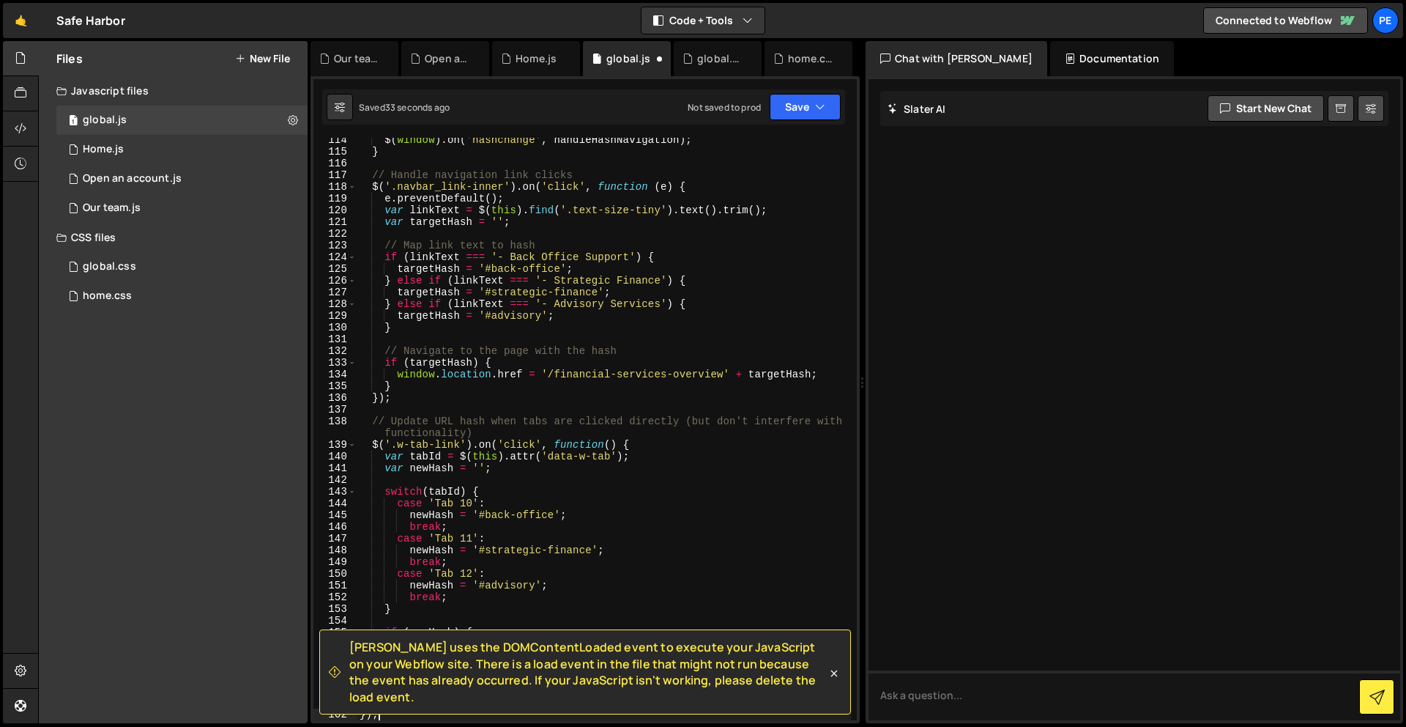
scroll to position [1395, 0]
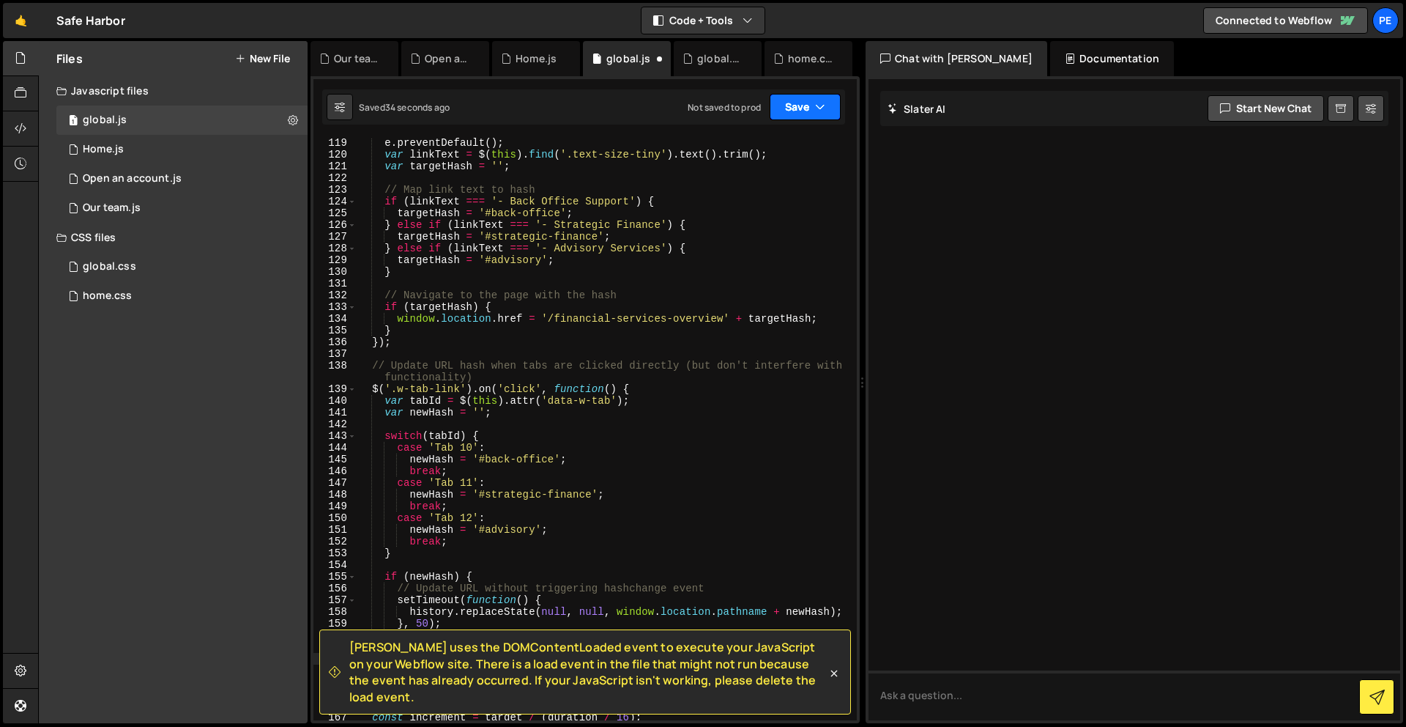
click at [787, 109] on button "Save" at bounding box center [805, 107] width 71 height 26
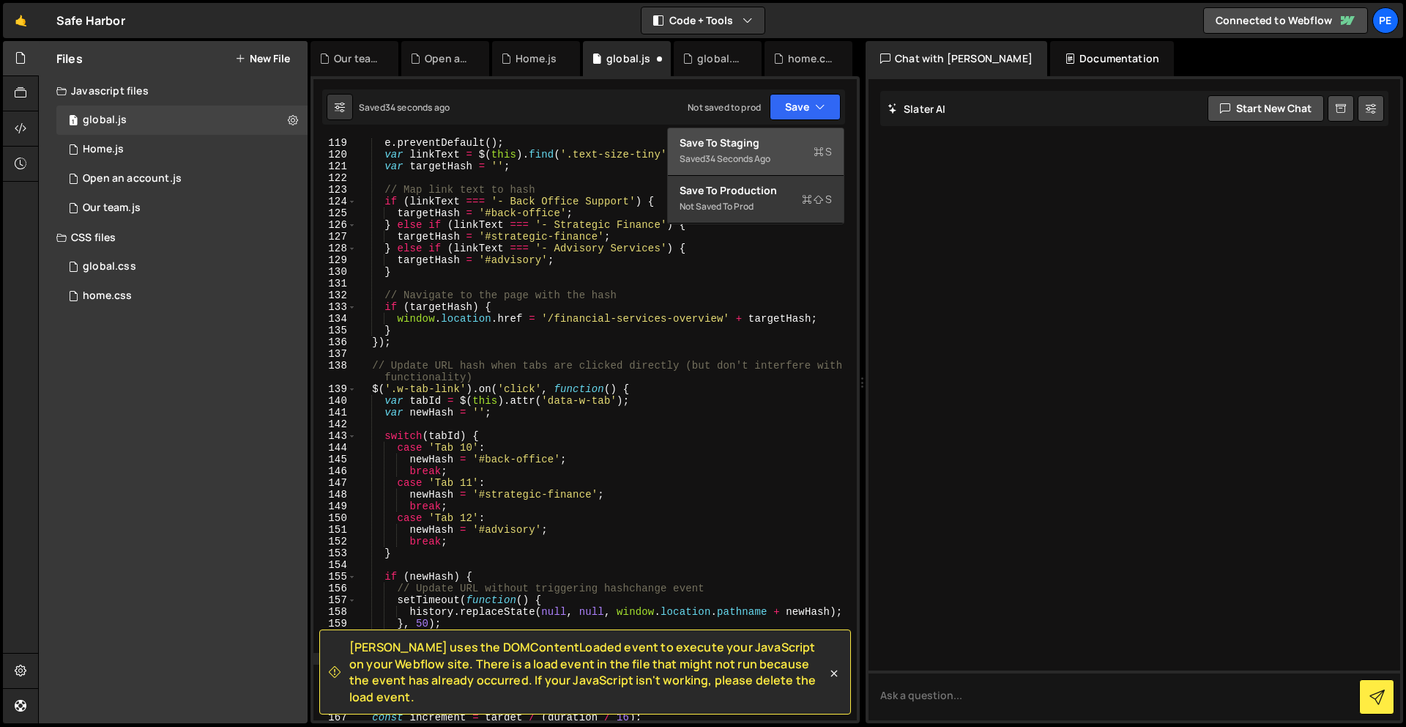
click at [785, 150] on div "Saved 34 seconds ago" at bounding box center [756, 159] width 152 height 18
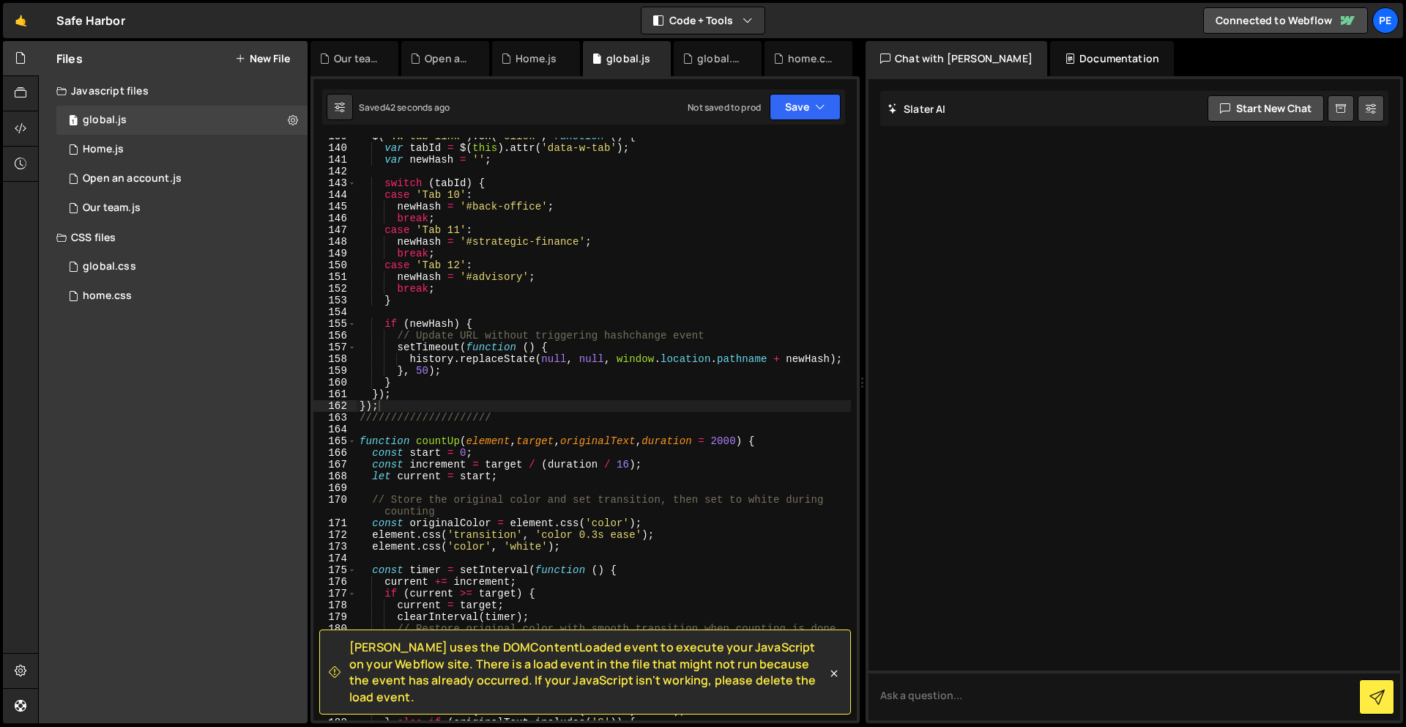
scroll to position [1738, 0]
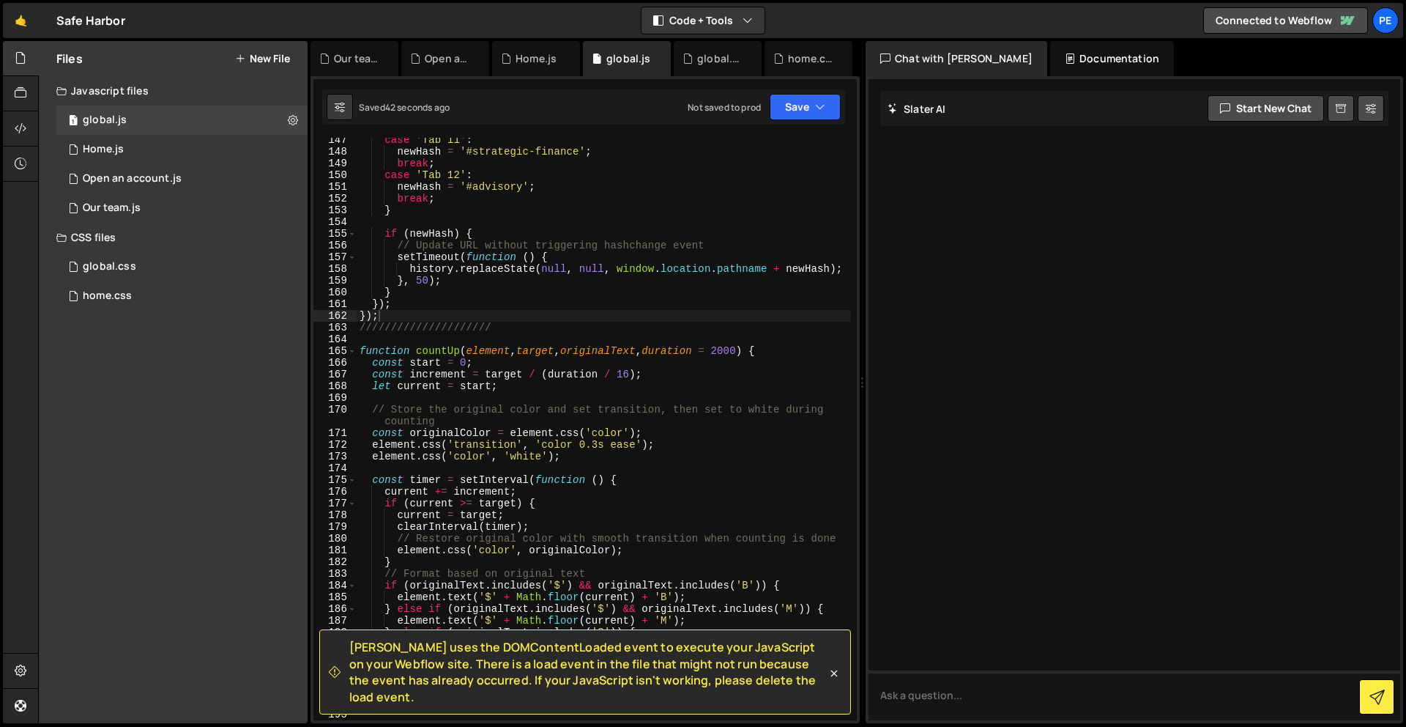
click at [409, 303] on div "case 'Tab 11' : newHash = '#strategic-finance' ; break ; case 'Tab 12' : newHas…" at bounding box center [604, 437] width 494 height 606
click at [410, 308] on div "case 'Tab 11' : newHash = '#strategic-finance' ; break ; case 'Tab 12' : newHas…" at bounding box center [604, 437] width 494 height 606
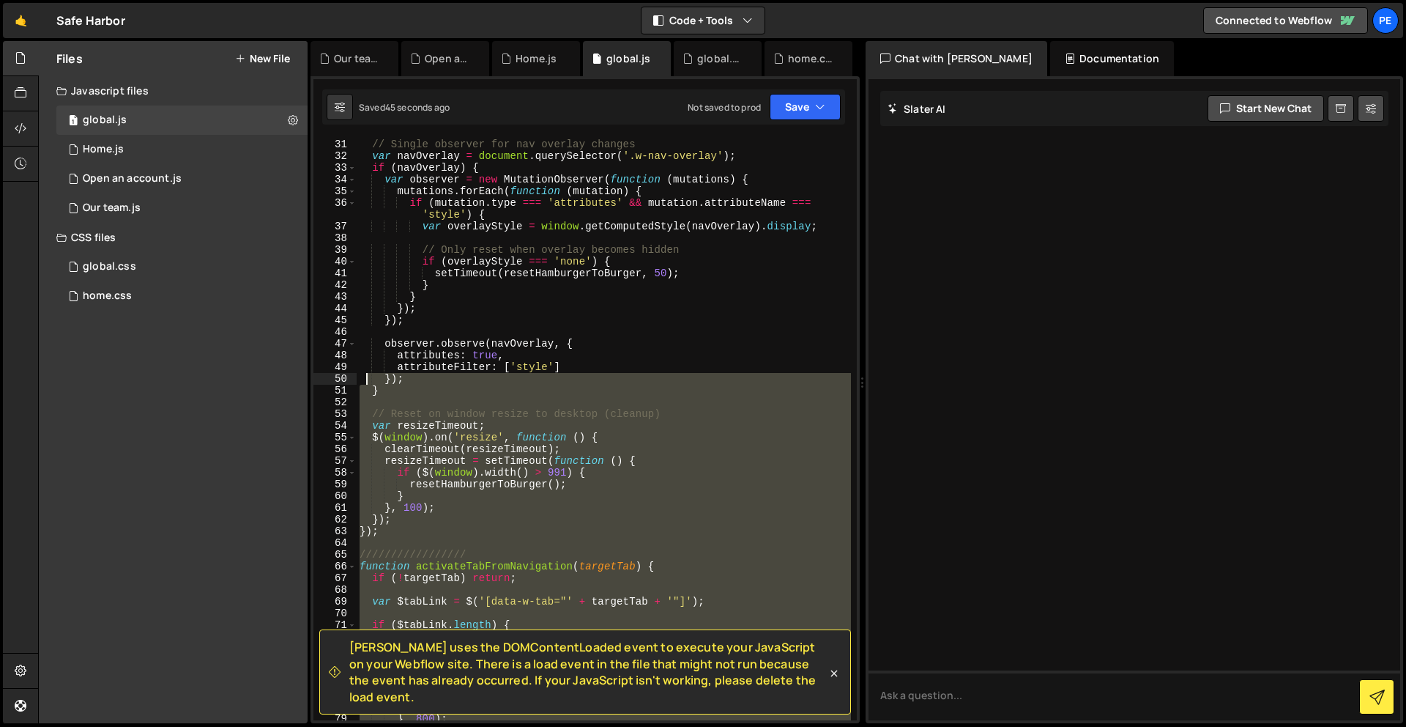
scroll to position [0, 0]
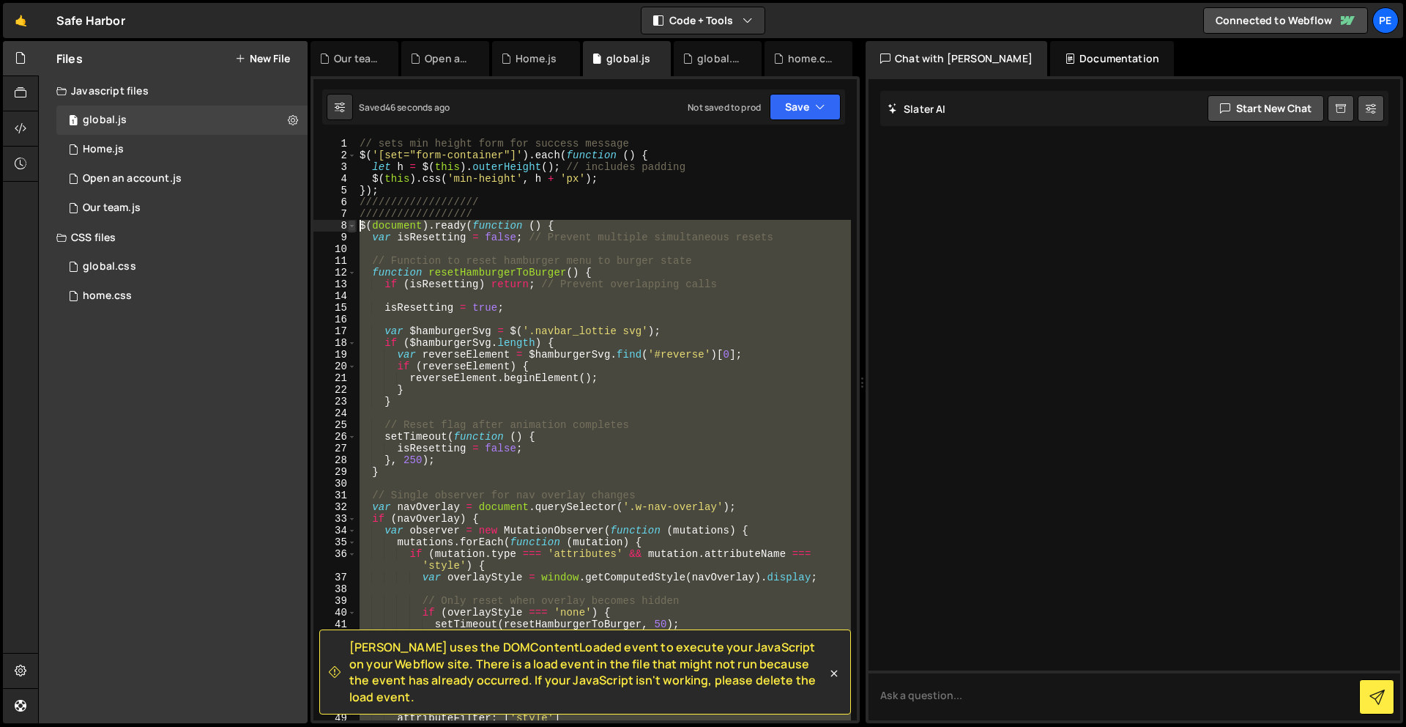
drag, startPoint x: 413, startPoint y: 311, endPoint x: 352, endPoint y: 226, distance: 104.9
click at [352, 226] on div "}); 1 2 3 4 5 6 7 8 9 10 11 12 13 14 15 16 17 18 19 20 21 22 23 24 25 26 27 28 …" at bounding box center [586, 429] width 544 height 582
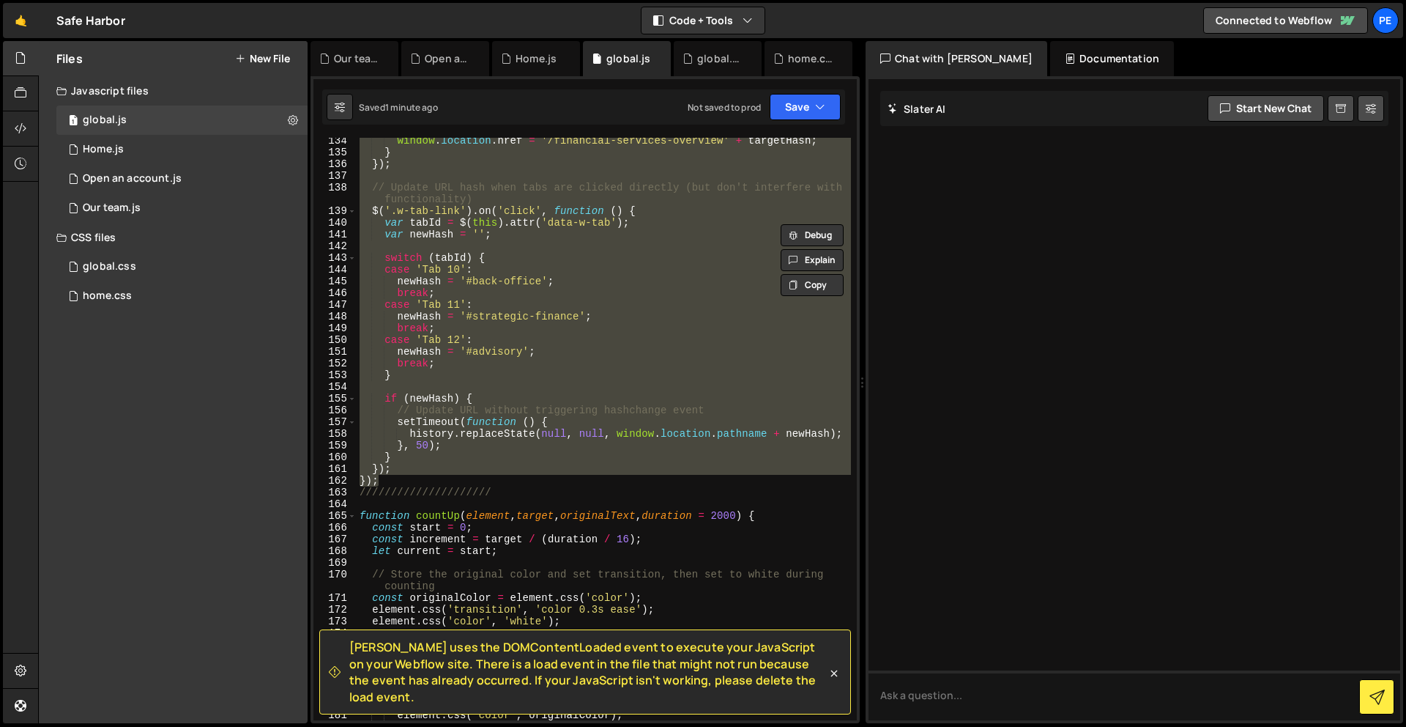
scroll to position [1573, 0]
click at [417, 483] on div "window . location . href = '/financial-services-overview' + targetHash ; } }) ;…" at bounding box center [604, 429] width 494 height 582
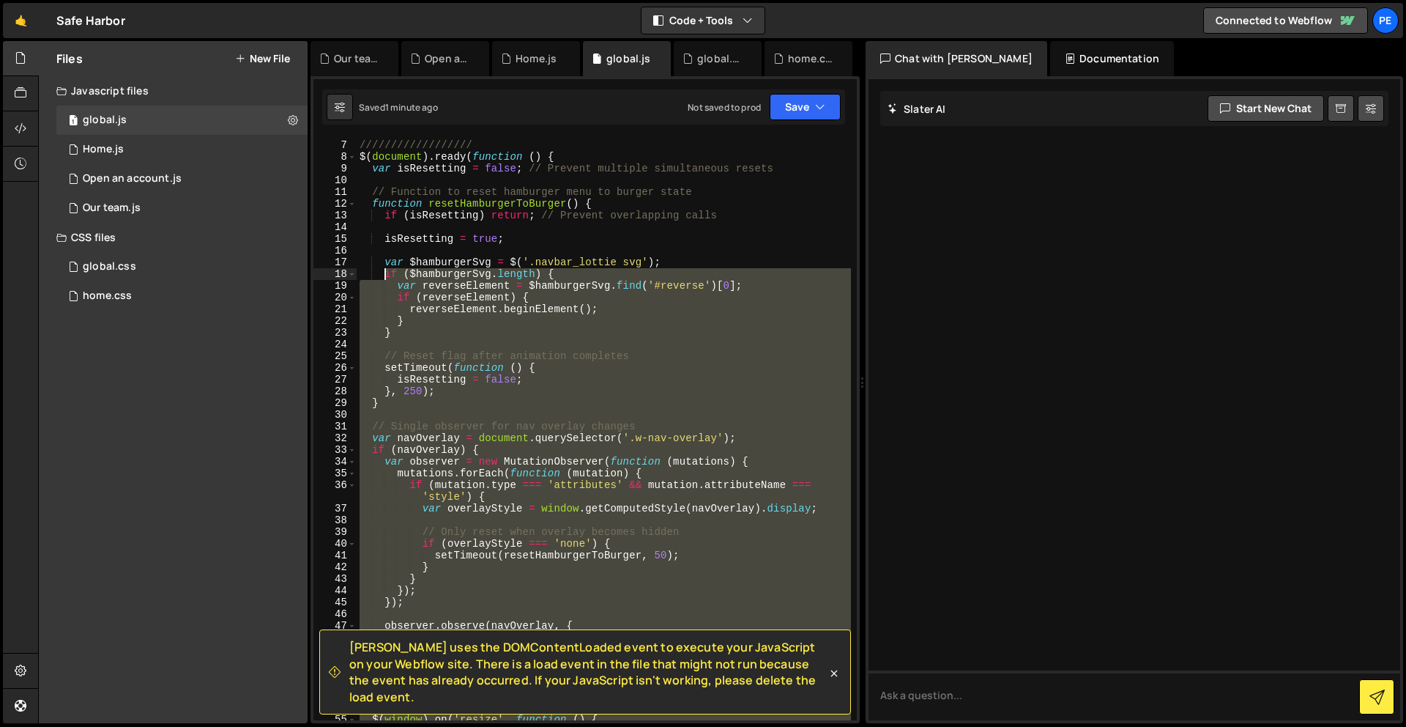
scroll to position [69, 0]
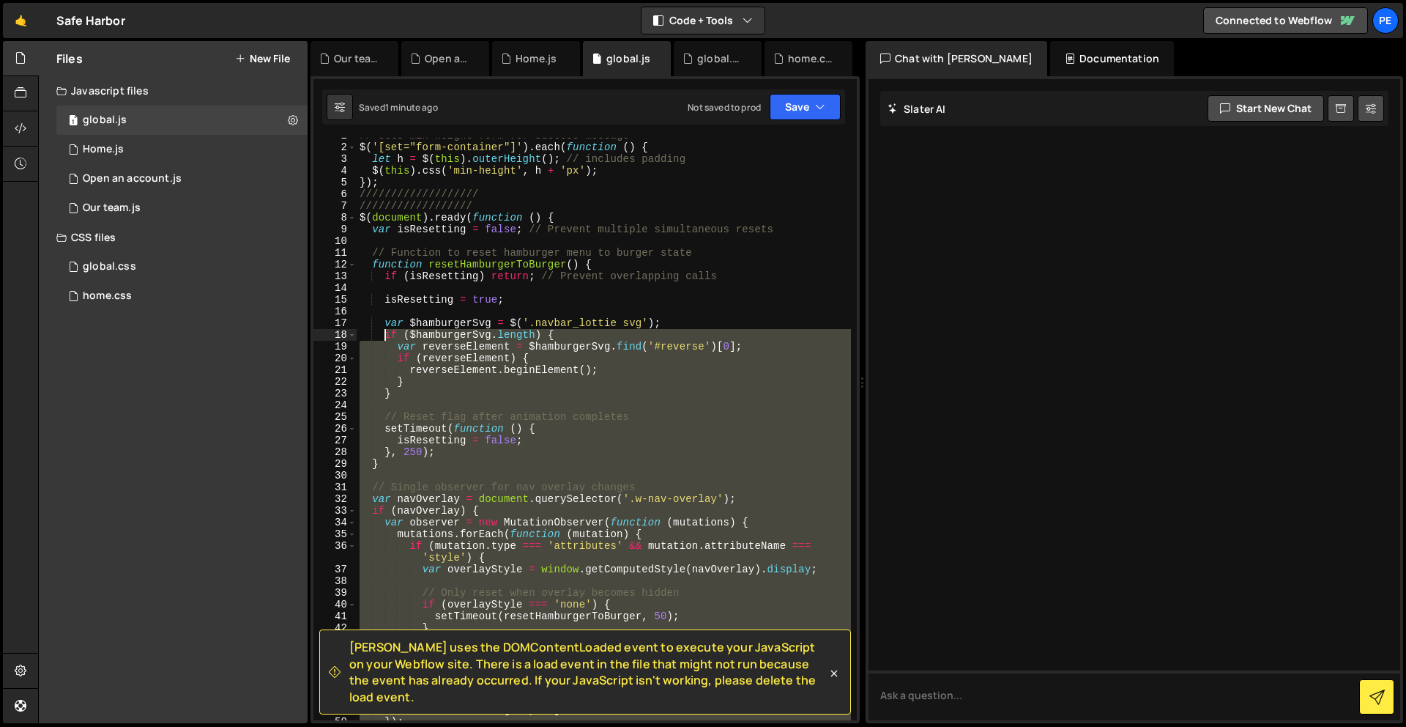
drag, startPoint x: 418, startPoint y: 481, endPoint x: 388, endPoint y: 289, distance: 195.0
click at [388, 289] on div "// sets min height form for success message $ ( '[set="form-container"]' ) . ea…" at bounding box center [604, 433] width 494 height 606
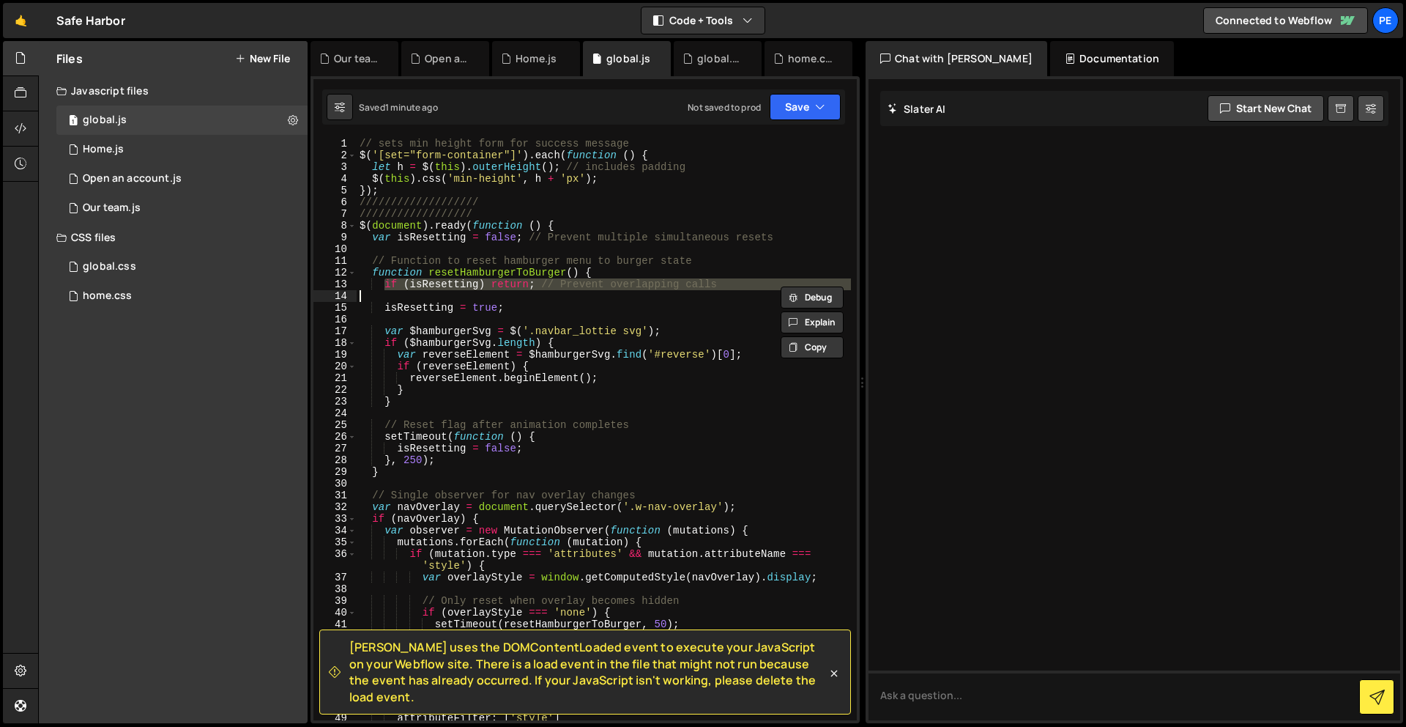
click at [385, 292] on div "// sets min height form for success message $ ( '[set="form-container"]' ) . ea…" at bounding box center [604, 441] width 494 height 606
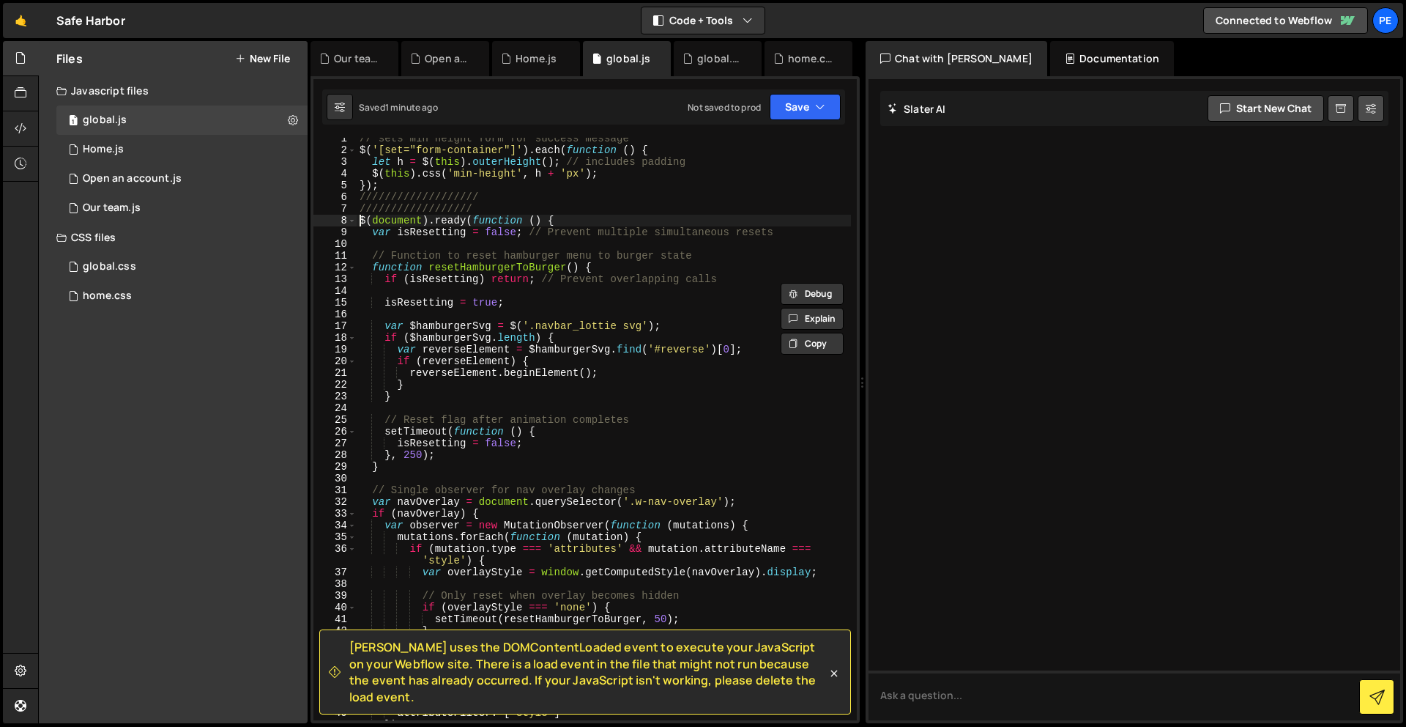
click at [359, 223] on div "// sets min height form for success message $ ( '[set="form-container"]' ) . ea…" at bounding box center [604, 436] width 494 height 606
click at [358, 220] on div "$(document).ready(function () { 1 2 3 4 5 6 7 8 9 10 11 12 13 14 15 16 17 18 19…" at bounding box center [586, 429] width 544 height 582
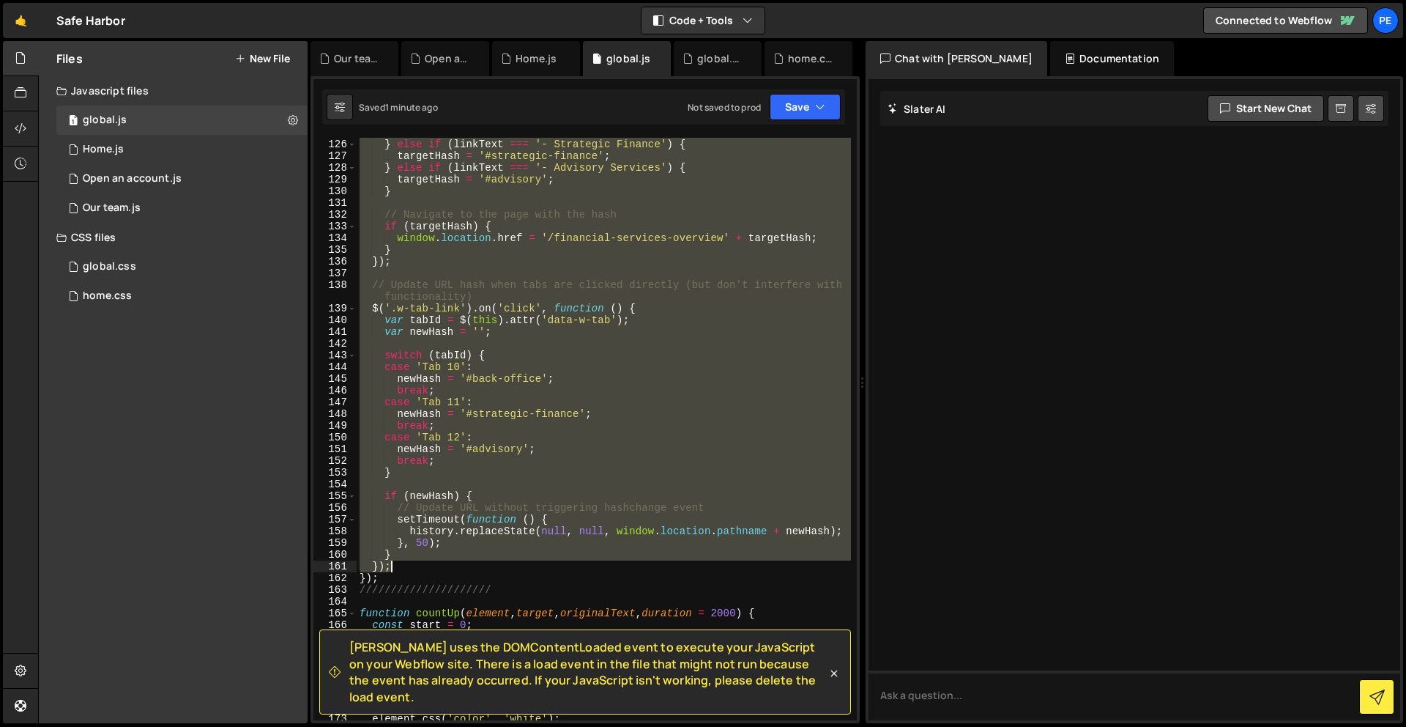
scroll to position [1470, 0]
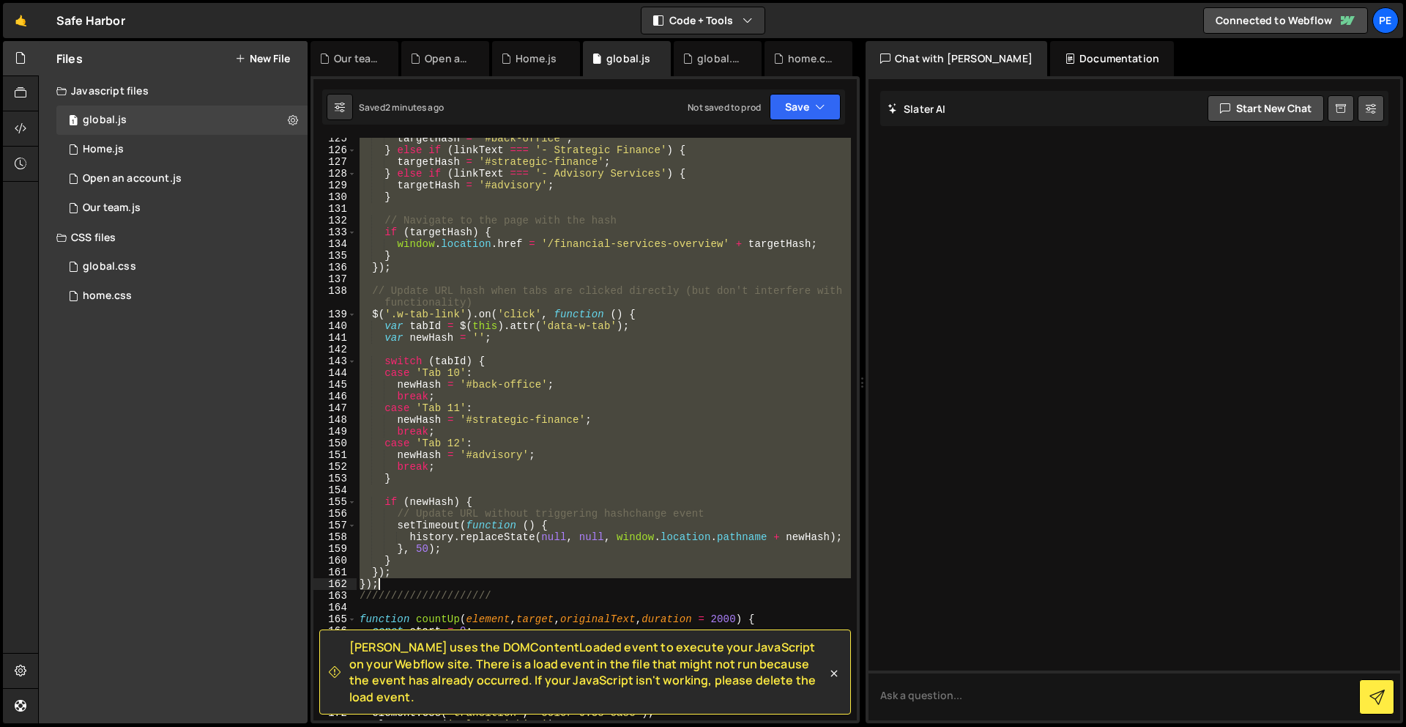
drag, startPoint x: 359, startPoint y: 219, endPoint x: 637, endPoint y: 586, distance: 460.2
click at [637, 586] on div "targetHash = '#back-office' ; } else if ( linkText === '- Strategic Finance' ) …" at bounding box center [604, 436] width 494 height 606
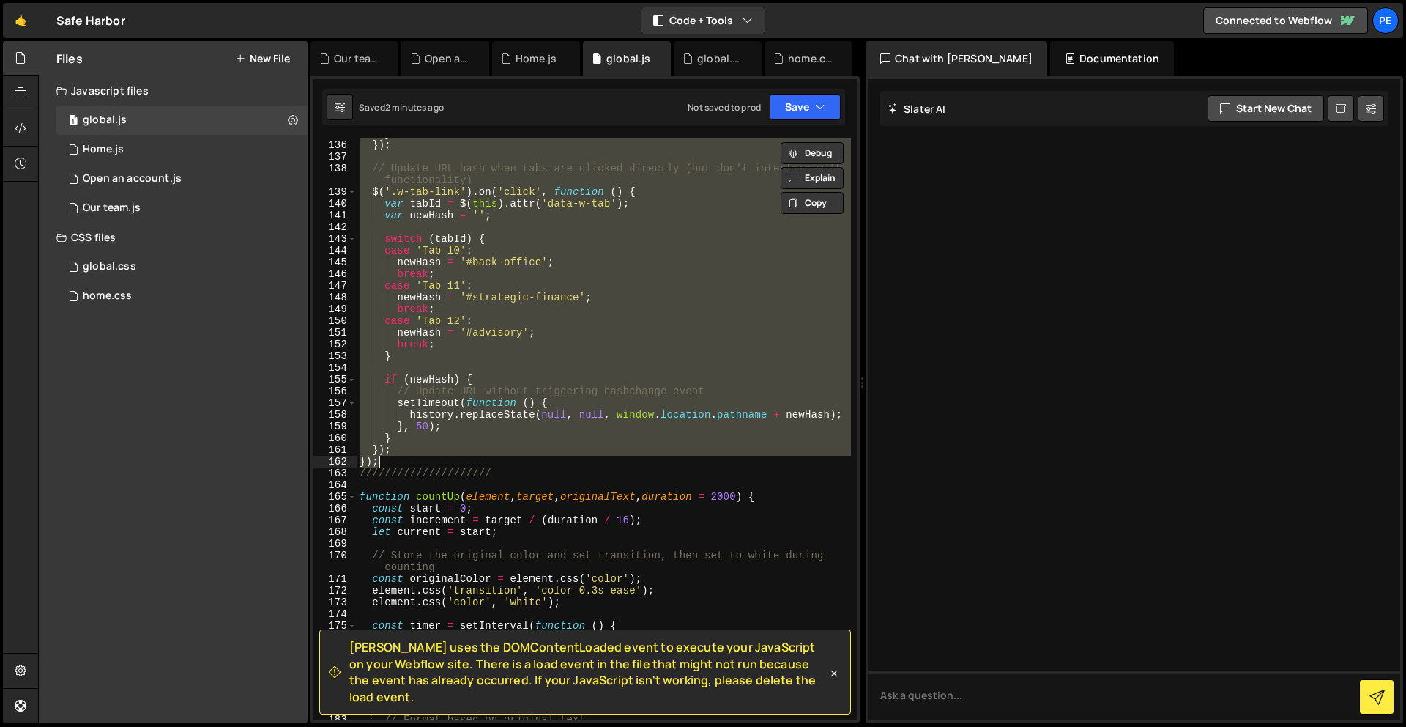
scroll to position [1593, 0]
paste textarea
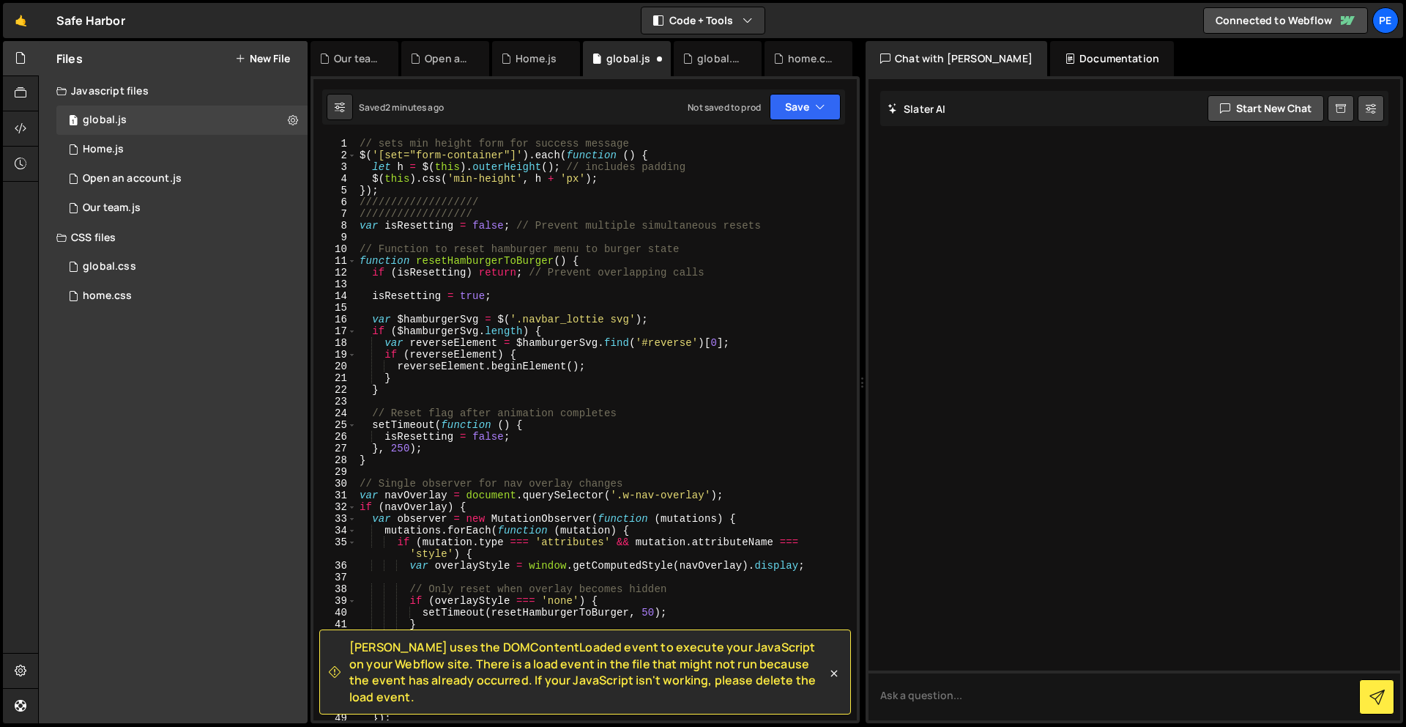
scroll to position [0, 0]
click at [802, 108] on button "Save" at bounding box center [805, 107] width 71 height 26
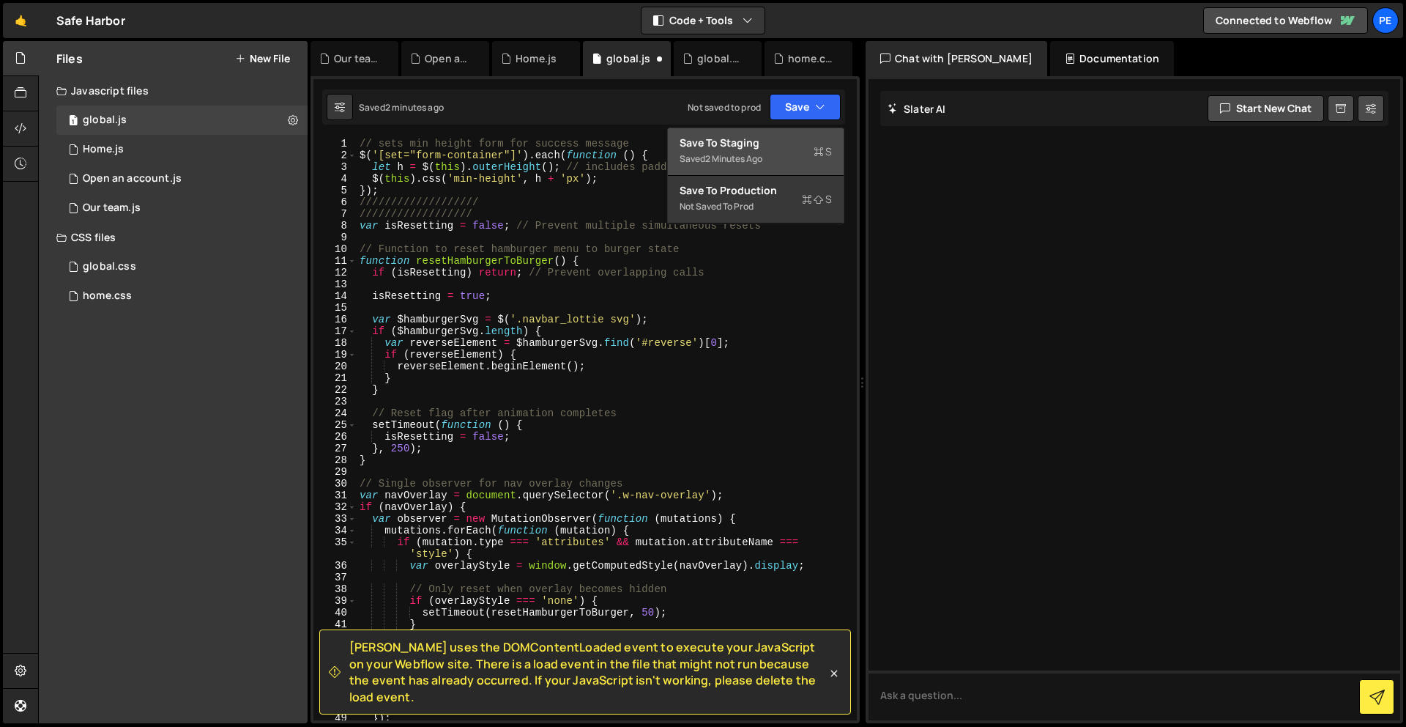
click at [804, 136] on div "Save to Staging S" at bounding box center [756, 143] width 152 height 15
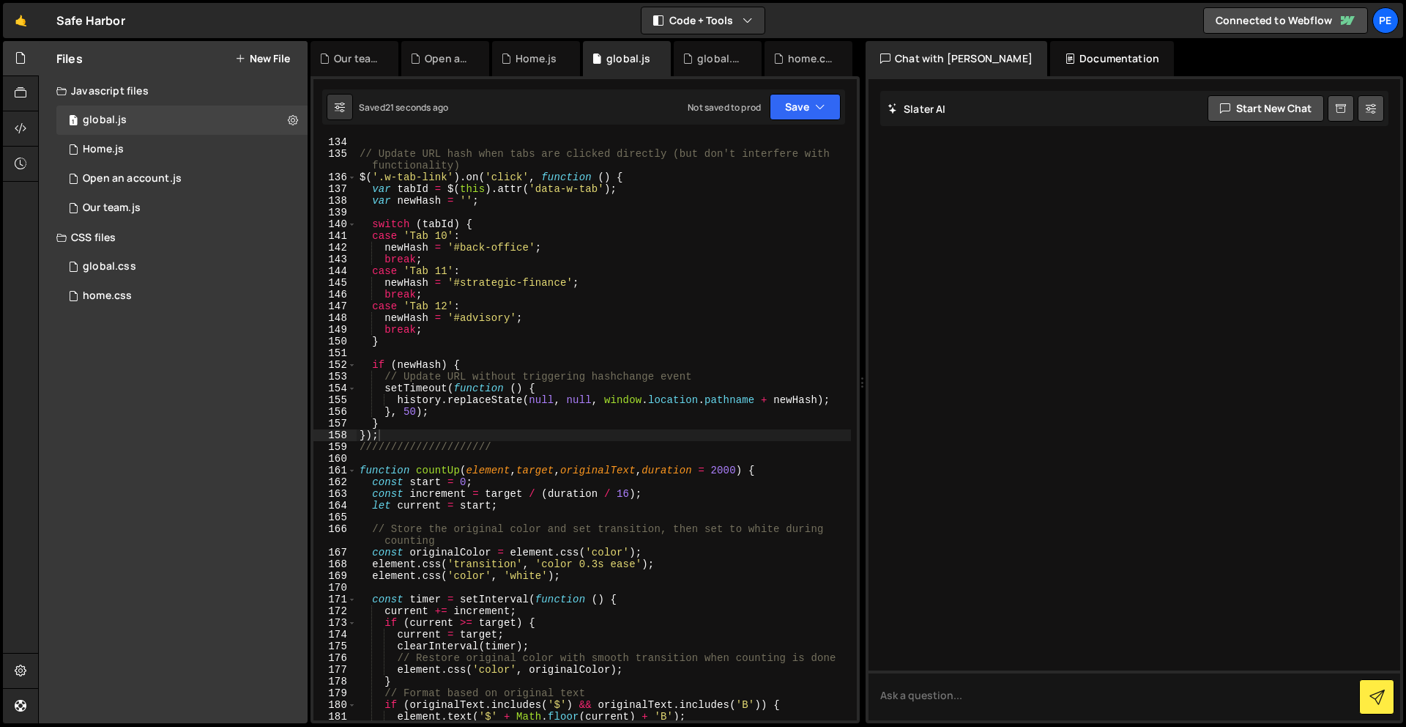
click at [618, 272] on div "// Update URL hash when tabs are clicked directly (but don't interfere with fun…" at bounding box center [604, 439] width 494 height 606
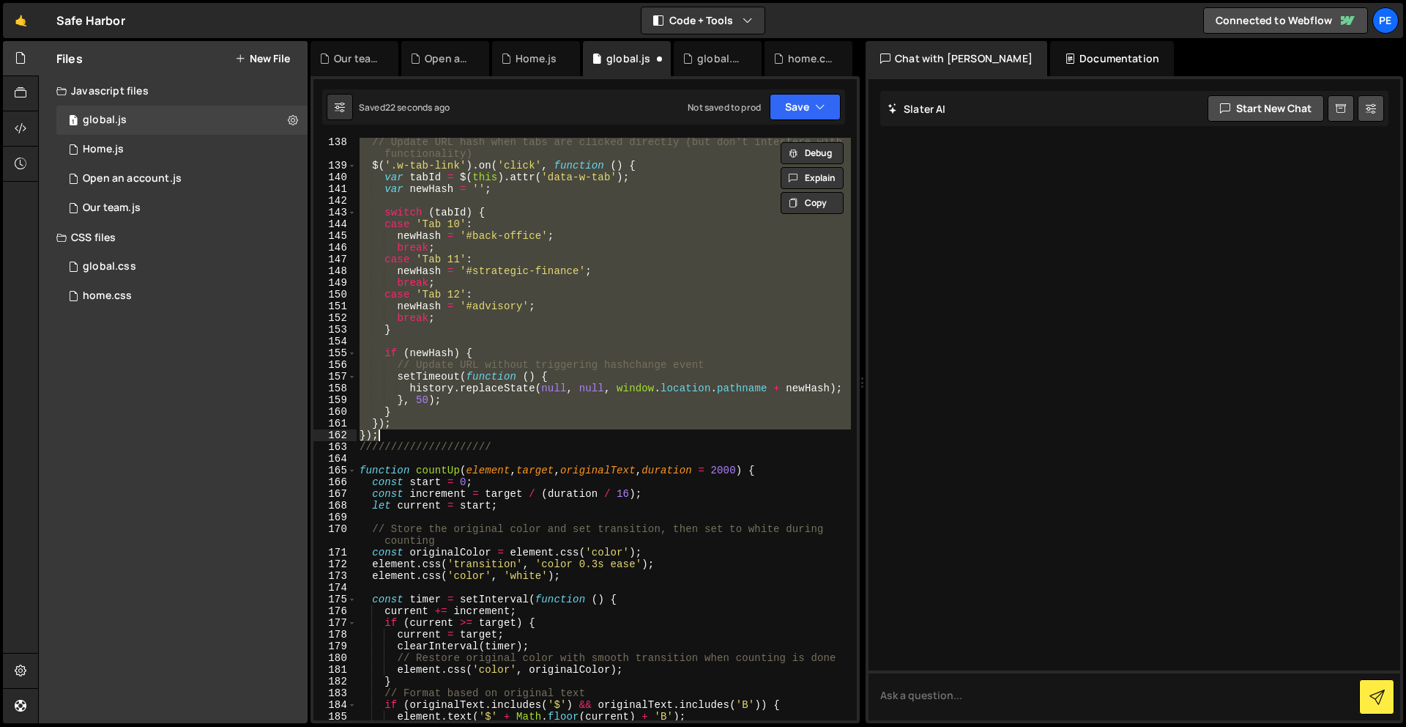
type textarea "});"
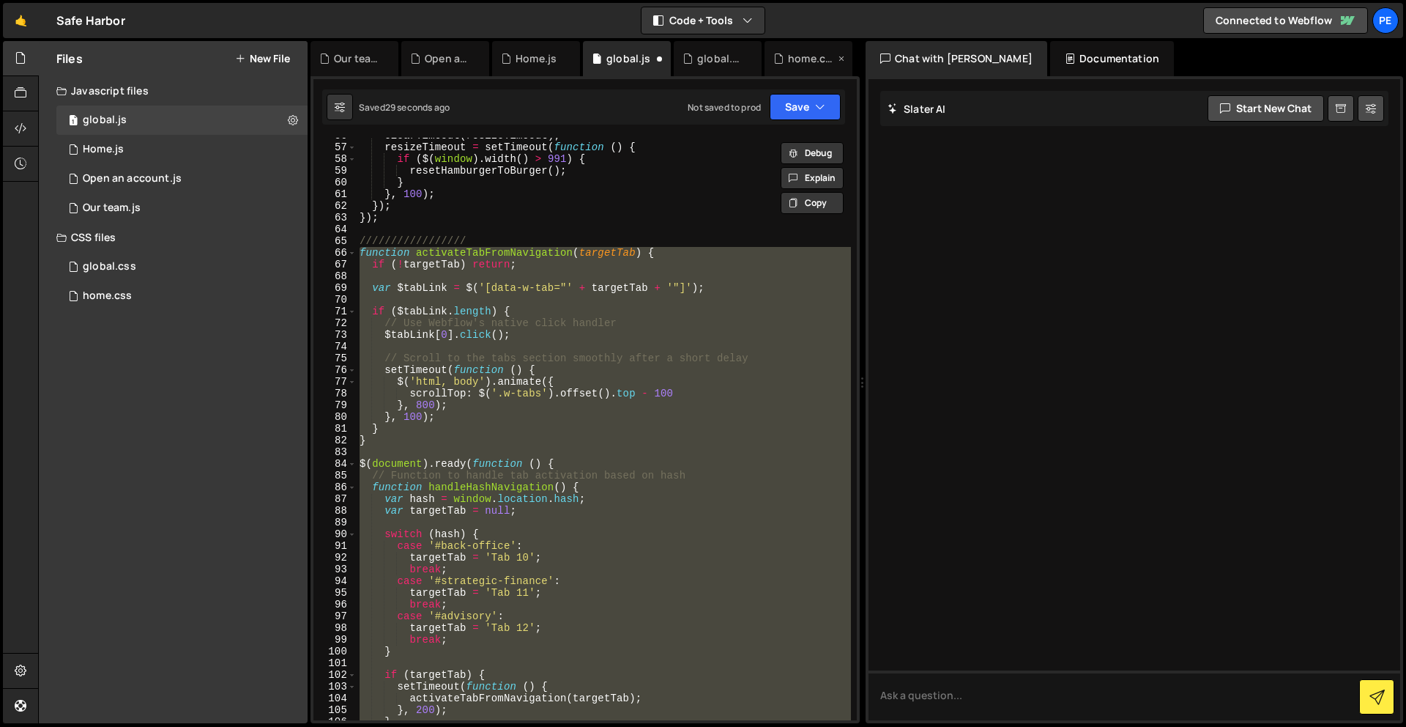
scroll to position [664, 0]
click at [807, 104] on button "Save" at bounding box center [805, 107] width 71 height 26
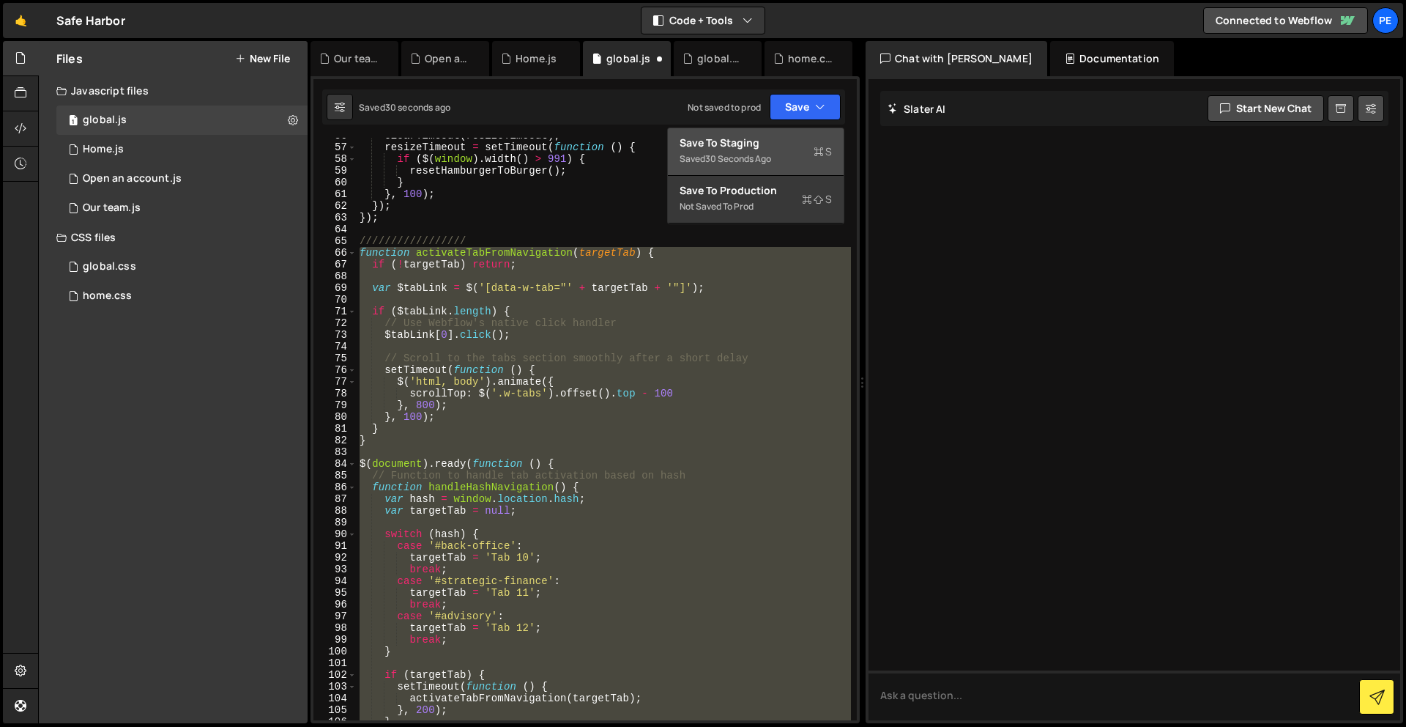
click at [771, 150] on div "Saved 30 seconds ago" at bounding box center [756, 159] width 152 height 18
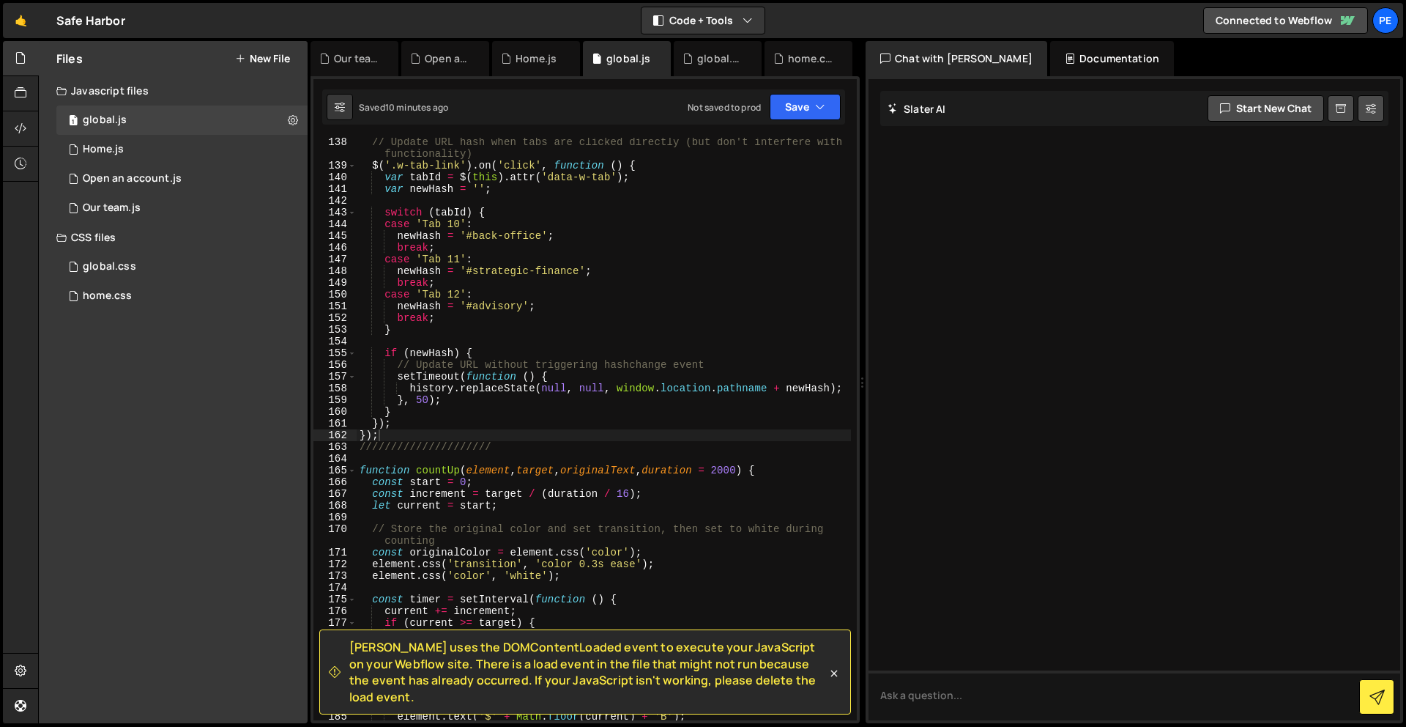
scroll to position [1620, 0]
click at [711, 258] on div "// Update URL hash when tabs are clicked directly (but don't interfere with fun…" at bounding box center [604, 445] width 494 height 618
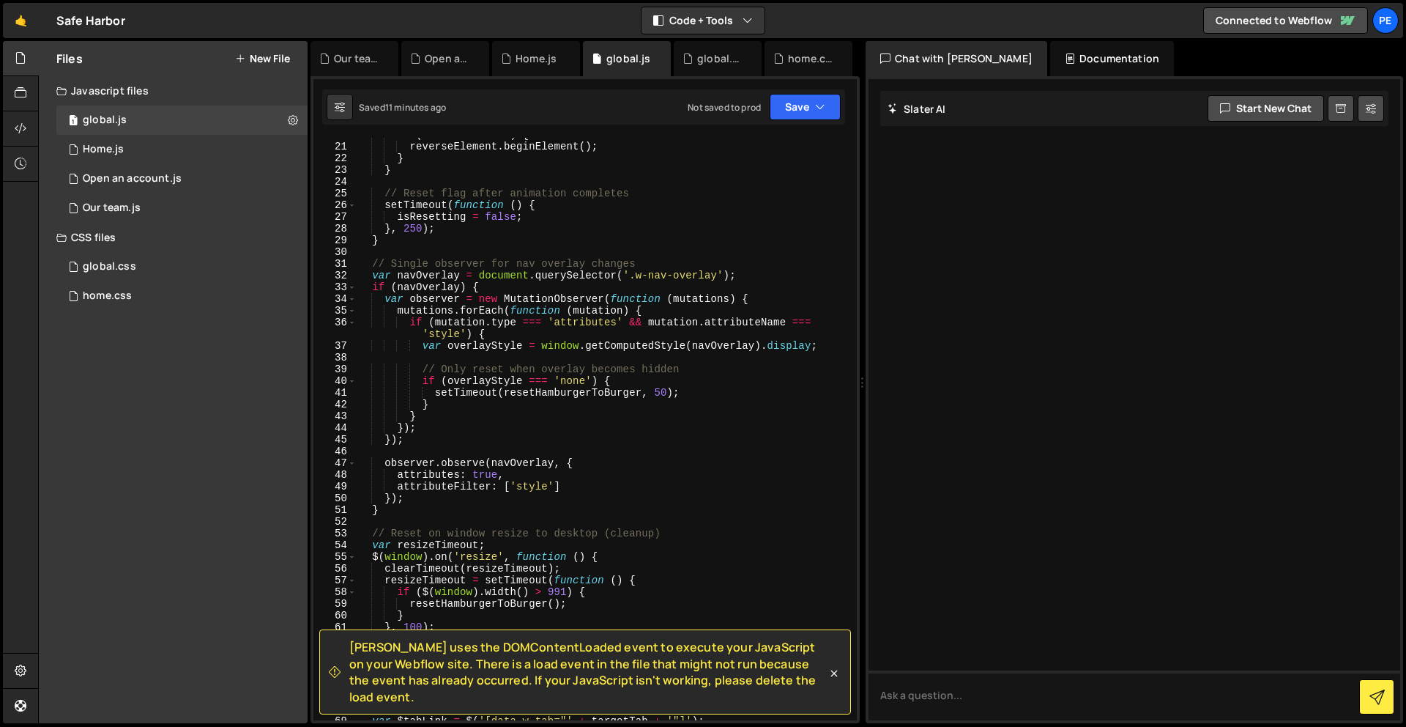
scroll to position [293, 0]
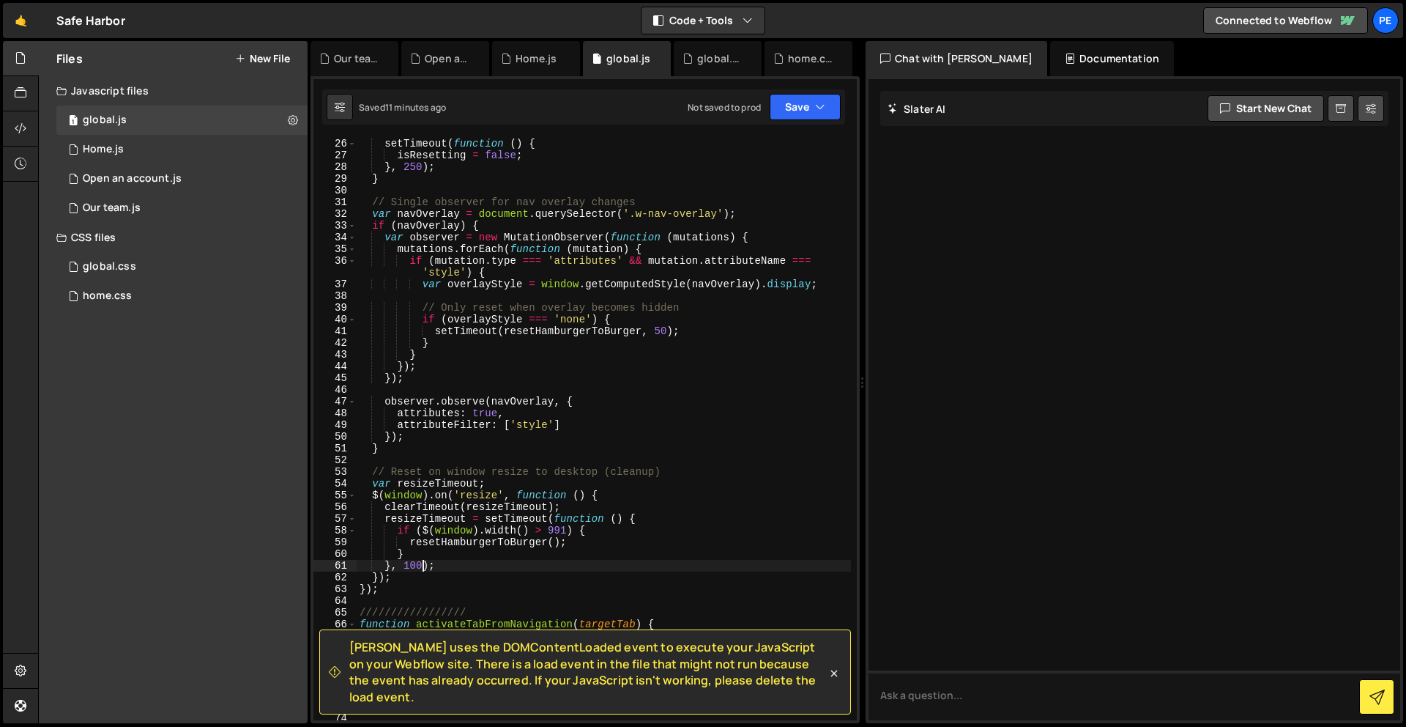
click at [423, 569] on div "setTimeout ( function ( ) { isResetting = false ; } , 250 ) ; } // Single obser…" at bounding box center [604, 441] width 494 height 606
click at [823, 105] on icon "button" at bounding box center [820, 107] width 10 height 15
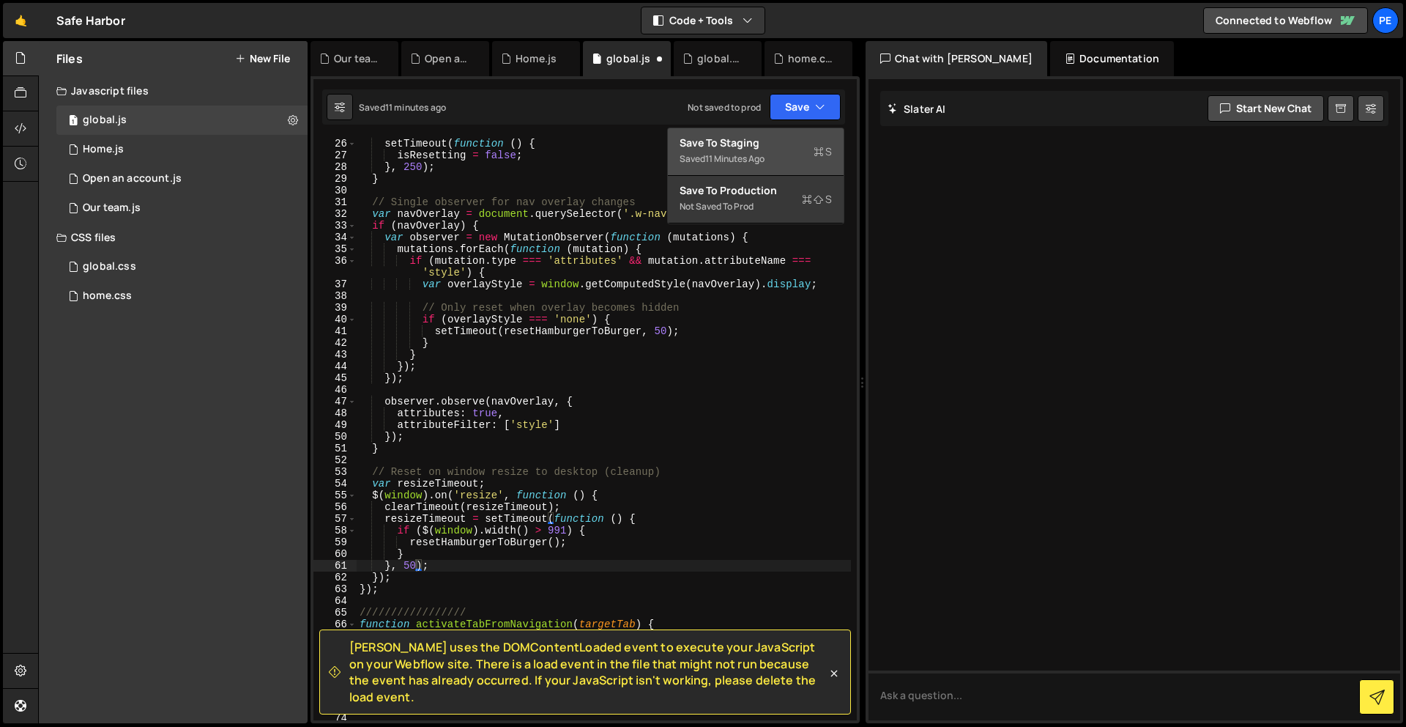
click at [778, 151] on div "Saved 11 minutes ago" at bounding box center [756, 159] width 152 height 18
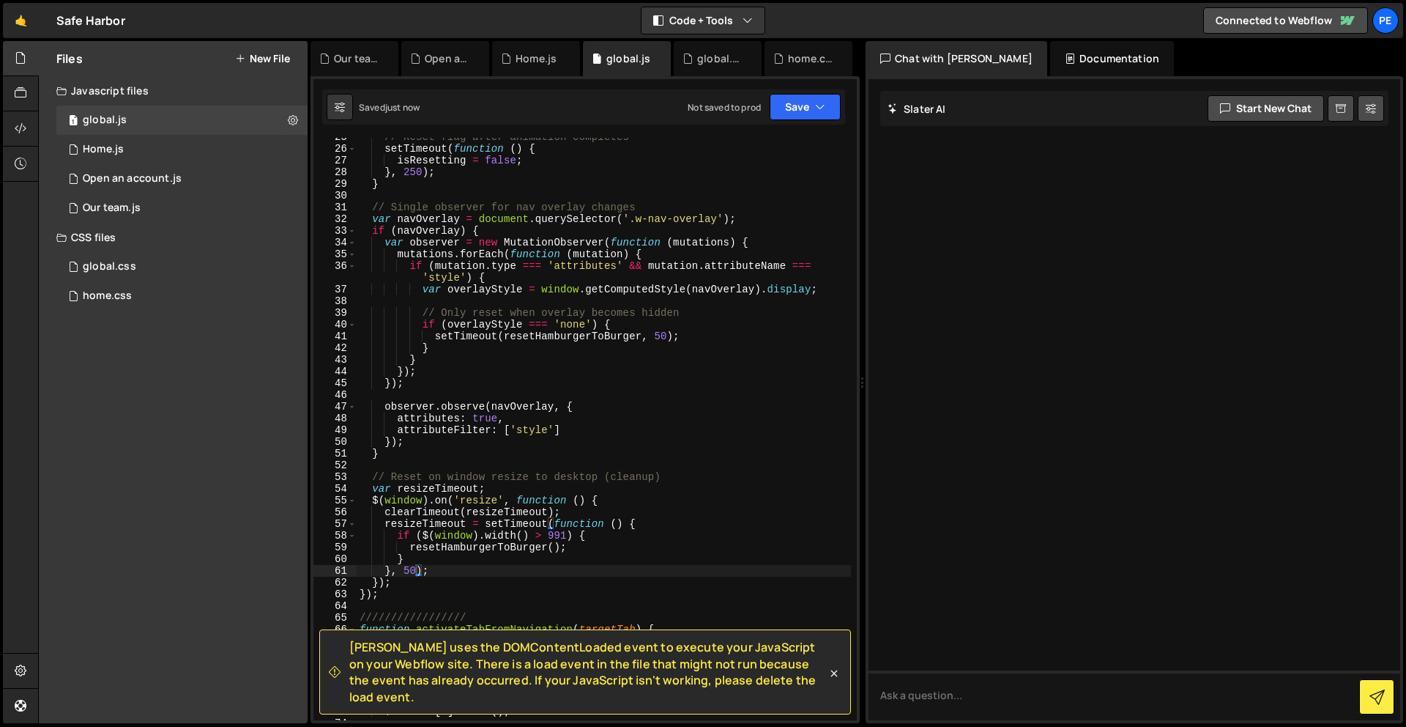
scroll to position [288, 0]
click at [421, 171] on div "// Reset flag after animation completes setTimeout ( function ( ) { isResetting…" at bounding box center [604, 434] width 494 height 606
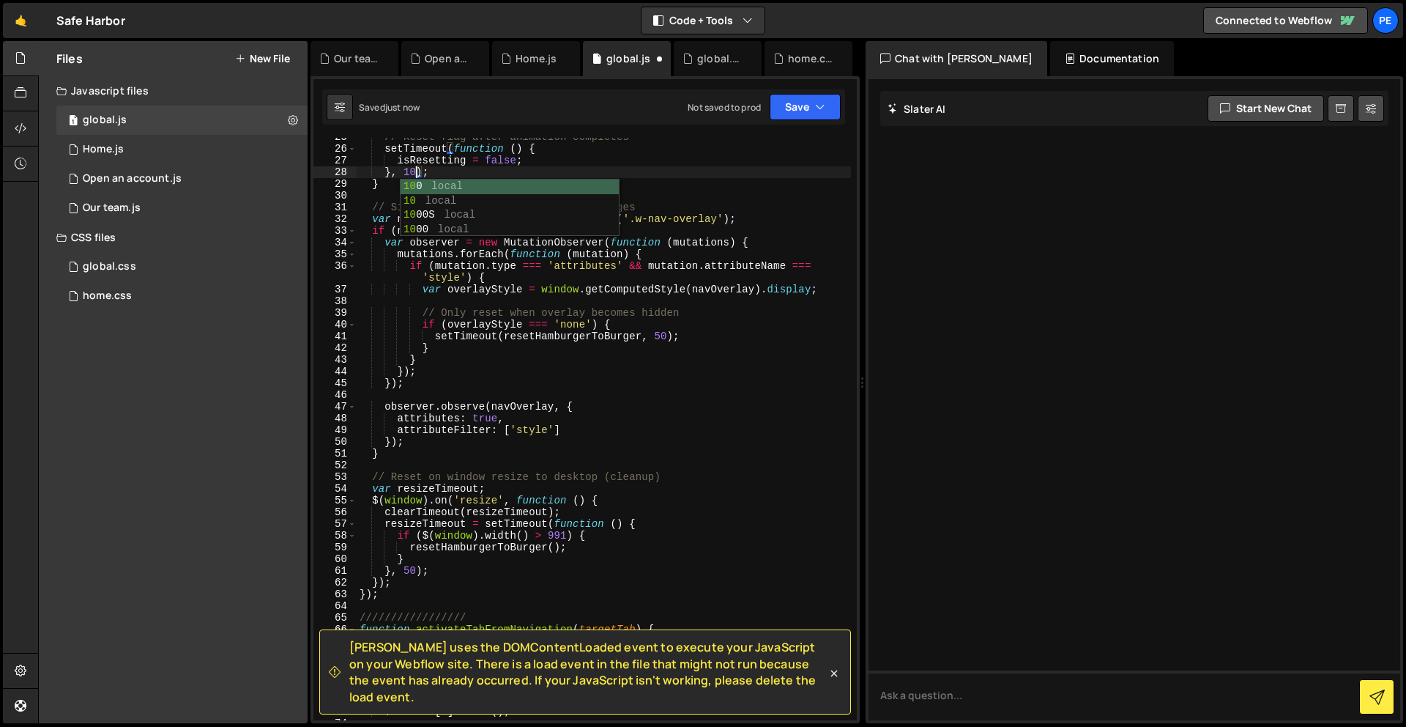
scroll to position [0, 4]
click at [815, 112] on icon "button" at bounding box center [820, 107] width 10 height 15
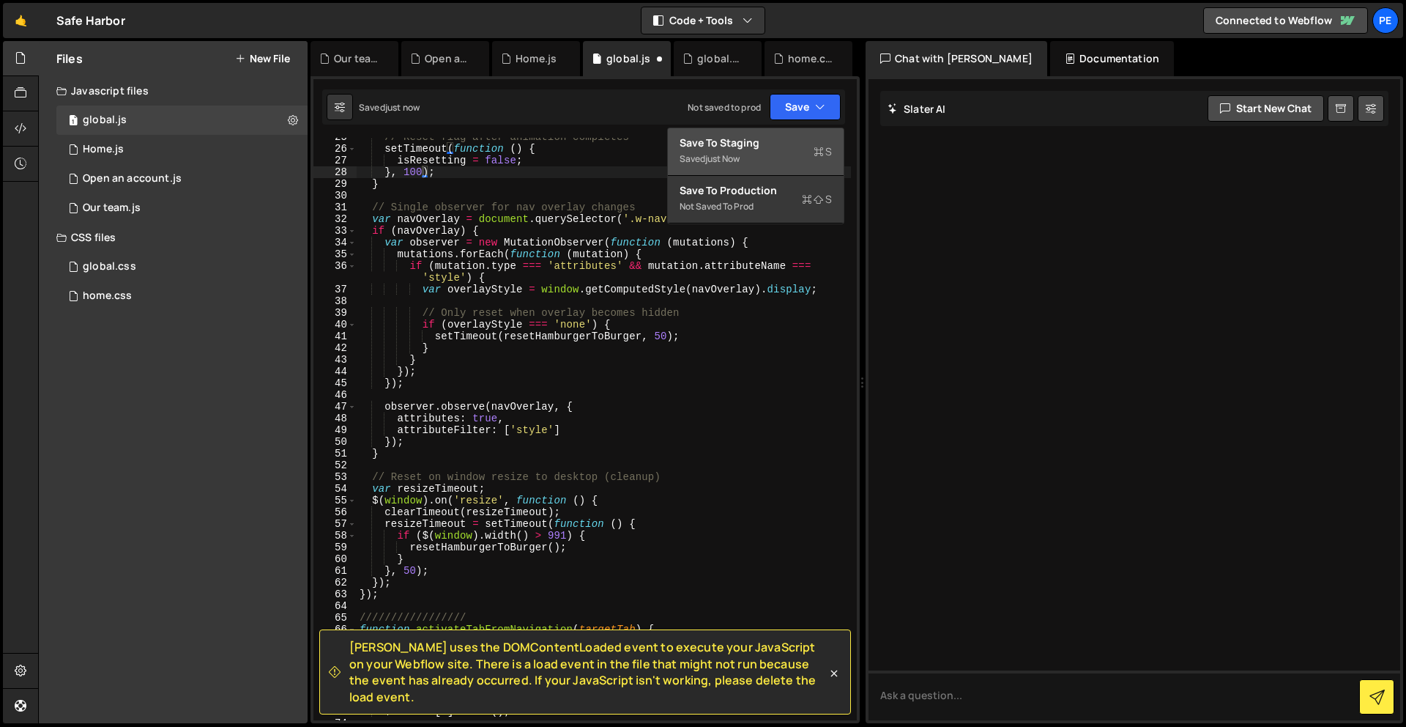
click at [799, 148] on div "Save to Staging S" at bounding box center [756, 143] width 152 height 15
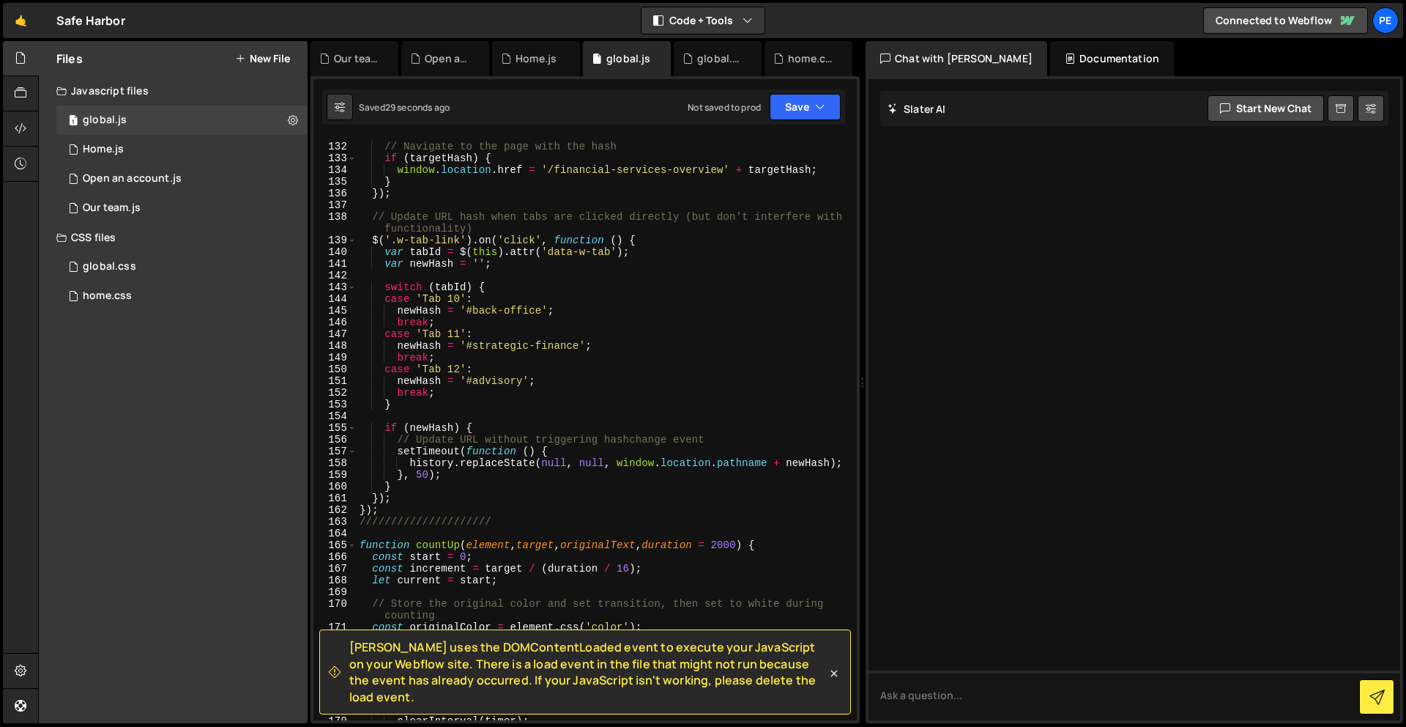
scroll to position [0, 1]
click at [486, 509] on div "// Navigate to the page with the hash if ( targetHash ) { window . location . h…" at bounding box center [604, 432] width 494 height 606
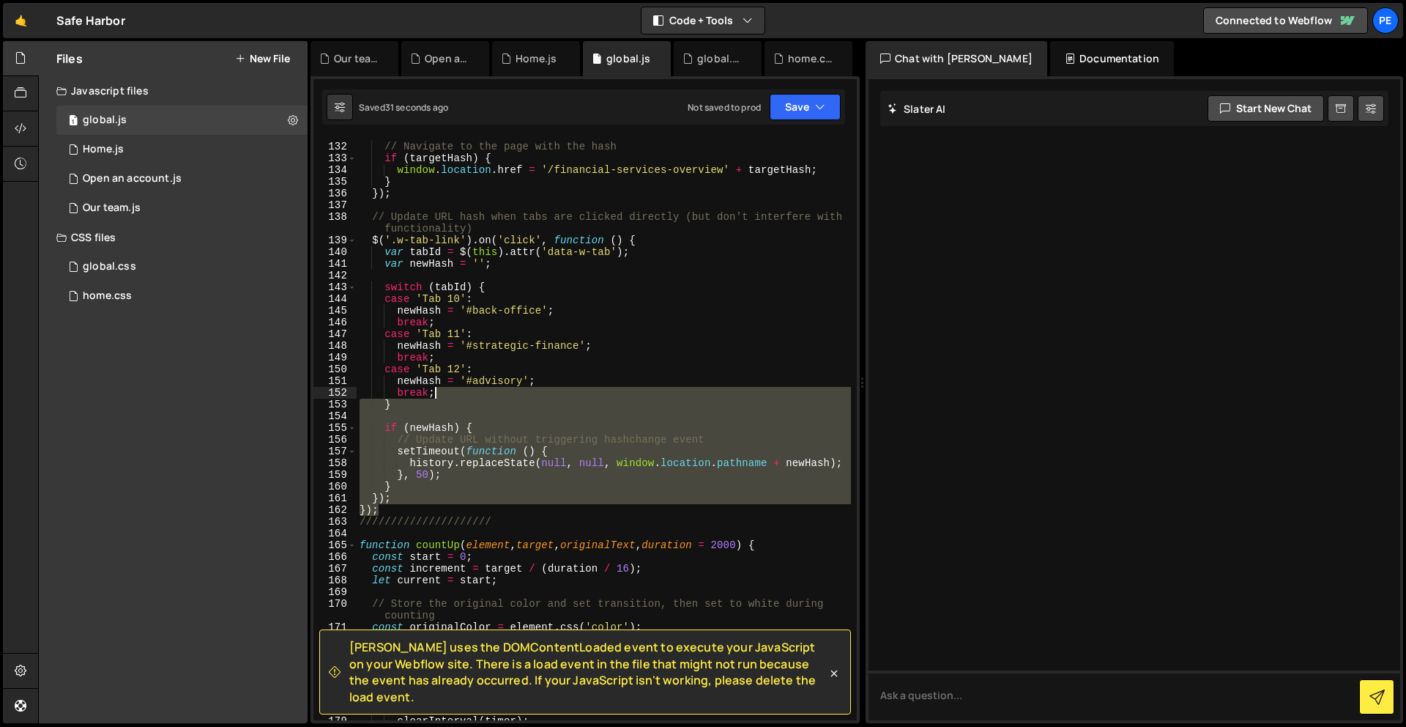
drag, startPoint x: 486, startPoint y: 509, endPoint x: 500, endPoint y: 394, distance: 115.8
click at [500, 394] on div "// Navigate to the page with the hash if ( targetHash ) { window . location . h…" at bounding box center [604, 432] width 494 height 606
click at [438, 495] on div "// Navigate to the page with the hash if ( targetHash ) { window . location . h…" at bounding box center [604, 432] width 494 height 606
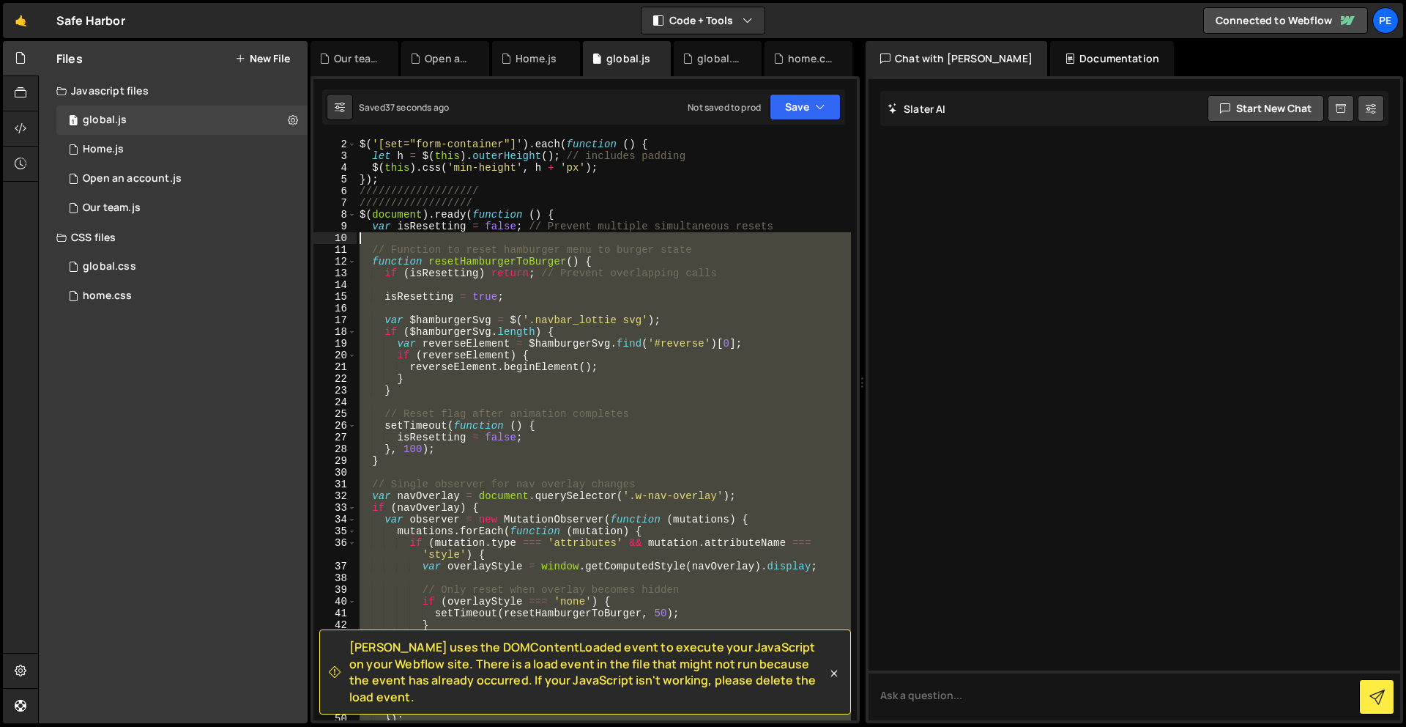
scroll to position [11, 0]
drag, startPoint x: 426, startPoint y: 506, endPoint x: 335, endPoint y: 224, distance: 296.5
click at [335, 224] on div "}); 1 2 3 4 5 6 7 8 9 10 11 12 13 14 15 16 17 18 19 20 21 22 23 24 25 26 27 28 …" at bounding box center [586, 429] width 544 height 582
type textarea "var isResetting = false; // Prevent multiple simultaneous resets"
click at [388, 232] on div "// sets min height form for success message $ ( '[set="form-container"]' ) . ea…" at bounding box center [604, 429] width 494 height 582
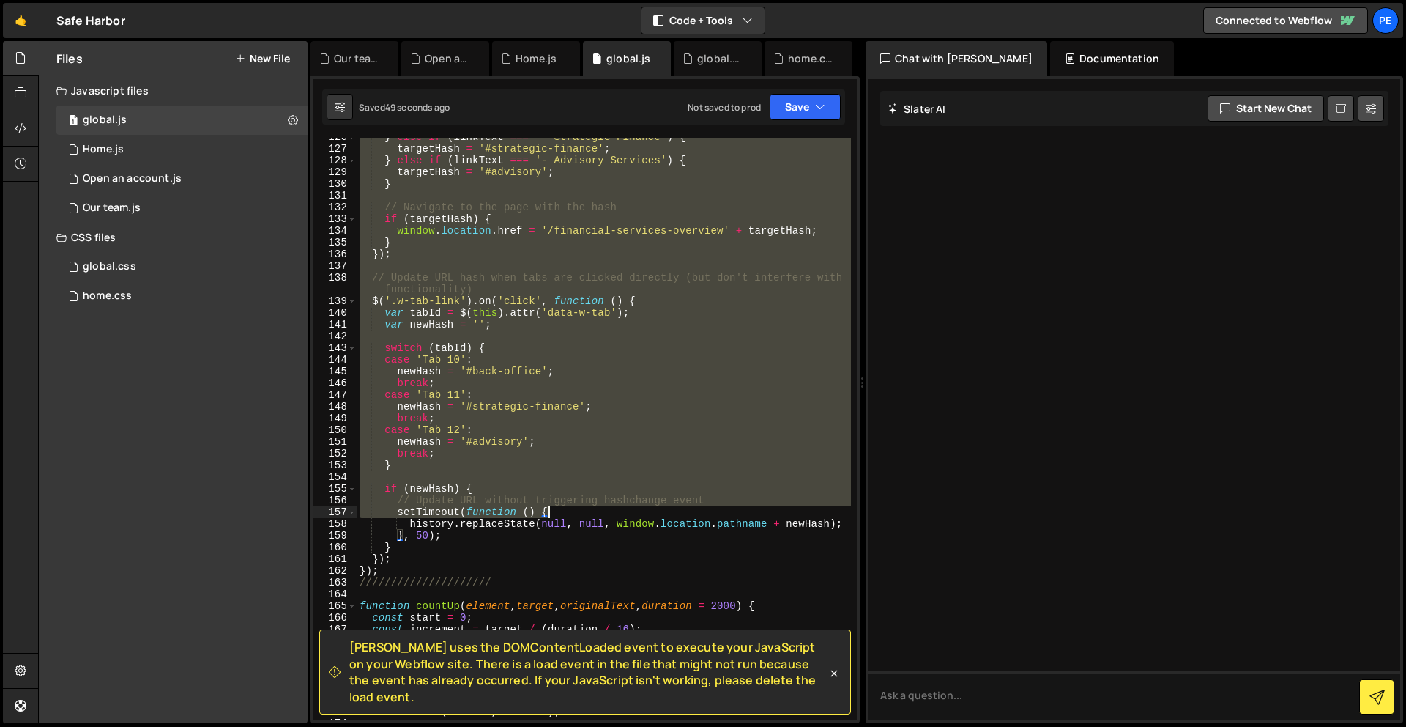
scroll to position [1478, 0]
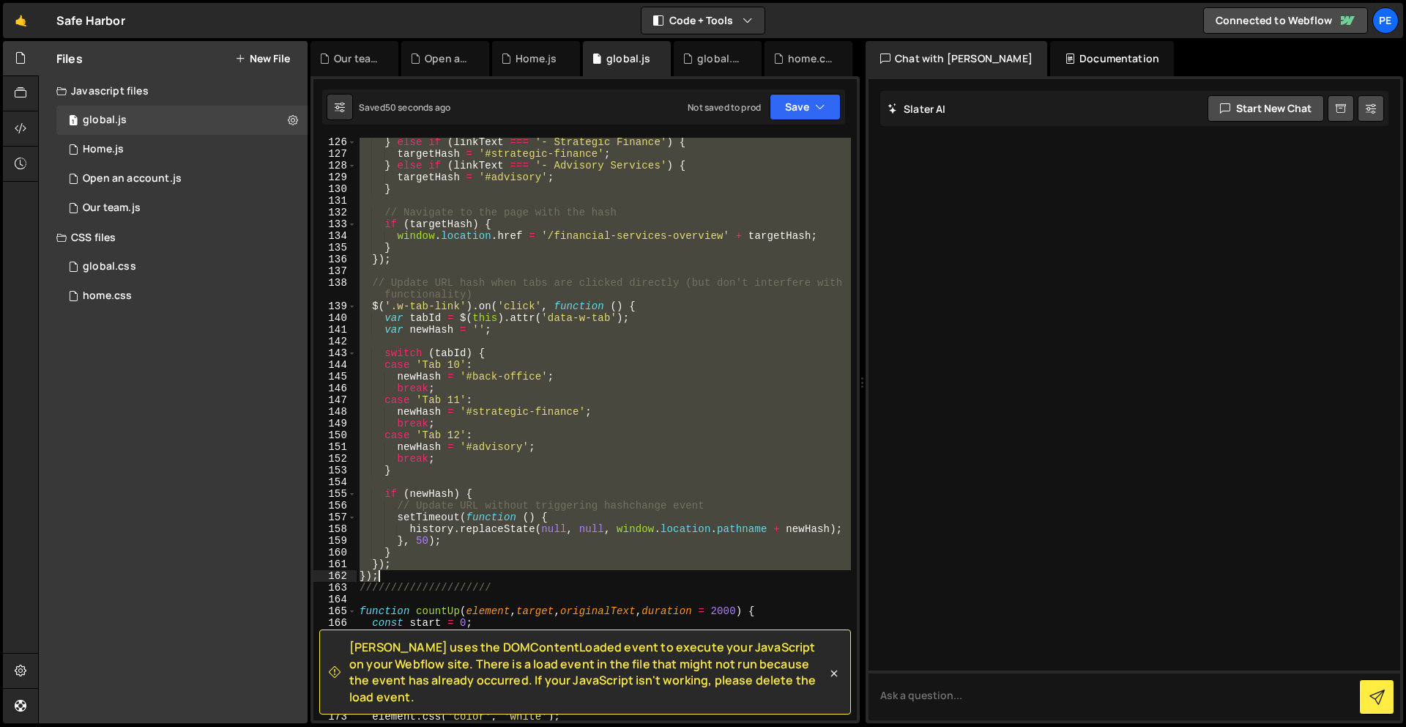
drag, startPoint x: 361, startPoint y: 214, endPoint x: 563, endPoint y: 579, distance: 417.1
click at [563, 579] on div "} else if ( linkText === '- Strategic Finance' ) { targetHash = '#strategic-fin…" at bounding box center [604, 439] width 494 height 606
click at [530, 368] on div "} else if ( linkText === '- Strategic Finance' ) { targetHash = '#strategic-fin…" at bounding box center [604, 439] width 494 height 606
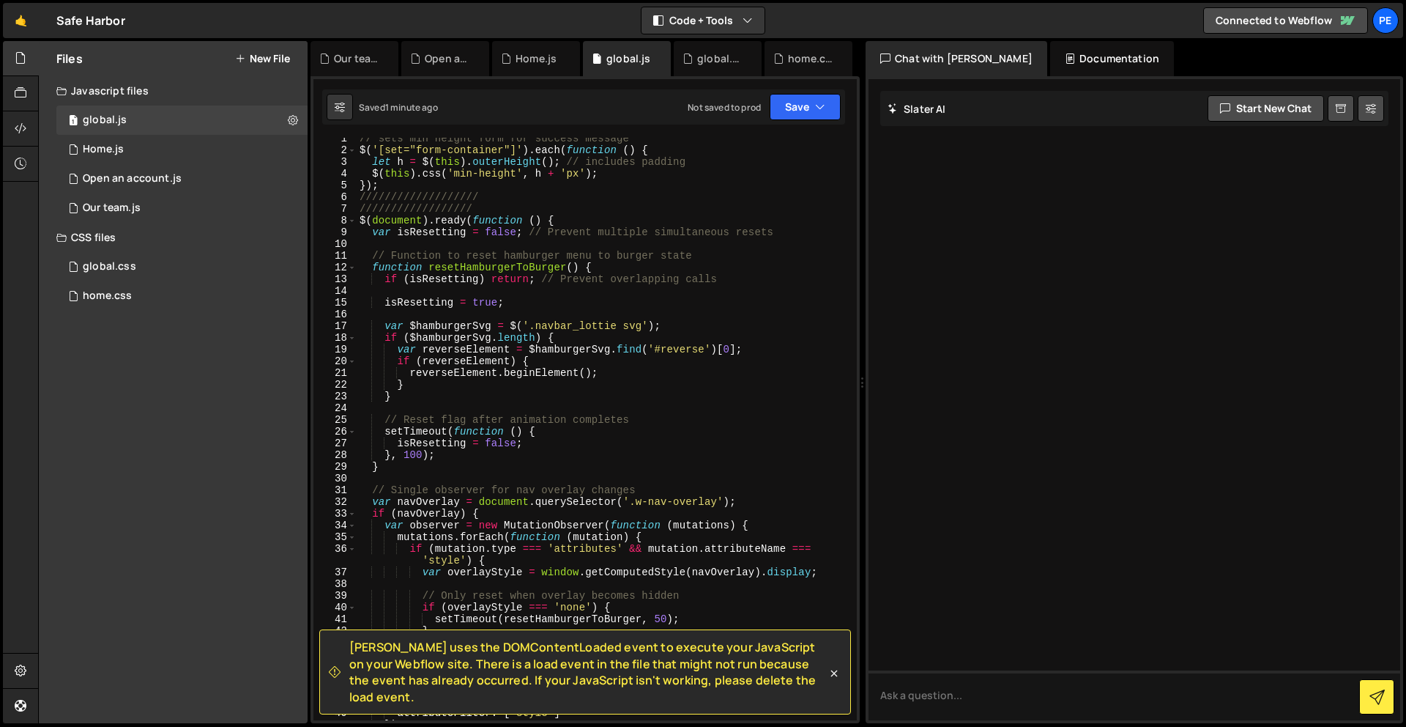
scroll to position [5, 0]
click at [427, 457] on div "// sets min height form for success message $ ( '[set="form-container"]' ) . ea…" at bounding box center [604, 436] width 494 height 606
click at [808, 104] on button "Save" at bounding box center [805, 107] width 71 height 26
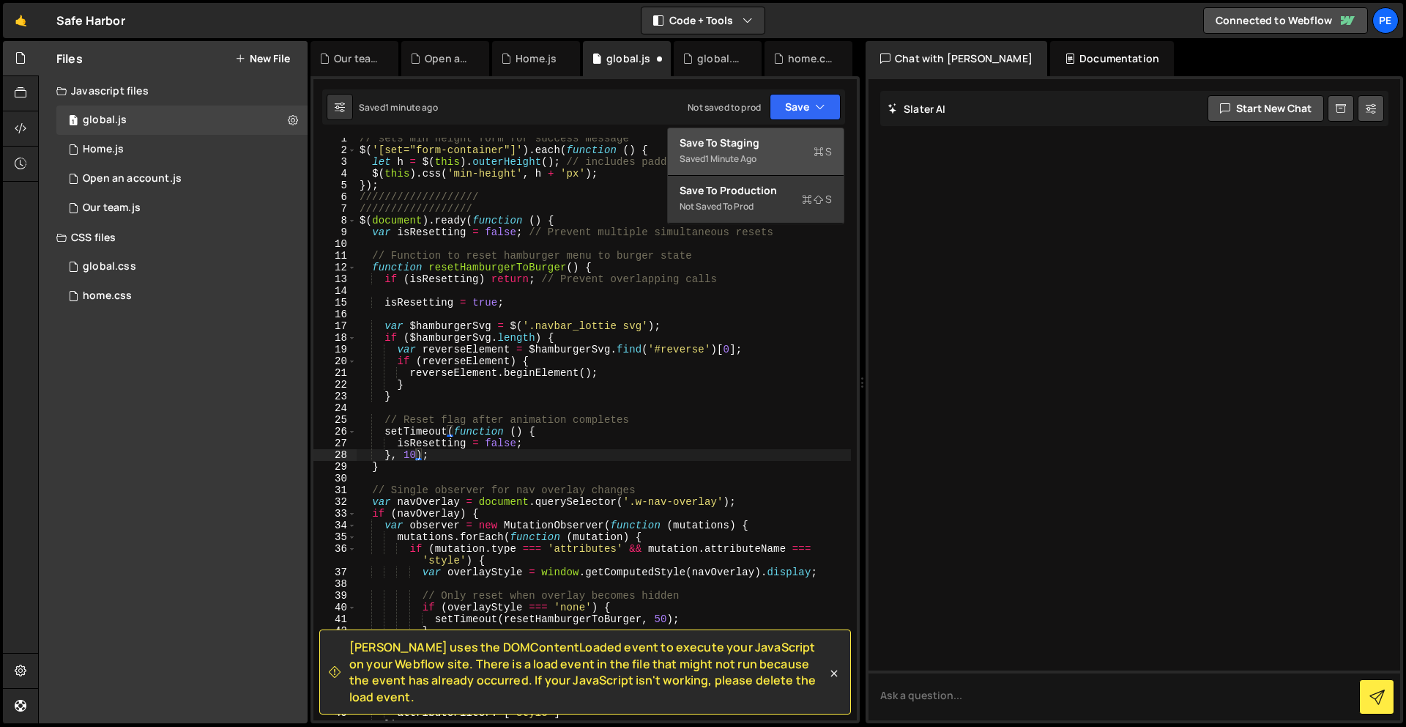
click at [814, 158] on icon at bounding box center [819, 151] width 10 height 15
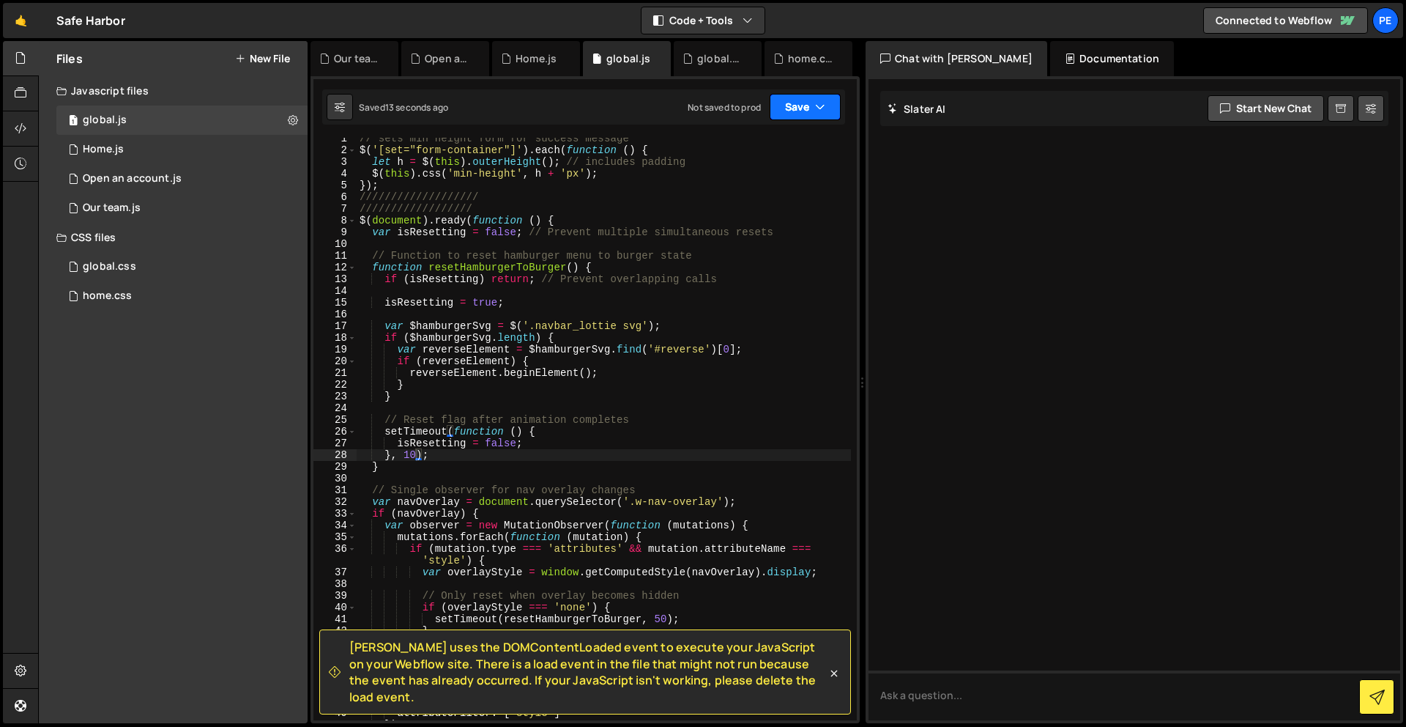
click at [804, 101] on button "Save" at bounding box center [805, 107] width 71 height 26
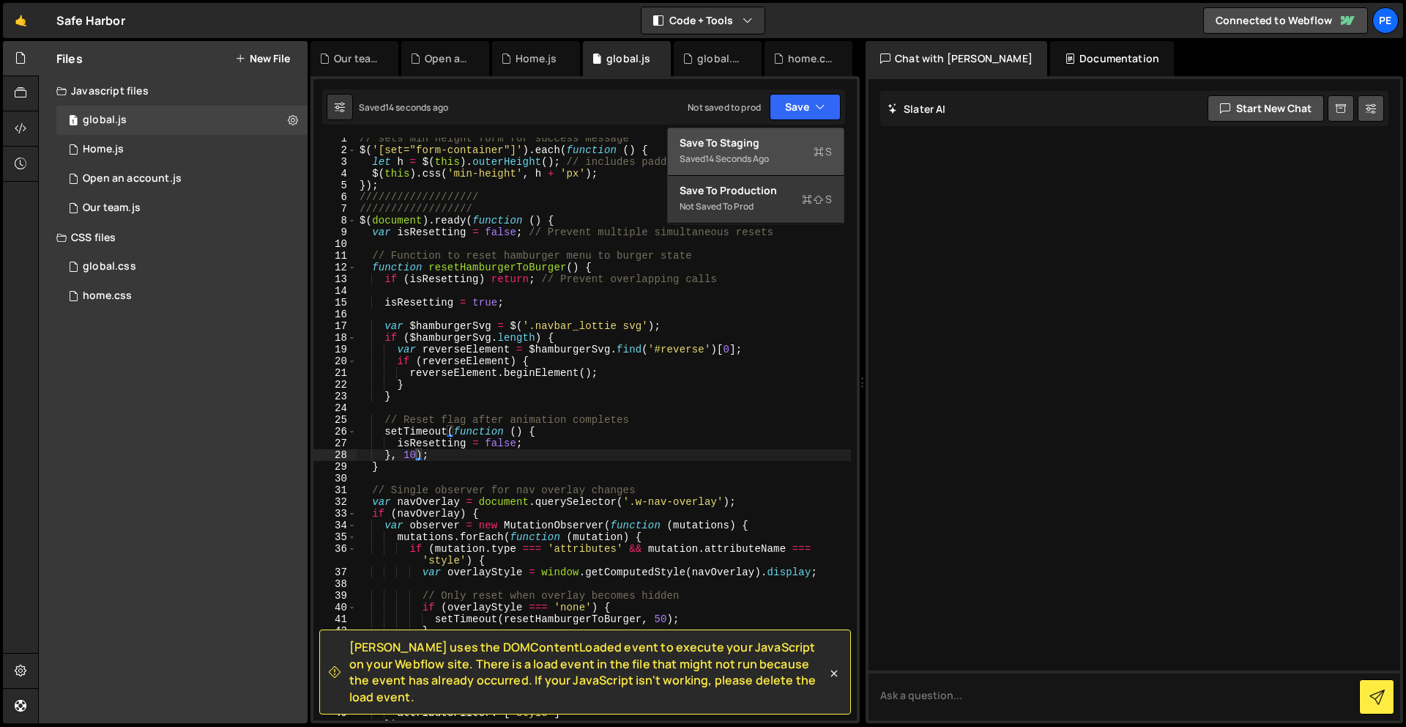
click at [807, 155] on div "Saved 14 seconds ago" at bounding box center [756, 159] width 152 height 18
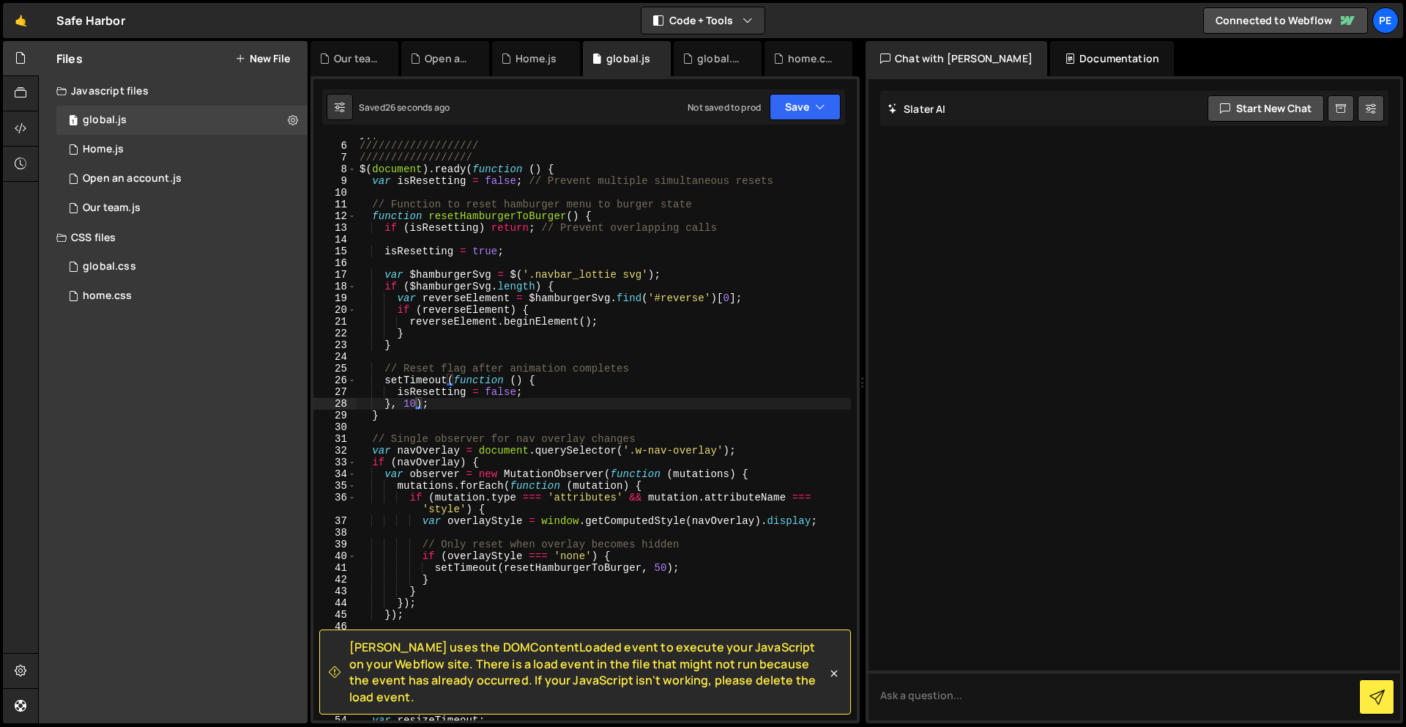
scroll to position [56, 0]
click at [674, 567] on div "}) ; /////////////////// ////////////////// $ ( document ) . ready ( function (…" at bounding box center [604, 431] width 494 height 606
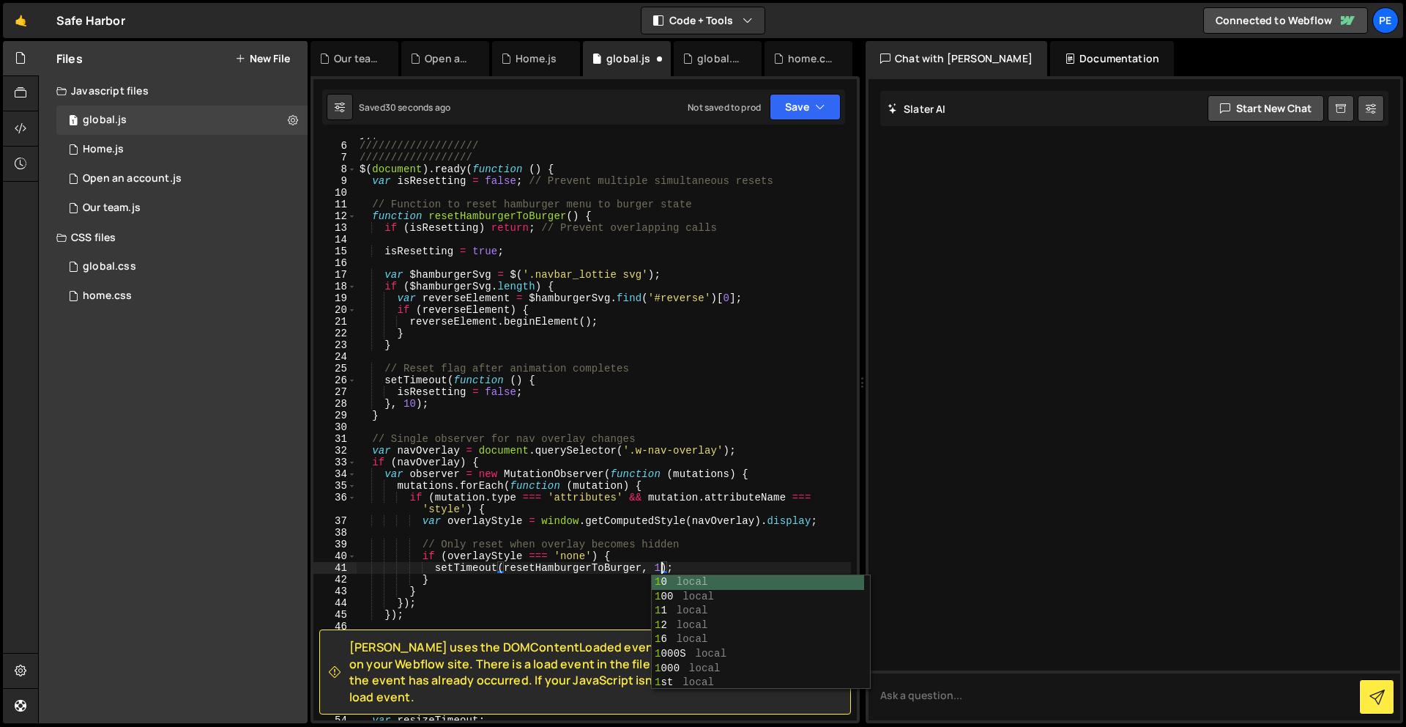
scroll to position [0, 21]
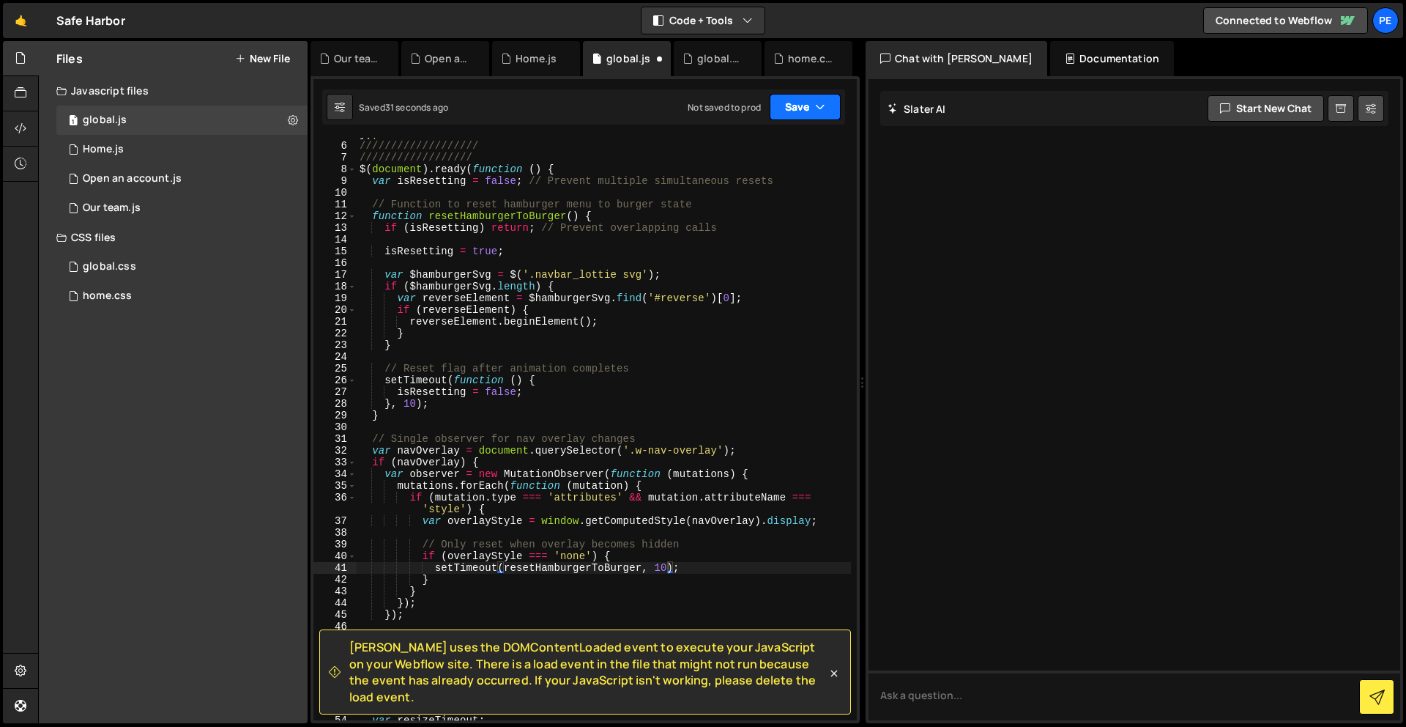
click at [802, 107] on button "Save" at bounding box center [805, 107] width 71 height 26
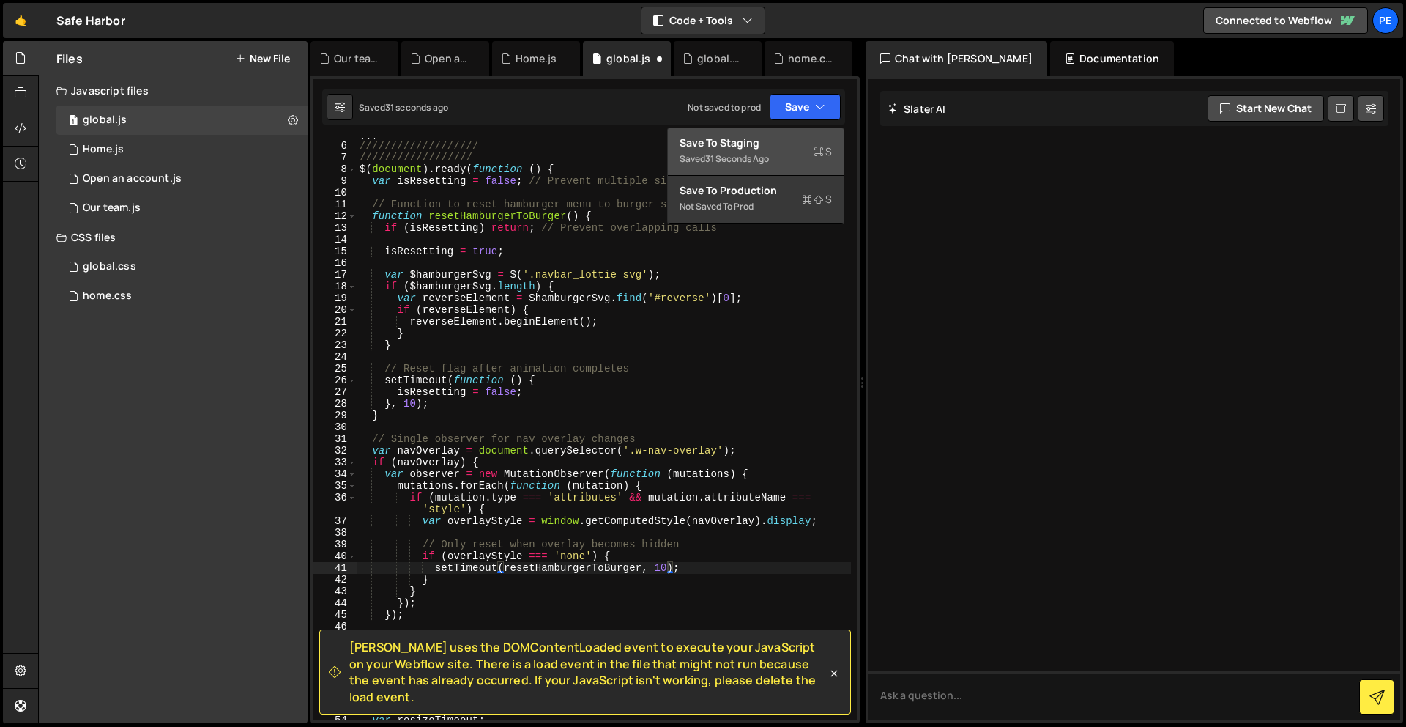
click at [804, 155] on div "Saved 31 seconds ago" at bounding box center [756, 159] width 152 height 18
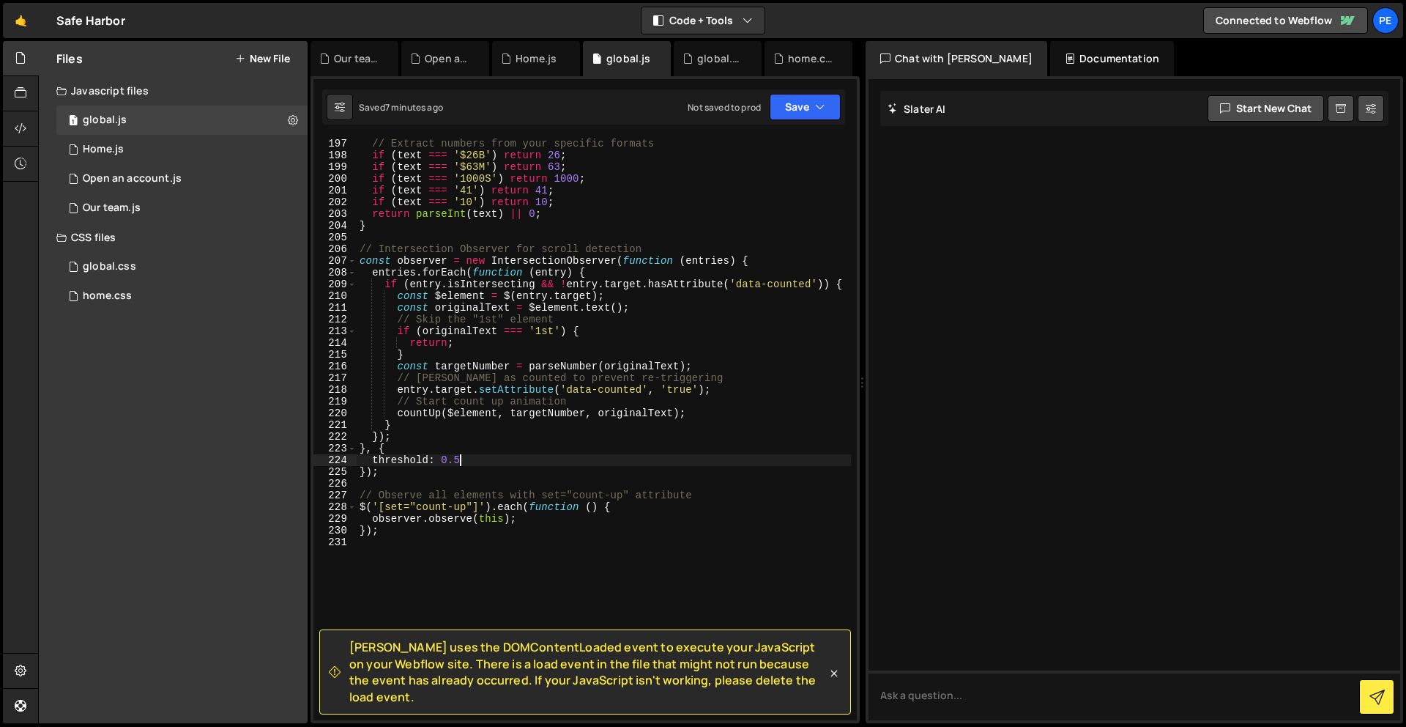
scroll to position [0, 7]
click at [483, 461] on div "function parseNumber ( text ) { // Extract numbers from your specific formats i…" at bounding box center [604, 429] width 494 height 606
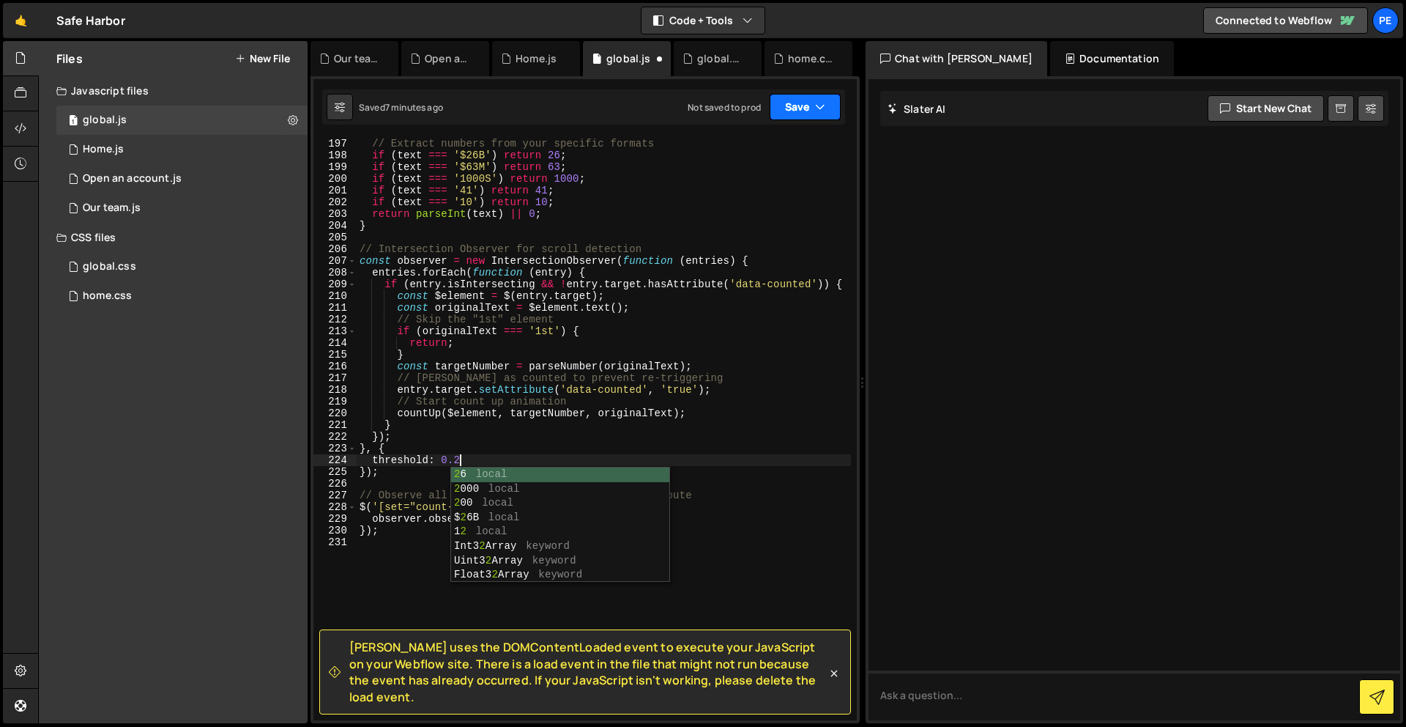
click at [807, 107] on button "Save" at bounding box center [805, 107] width 71 height 26
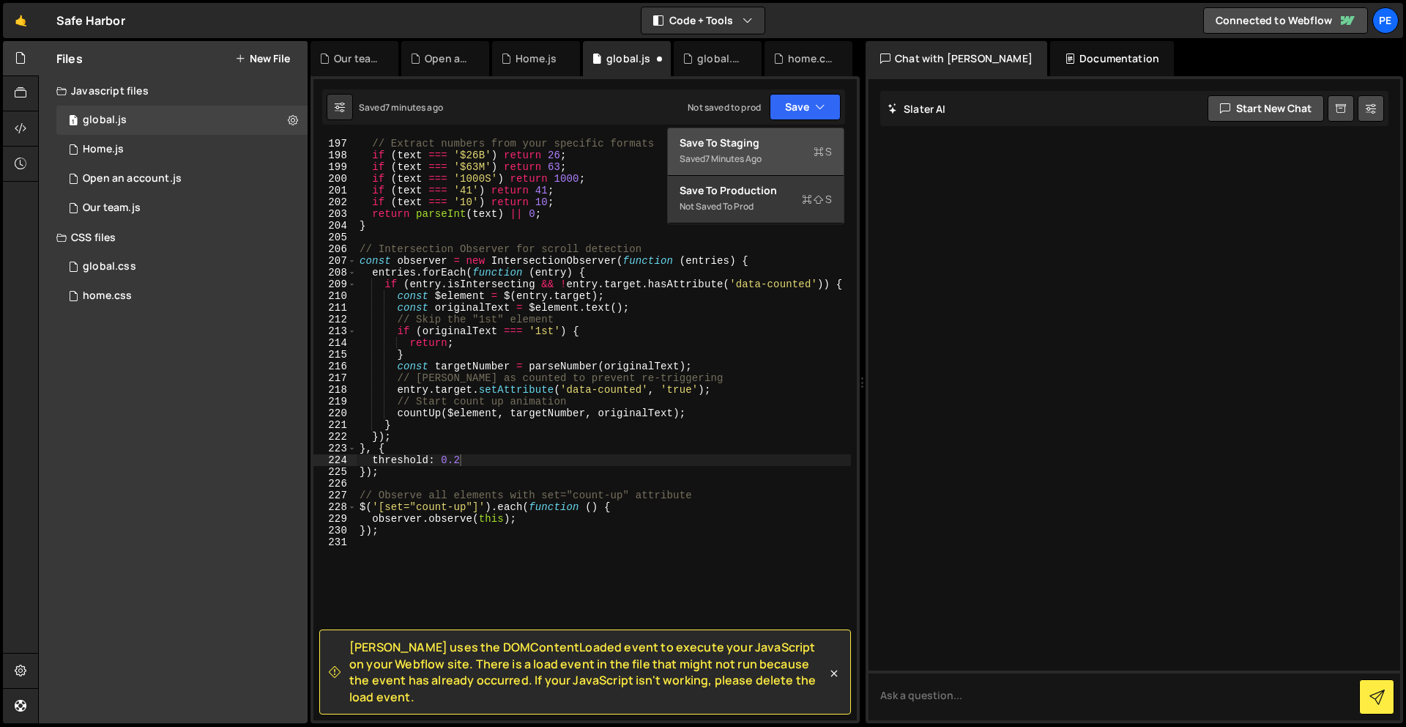
click at [800, 149] on div "Save to Staging S" at bounding box center [756, 143] width 152 height 15
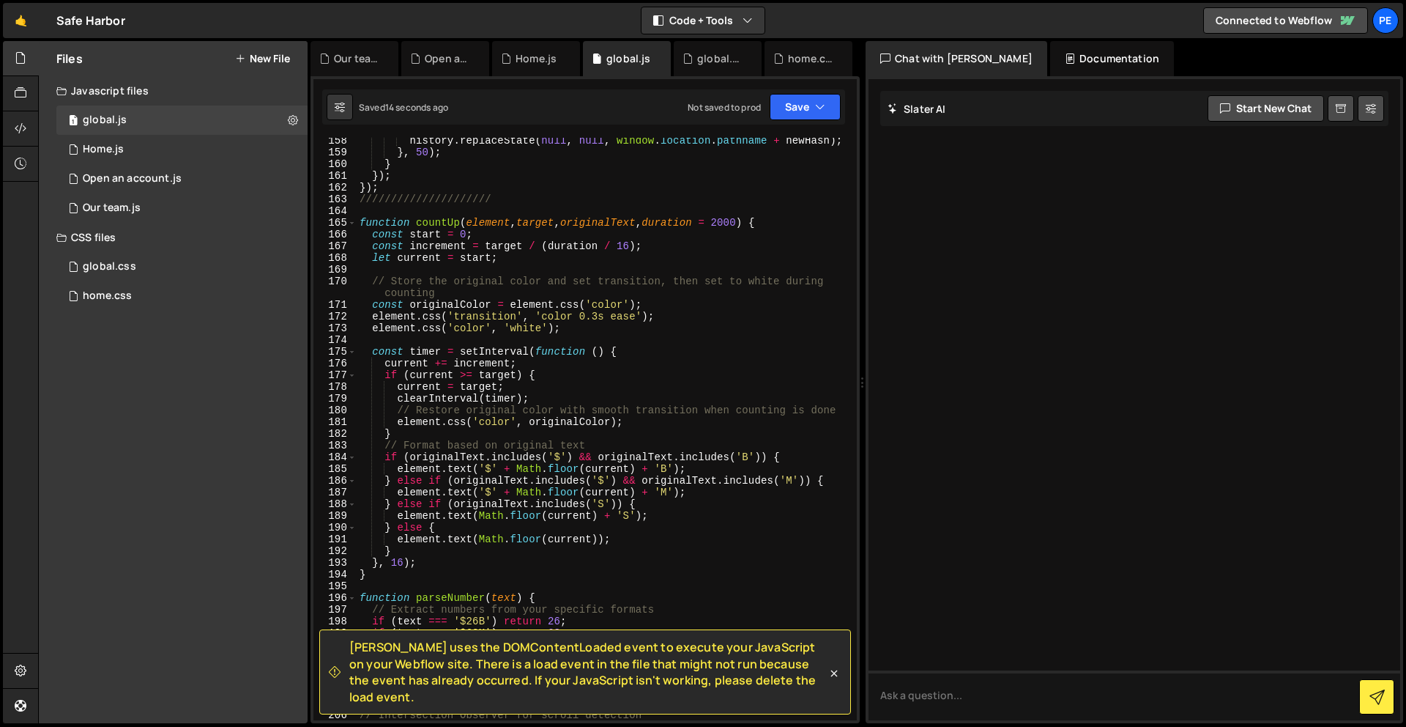
scroll to position [1845, 0]
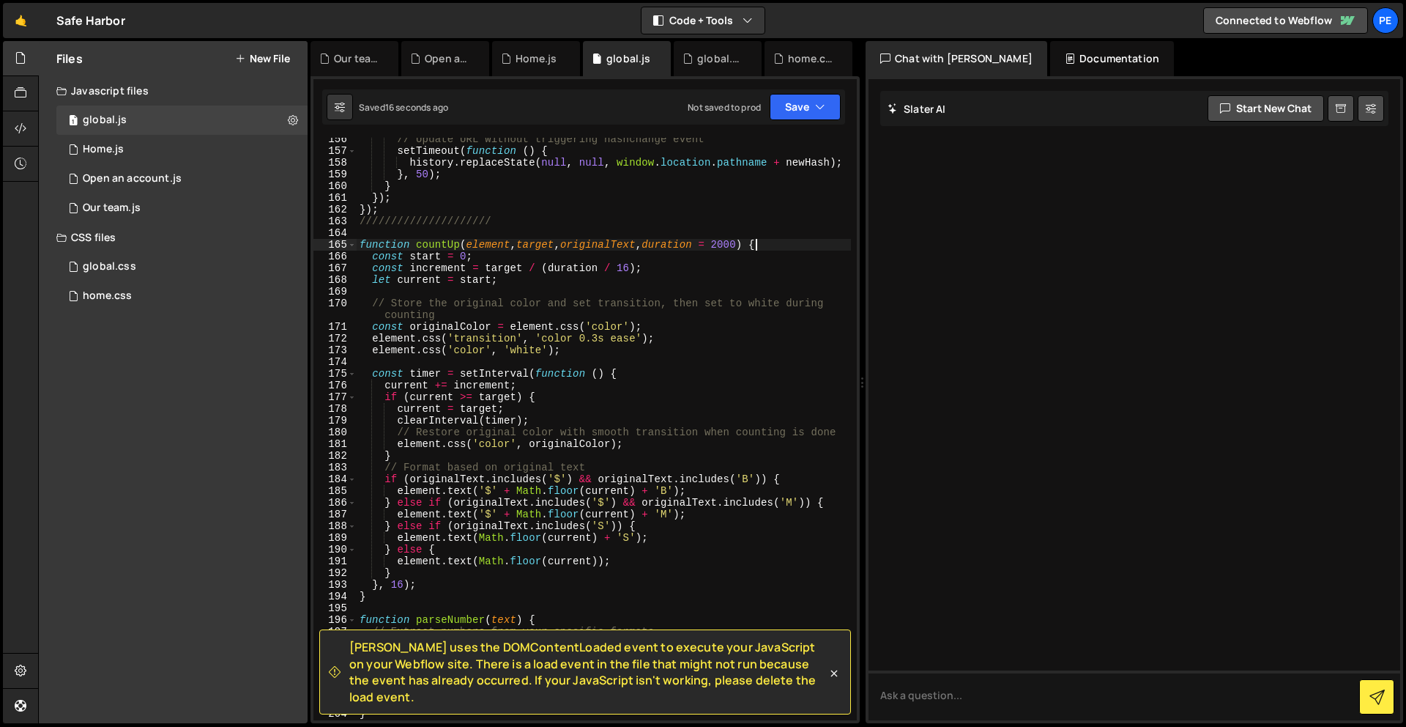
drag, startPoint x: 755, startPoint y: 243, endPoint x: 779, endPoint y: 273, distance: 37.5
click at [755, 243] on div "// Update URL without triggering hashchange event setTimeout ( function ( ) { h…" at bounding box center [604, 436] width 494 height 606
click at [801, 111] on button "Save" at bounding box center [805, 107] width 71 height 26
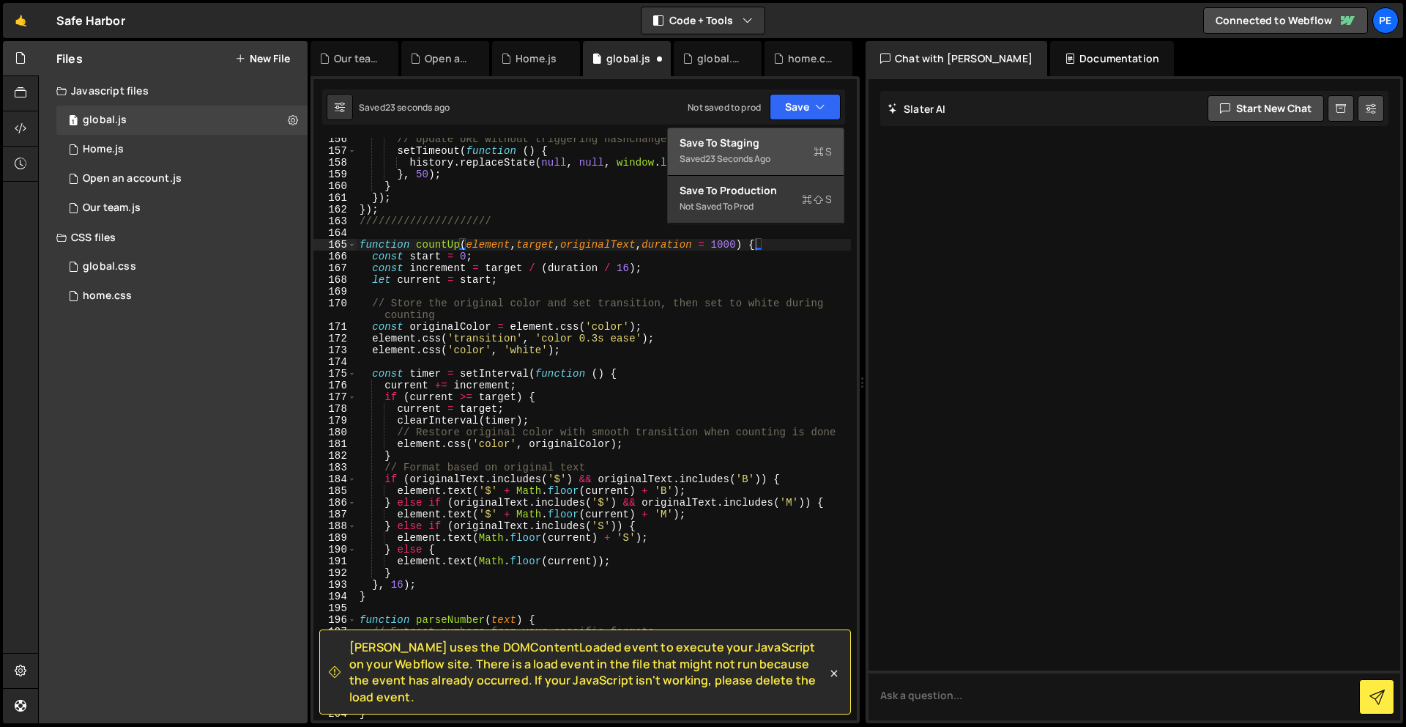
click at [786, 153] on div "Saved 23 seconds ago" at bounding box center [756, 159] width 152 height 18
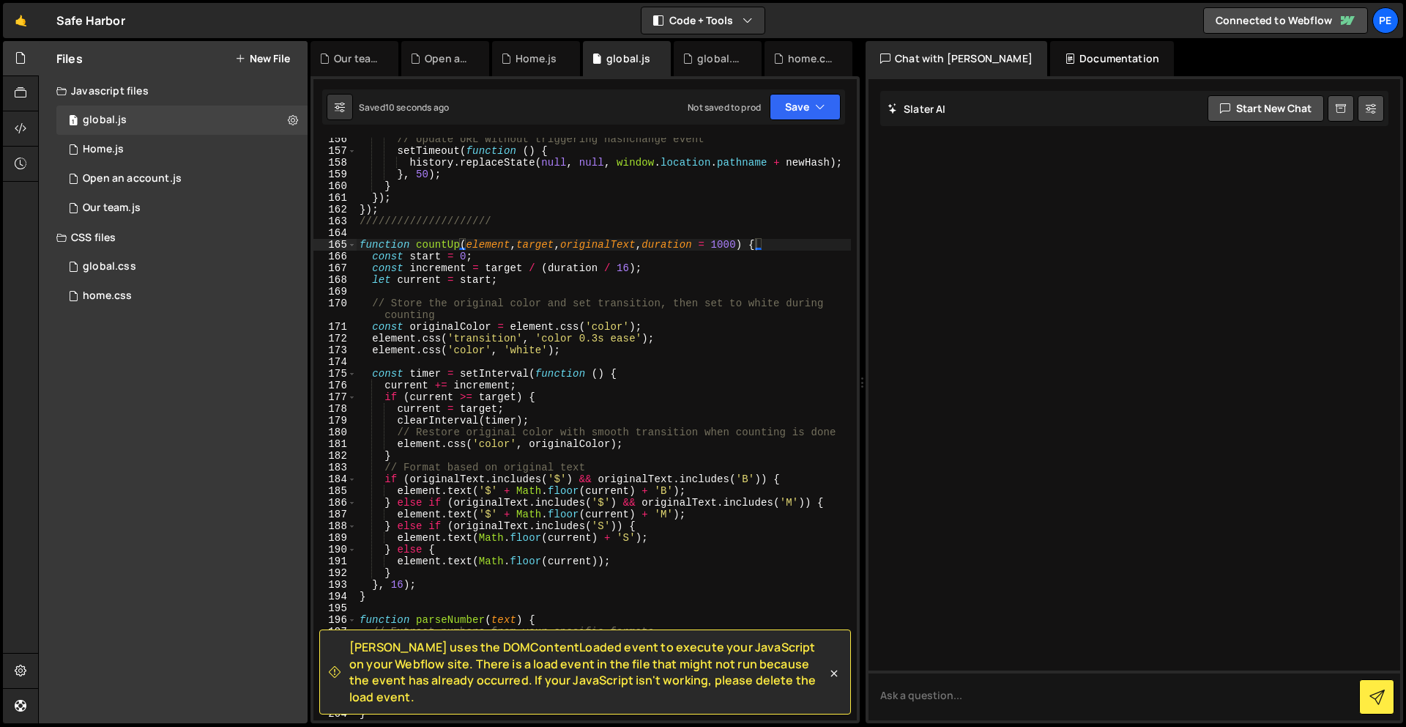
click at [758, 244] on div "// Update URL without triggering hashchange event setTimeout ( function ( ) { h…" at bounding box center [604, 436] width 494 height 606
type textarea "function countUp(element, target, originalText, duration = 900) {"
click at [795, 100] on button "Save" at bounding box center [805, 107] width 71 height 26
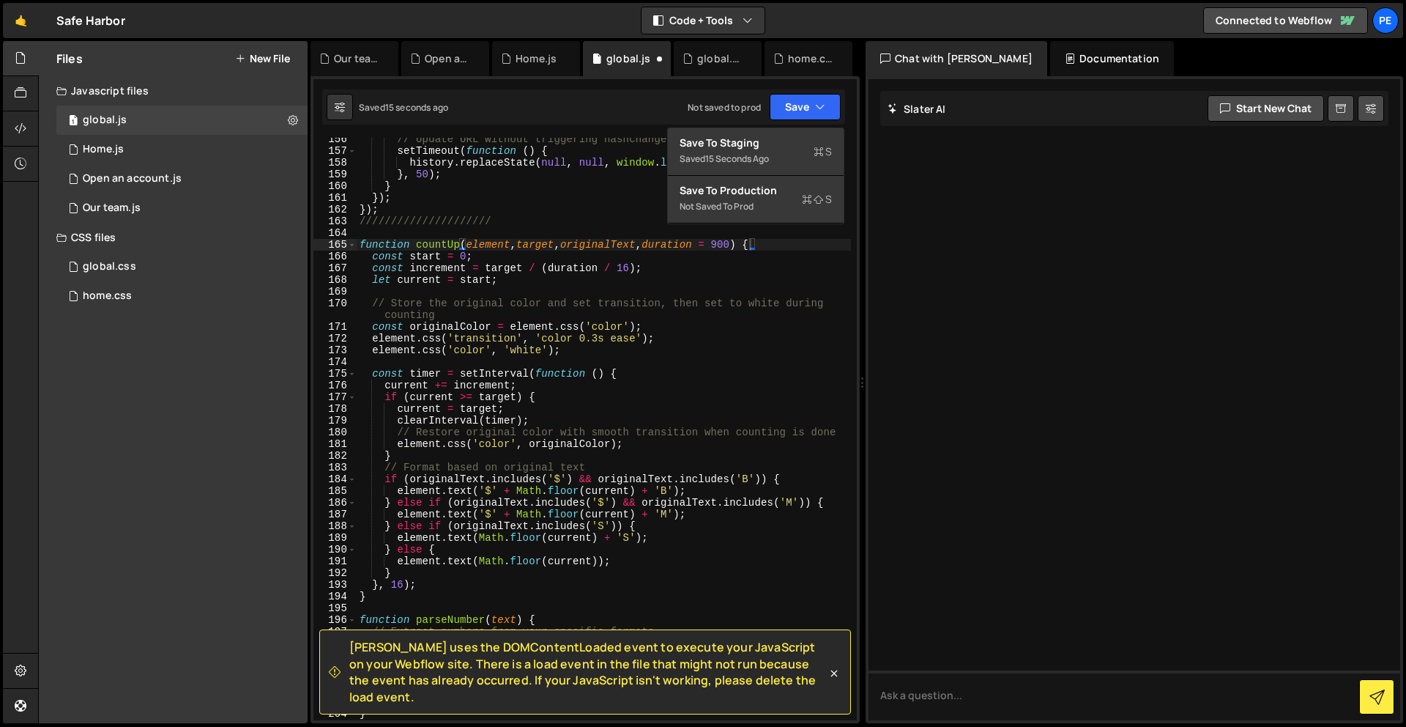
click at [796, 127] on div "Save to Staging S Saved 15 seconds ago Save to Production S Not saved to prod S…" at bounding box center [755, 175] width 177 height 97
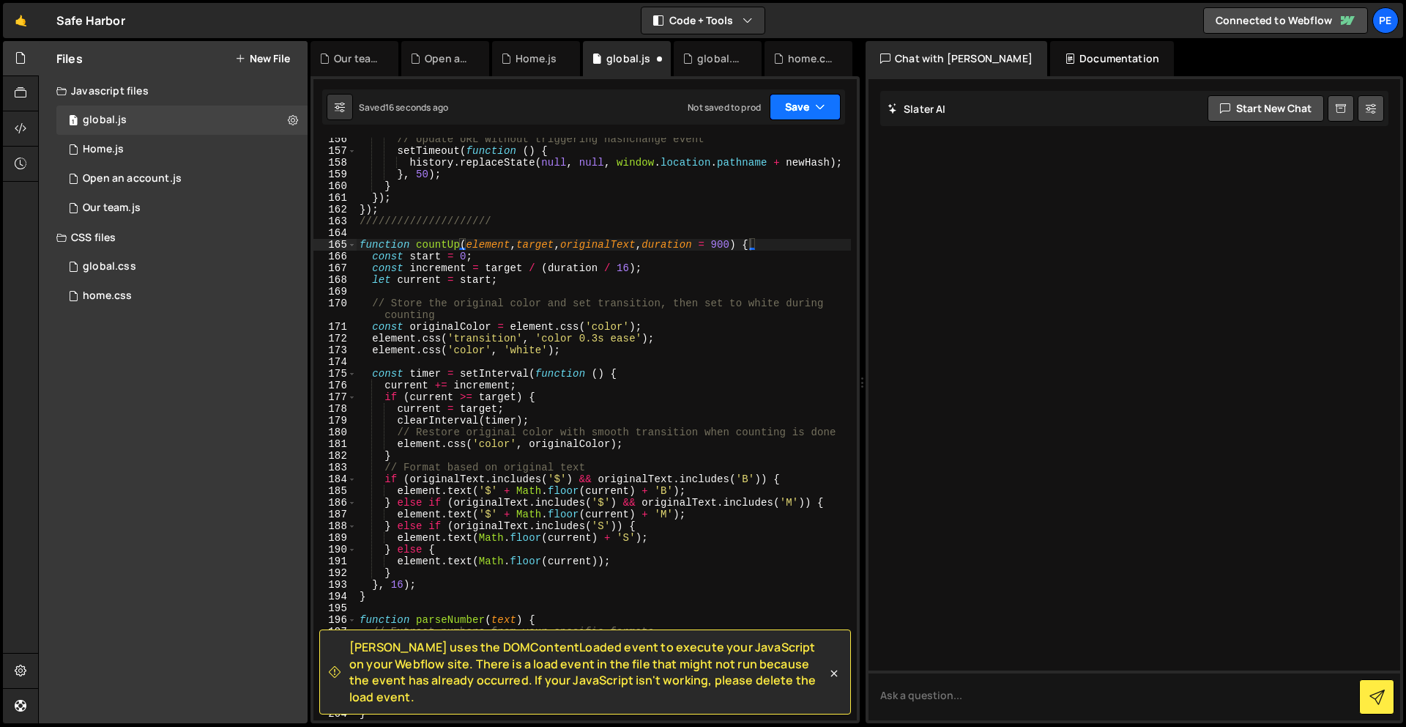
click at [804, 108] on button "Save" at bounding box center [805, 107] width 71 height 26
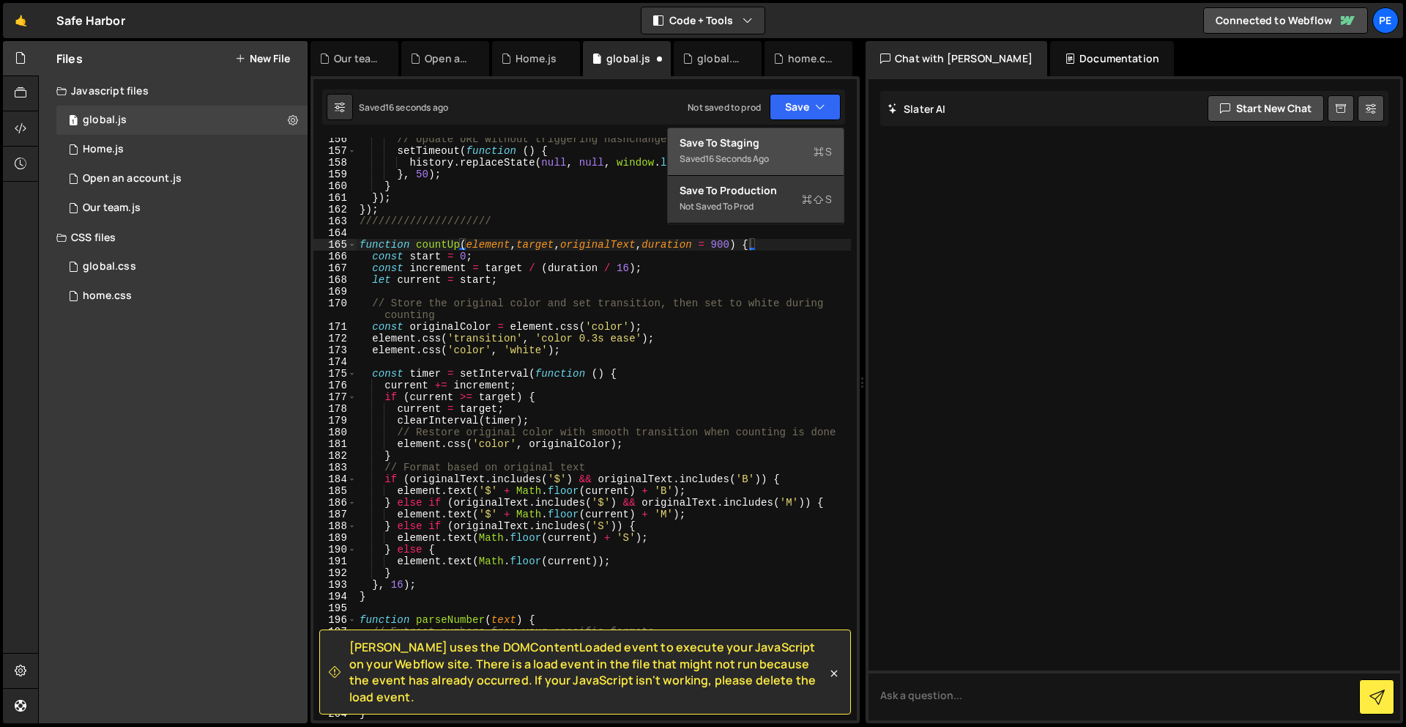
click at [799, 167] on div "Saved 16 seconds ago" at bounding box center [756, 159] width 152 height 18
